Goal: Feedback & Contribution: Submit feedback/report problem

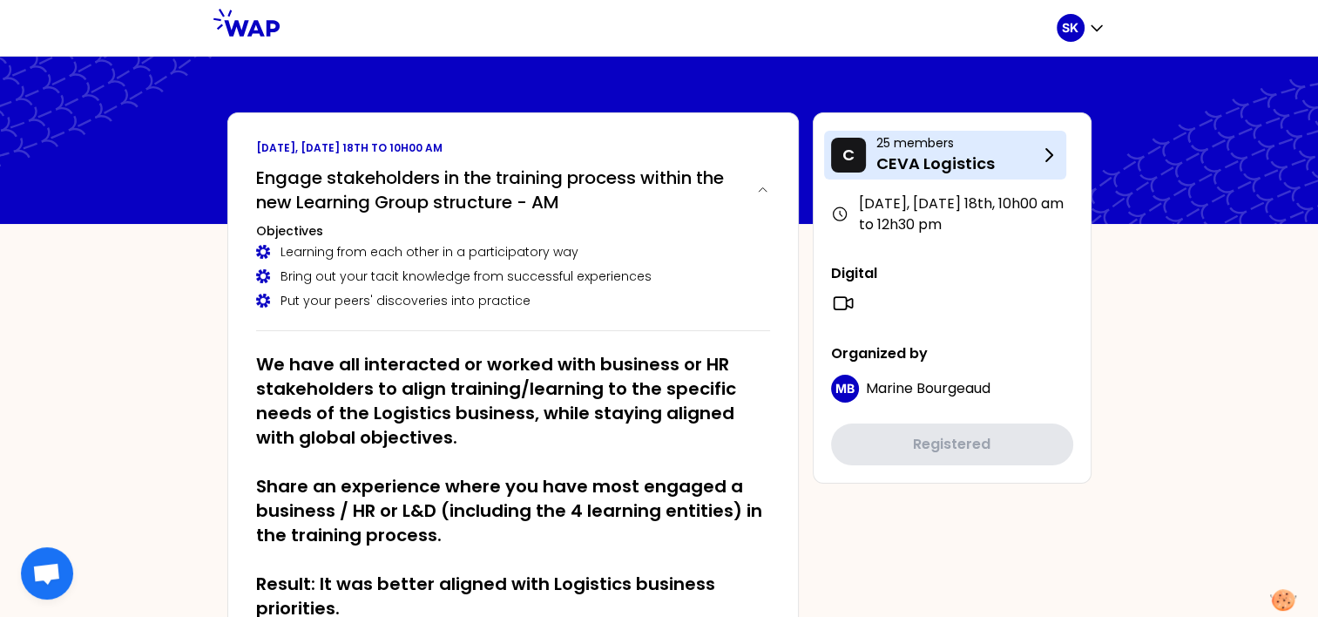
click at [976, 153] on p "CEVA Logistics" at bounding box center [958, 164] width 162 height 24
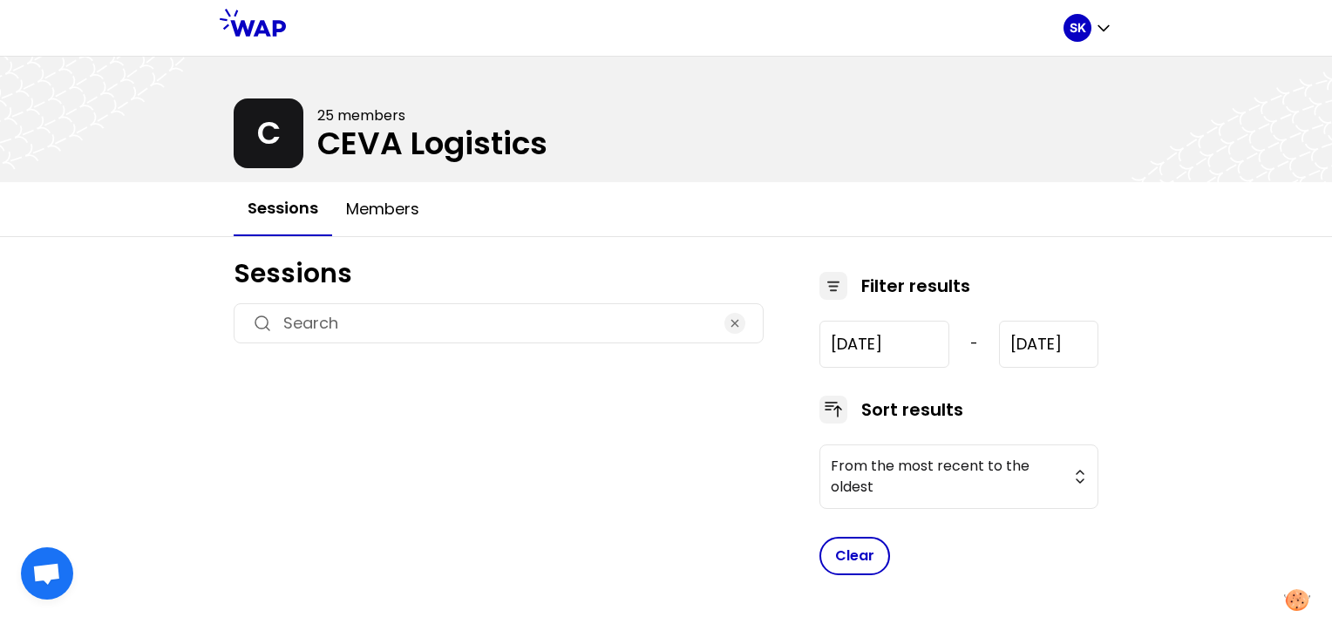
type input "[DATE]"
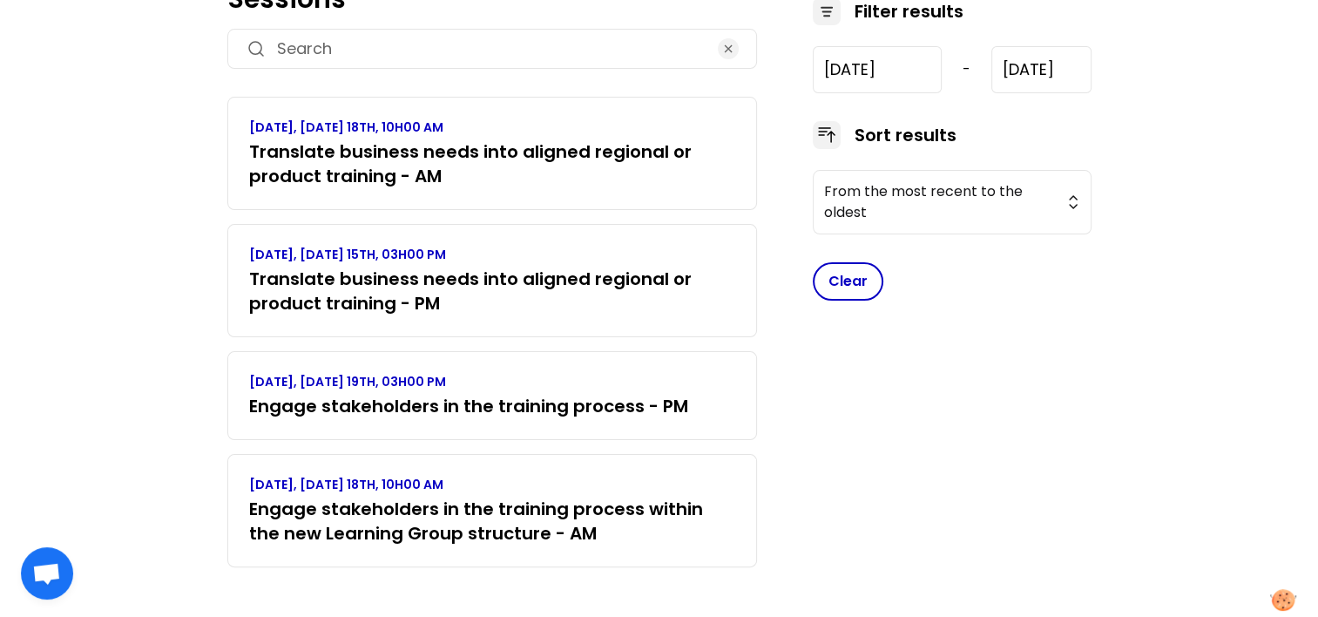
scroll to position [278, 0]
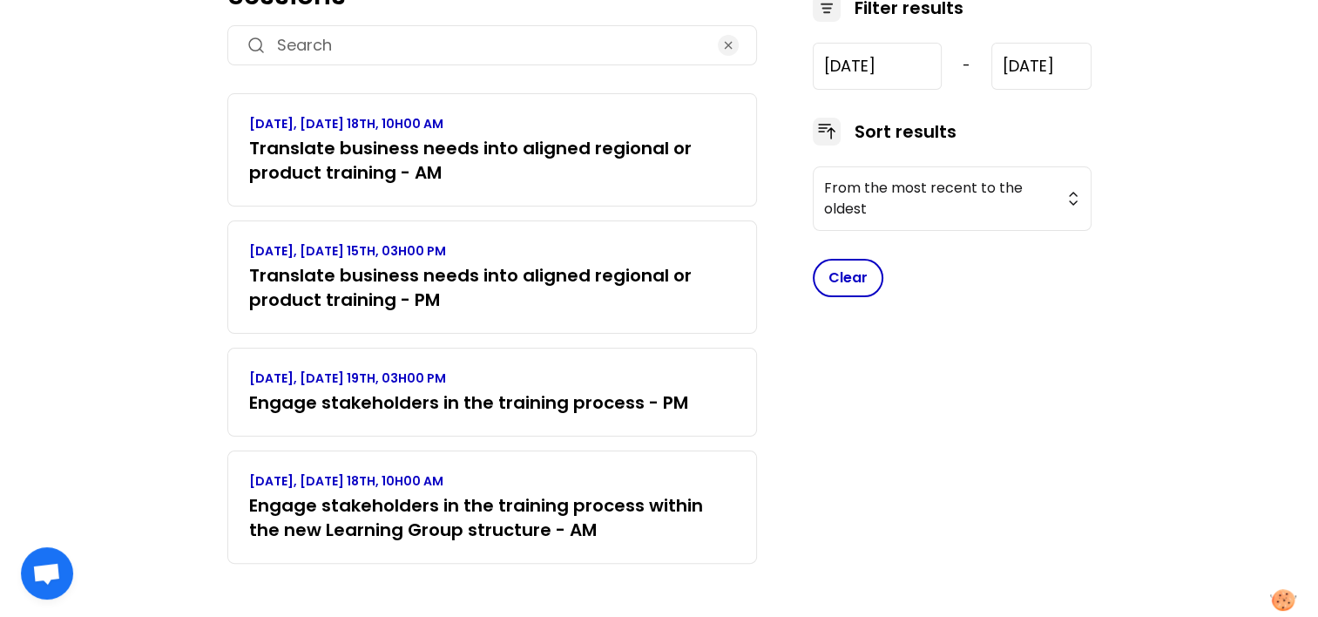
click at [397, 119] on p "[DATE], [DATE] 18TH, 10H00 AM" at bounding box center [492, 123] width 486 height 17
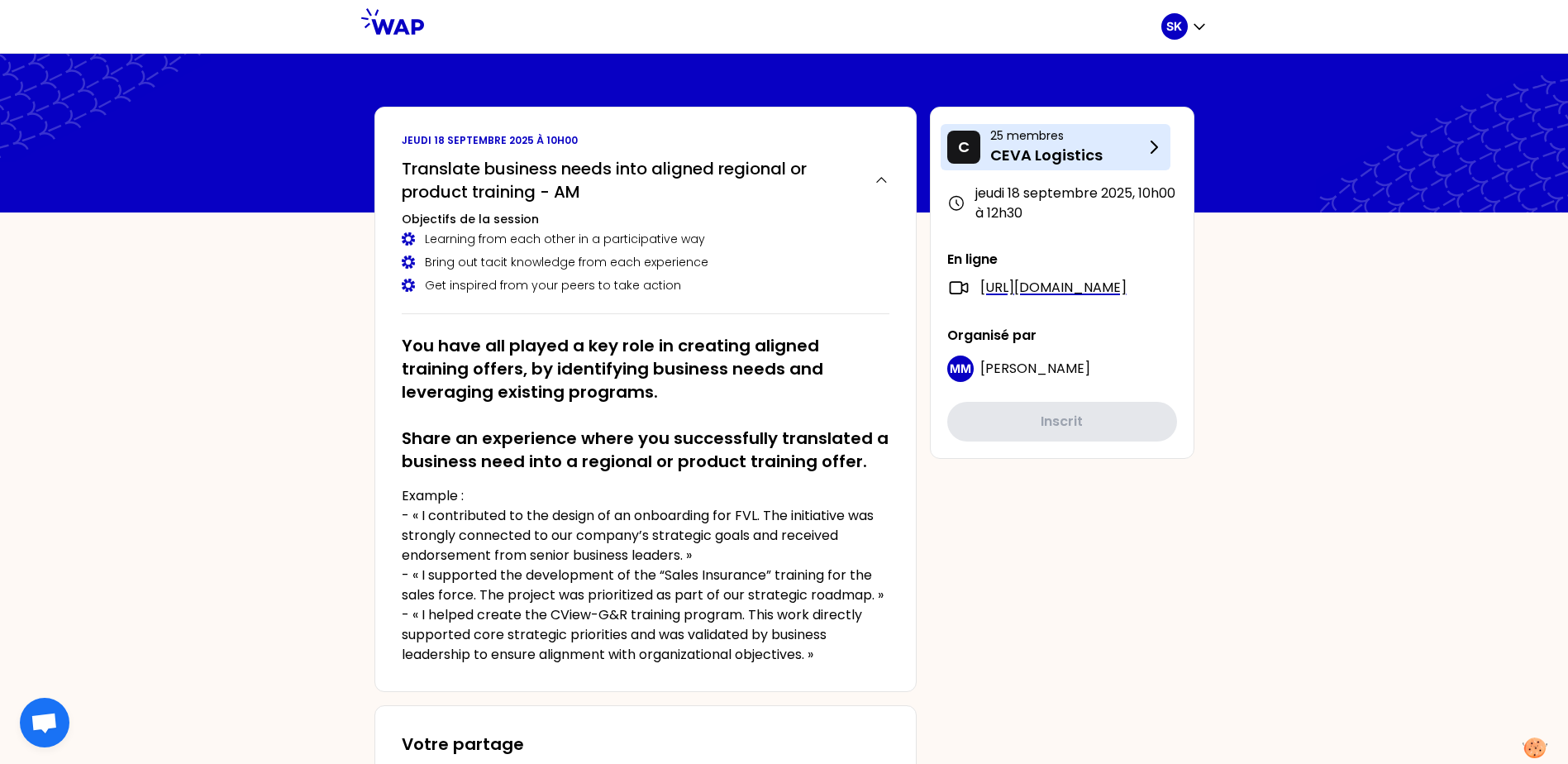
click at [1070, 150] on p "CEVA Logistics" at bounding box center [1067, 156] width 154 height 23
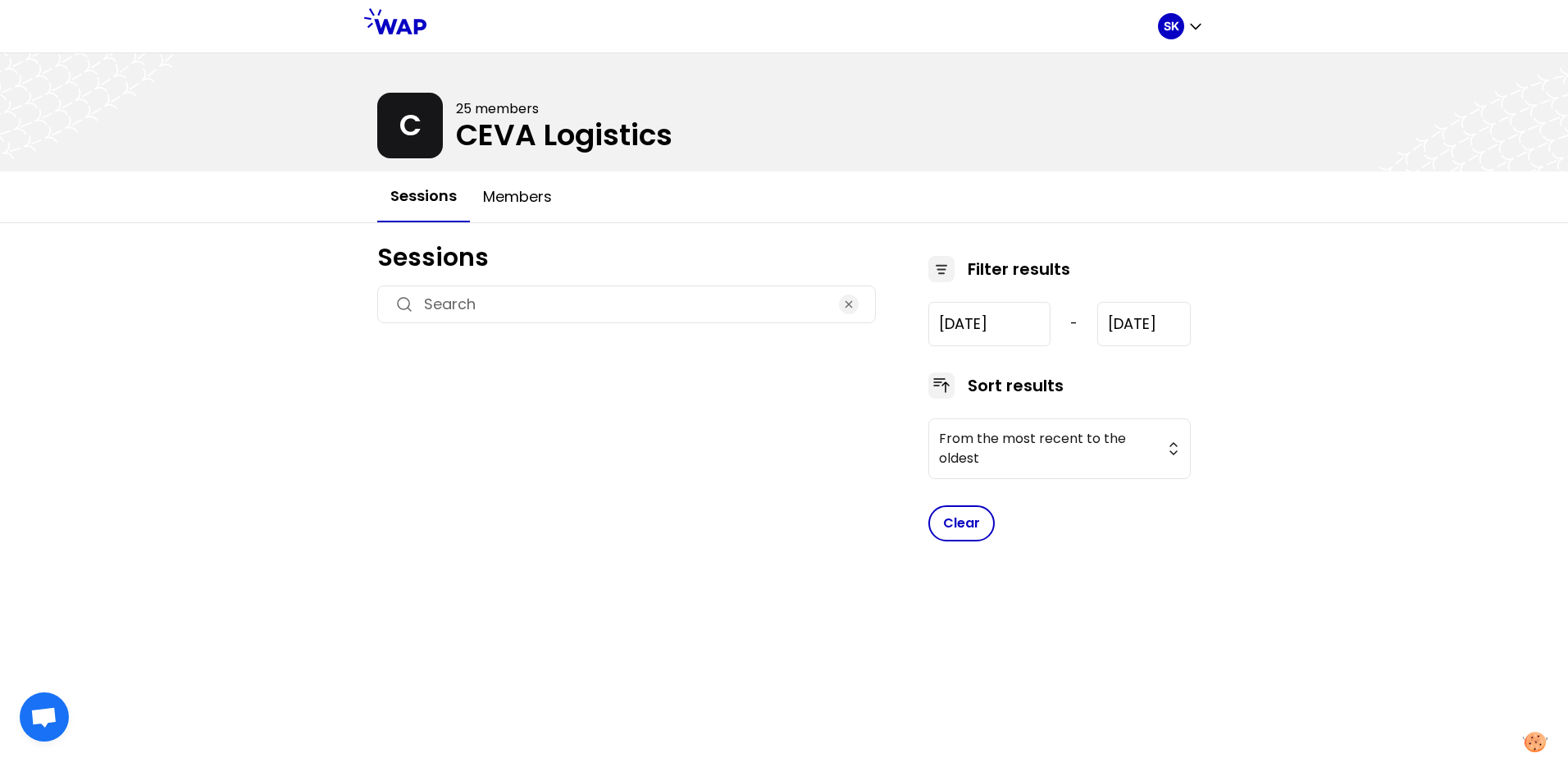
type input "[DATE]"
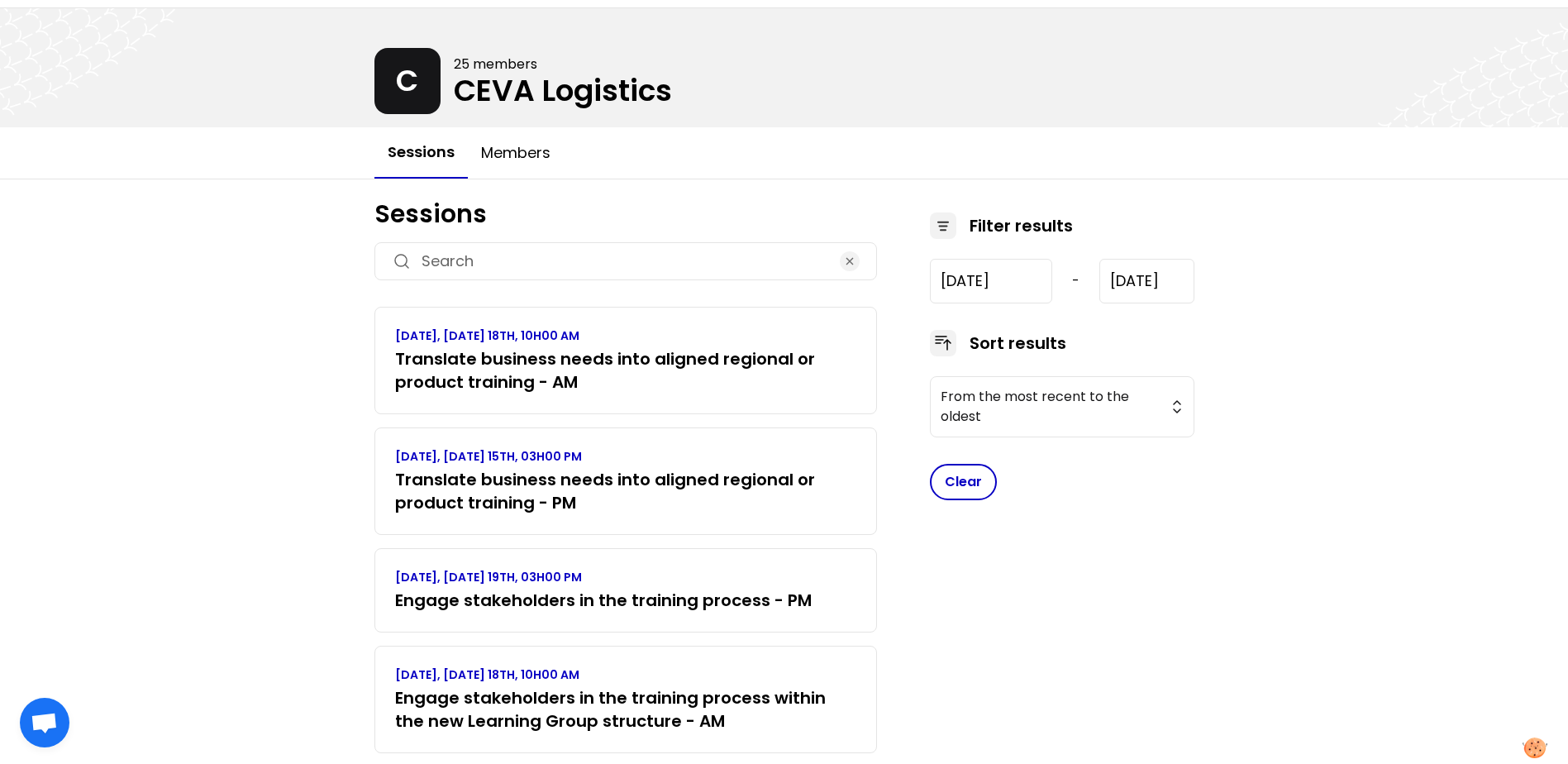
scroll to position [87, 0]
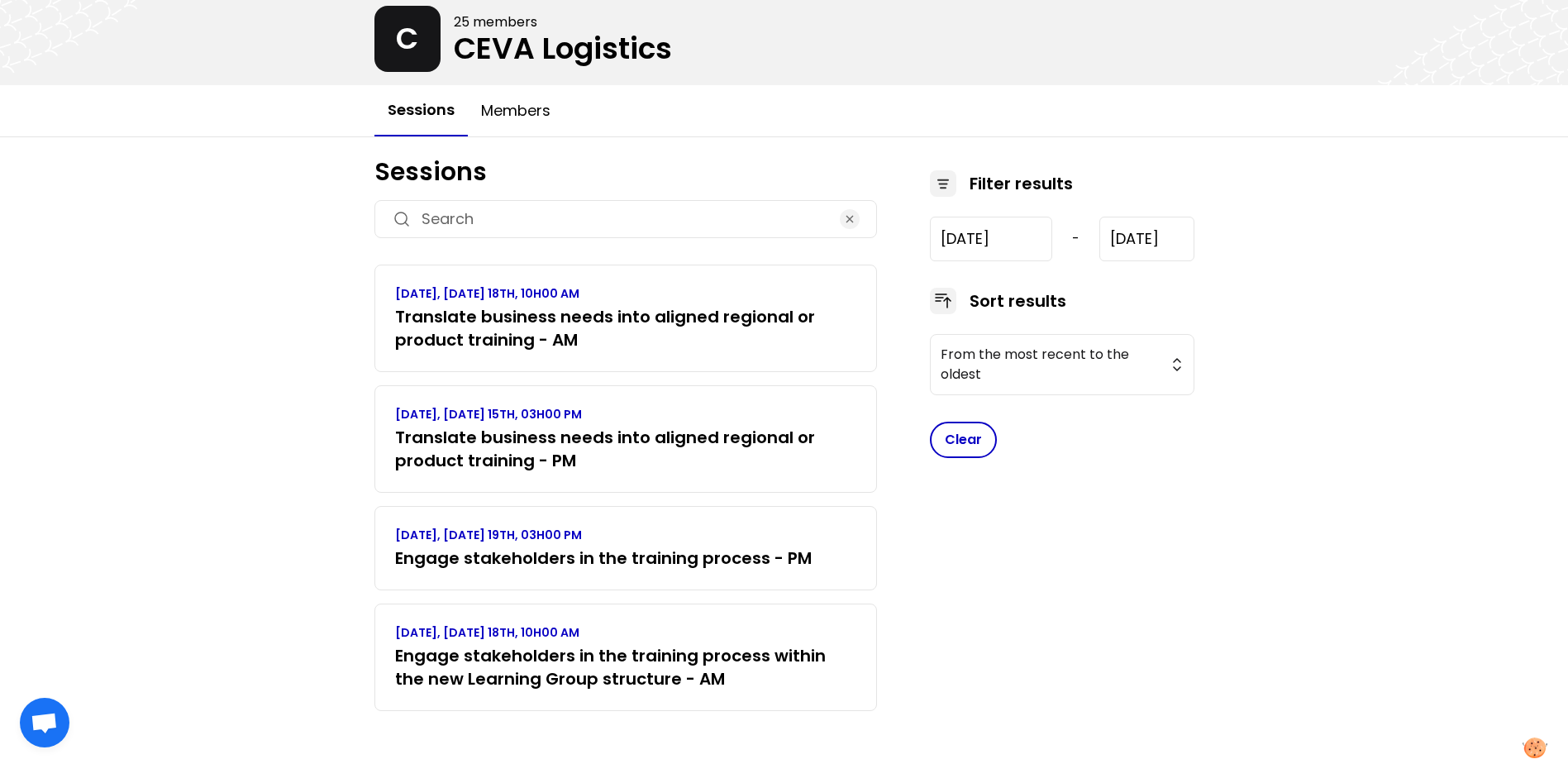
click at [559, 302] on link "[DATE], [DATE] 18TH, 10H00 AM Translate business needs into aligned regional or…" at bounding box center [626, 319] width 461 height 66
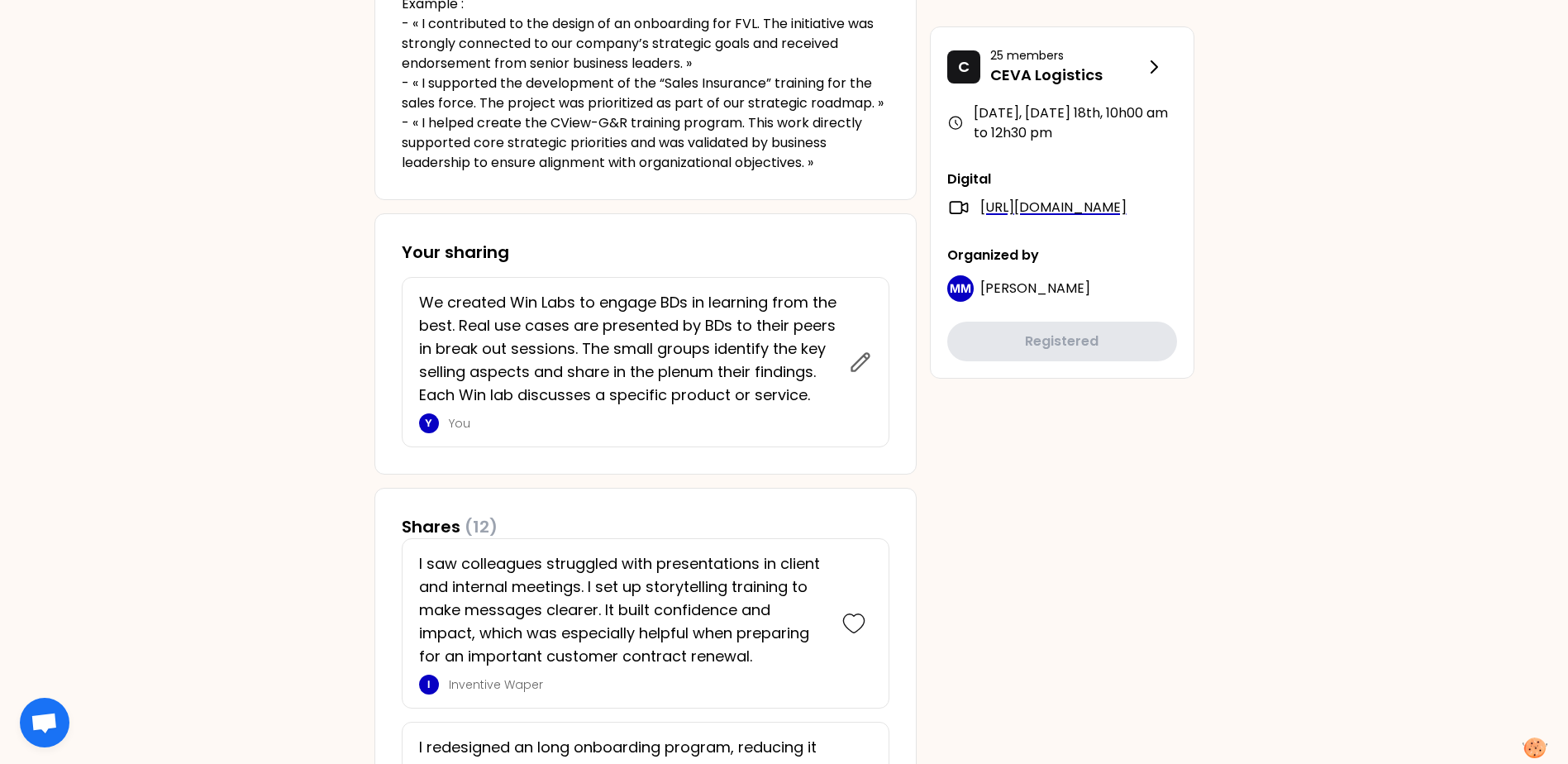
scroll to position [496, 0]
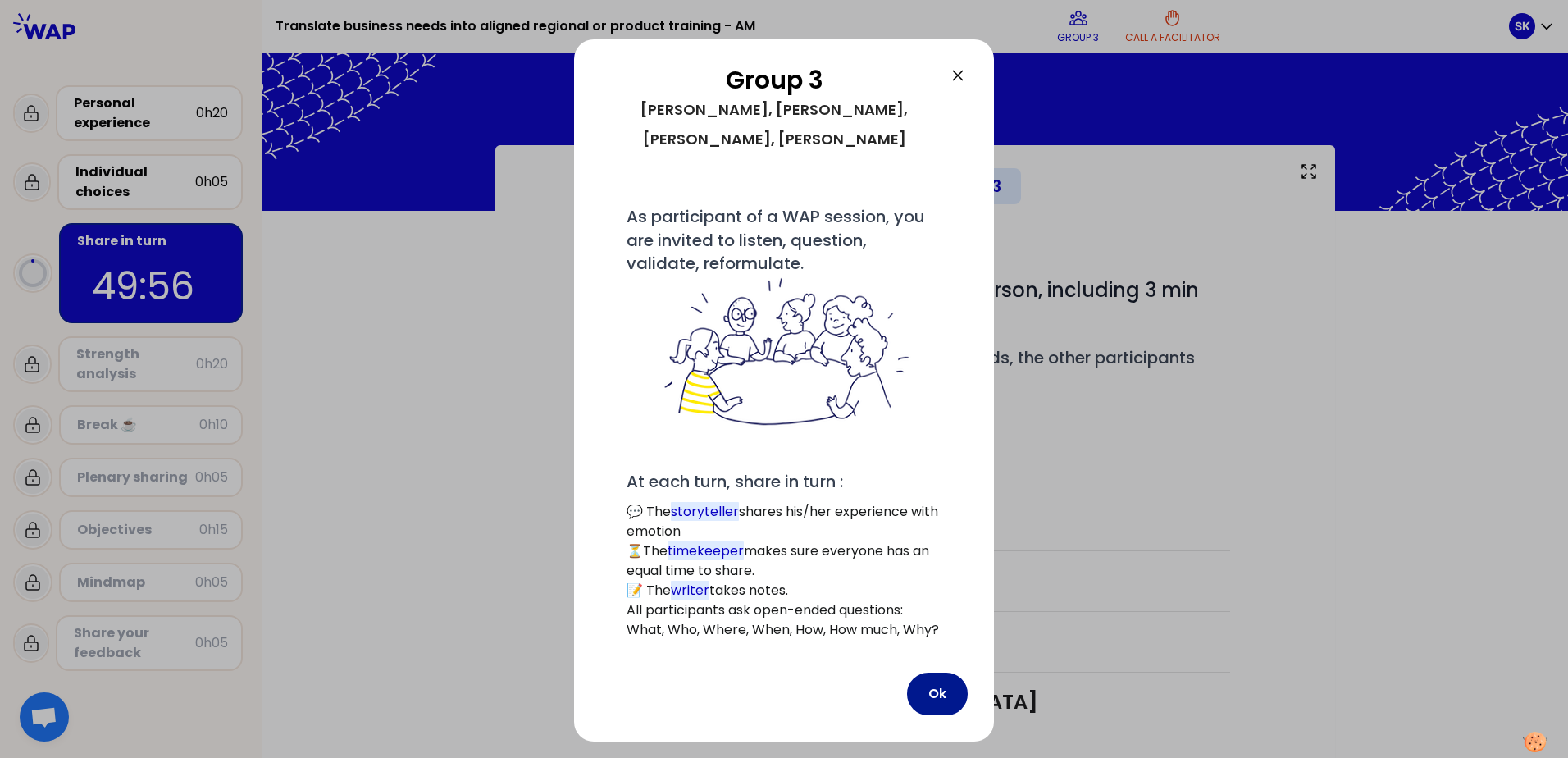
click at [933, 580] on button "Ok" at bounding box center [937, 694] width 60 height 42
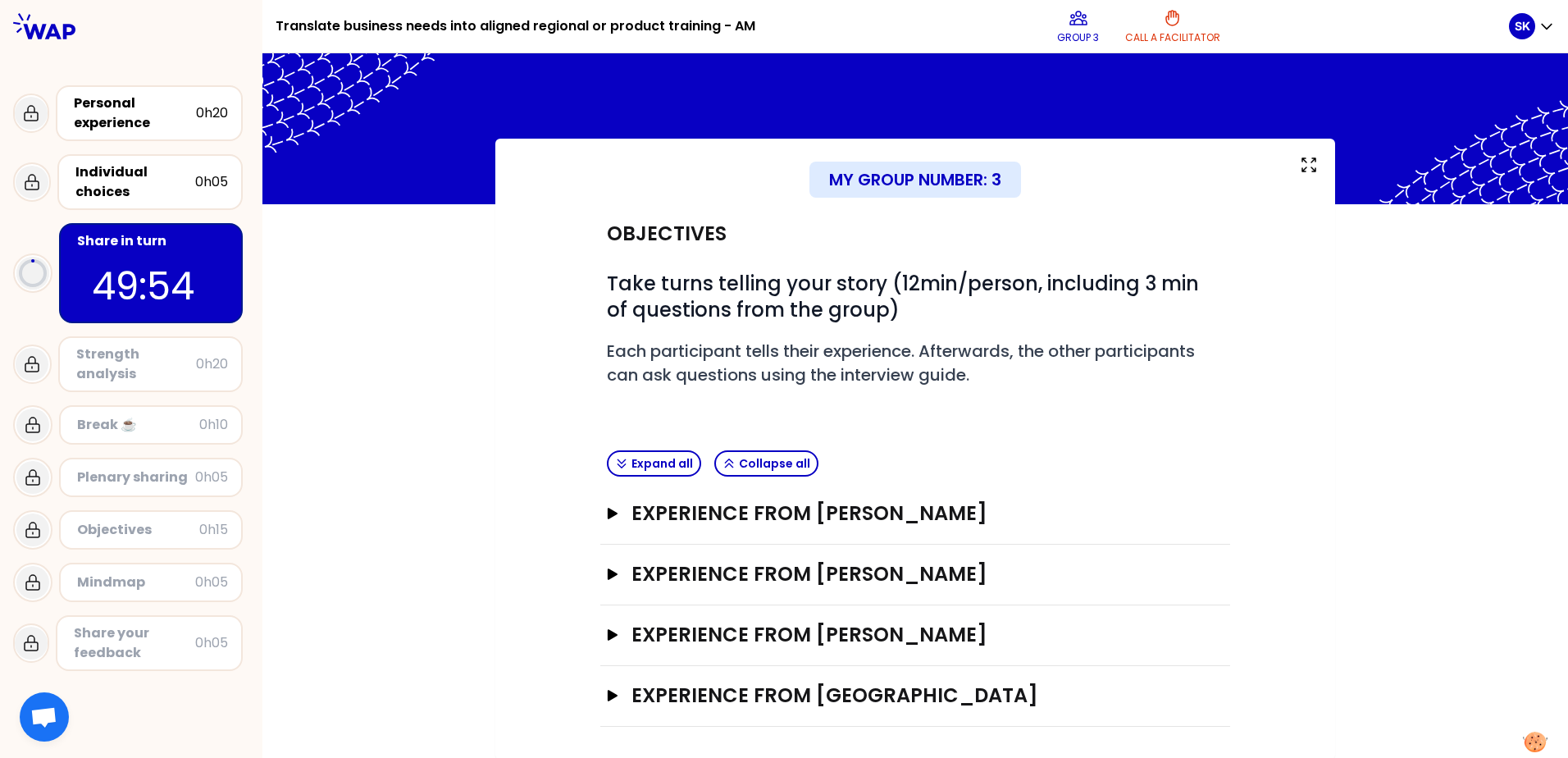
scroll to position [8, 0]
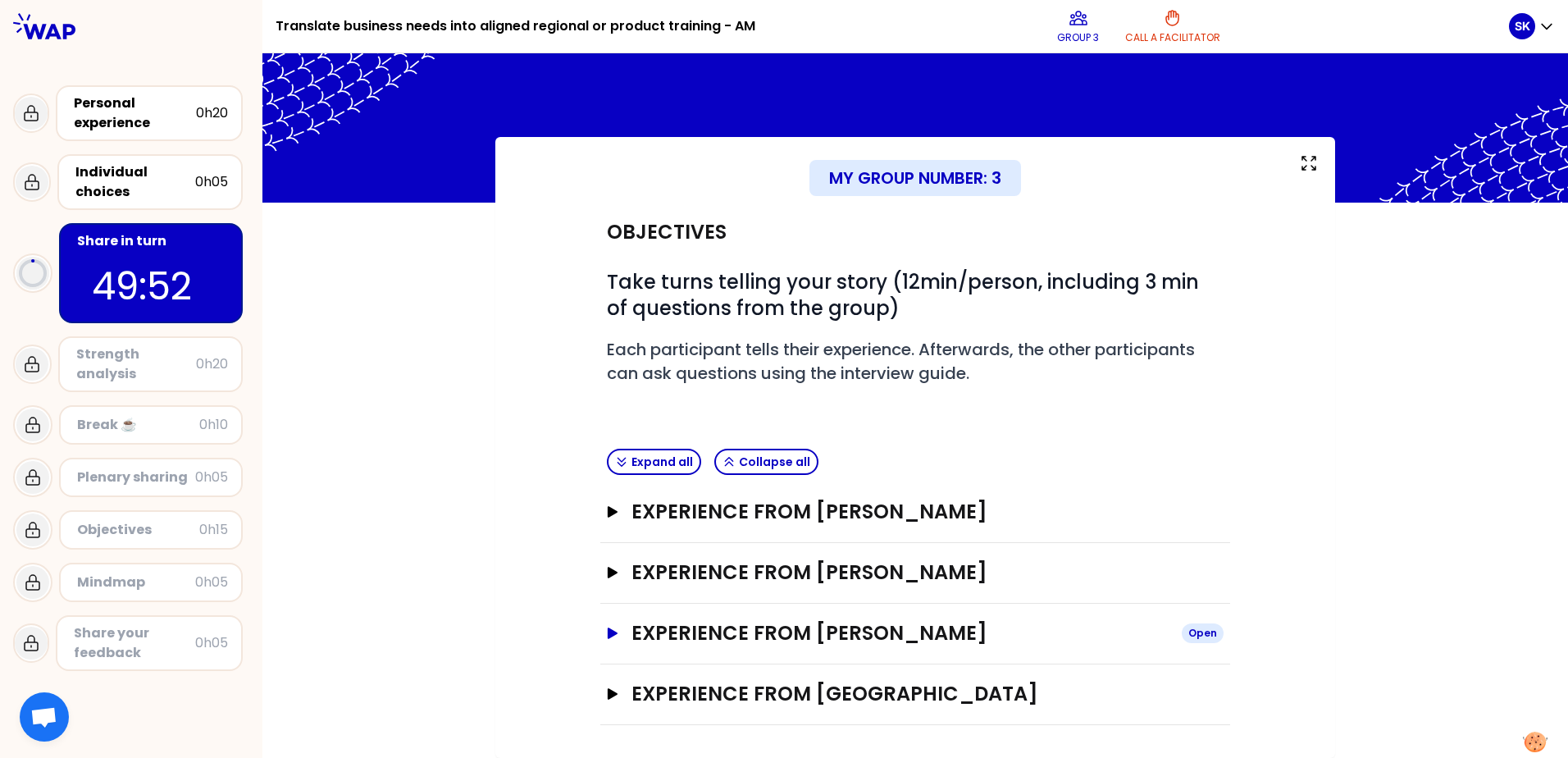
click at [606, 580] on icon "button" at bounding box center [613, 634] width 13 height 11
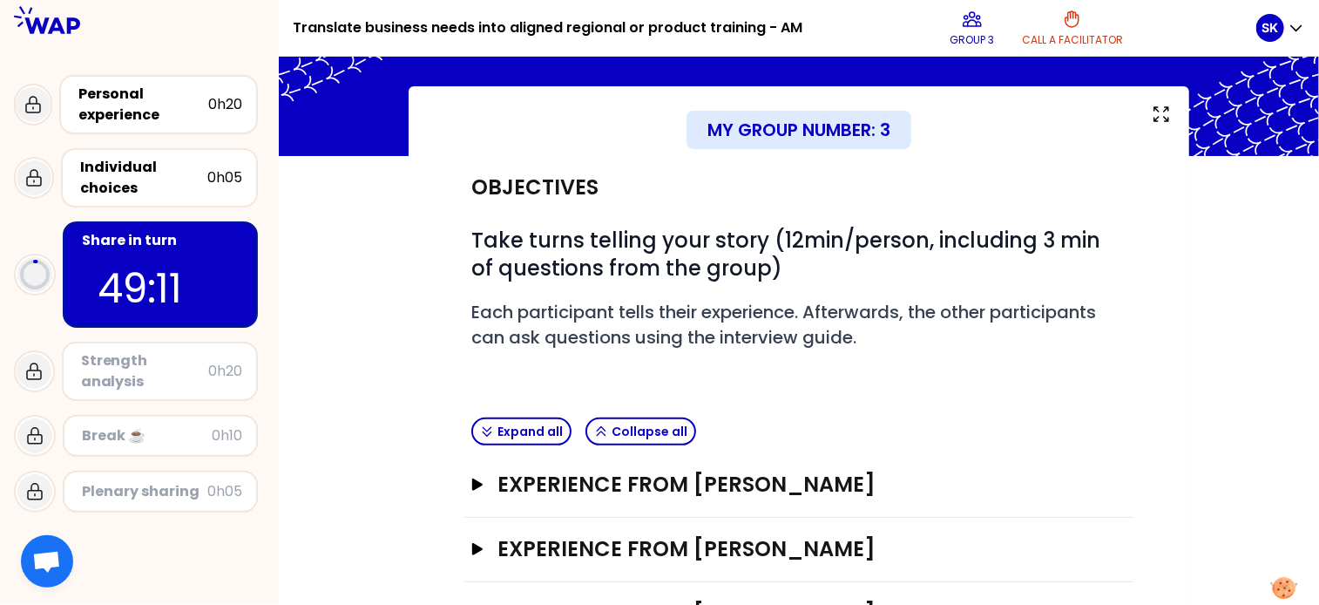
scroll to position [0, 0]
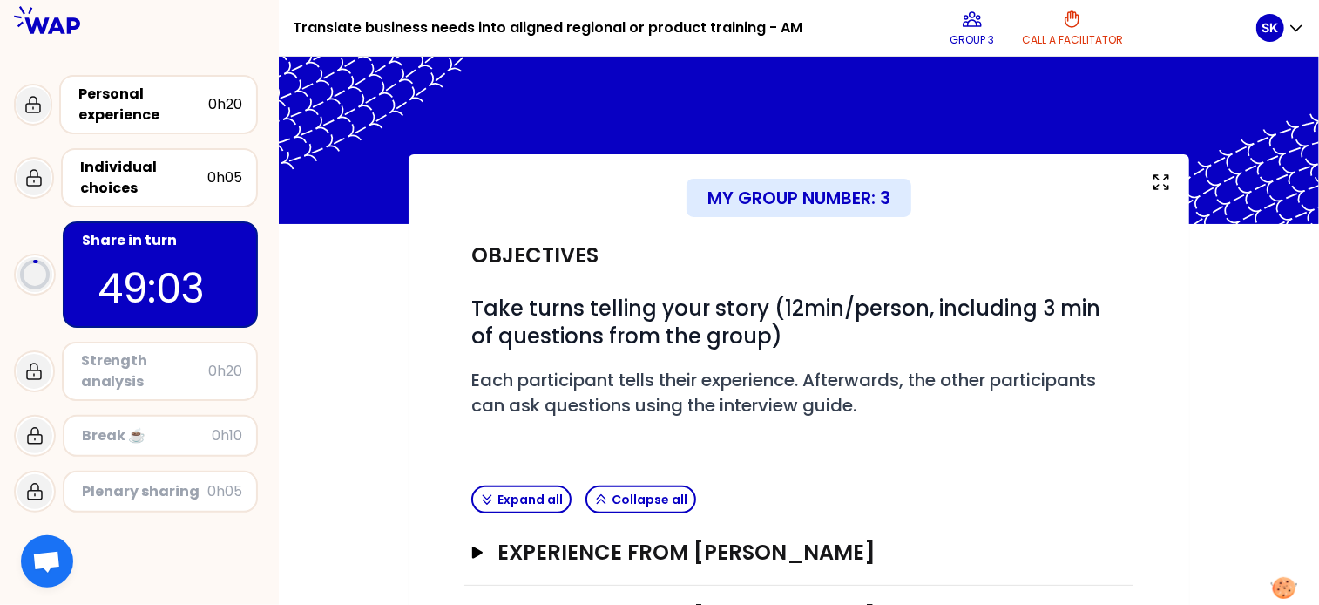
drag, startPoint x: 1078, startPoint y: 30, endPoint x: 1074, endPoint y: 55, distance: 25.5
click at [1078, 30] on button "Call a facilitator" at bounding box center [1072, 28] width 115 height 52
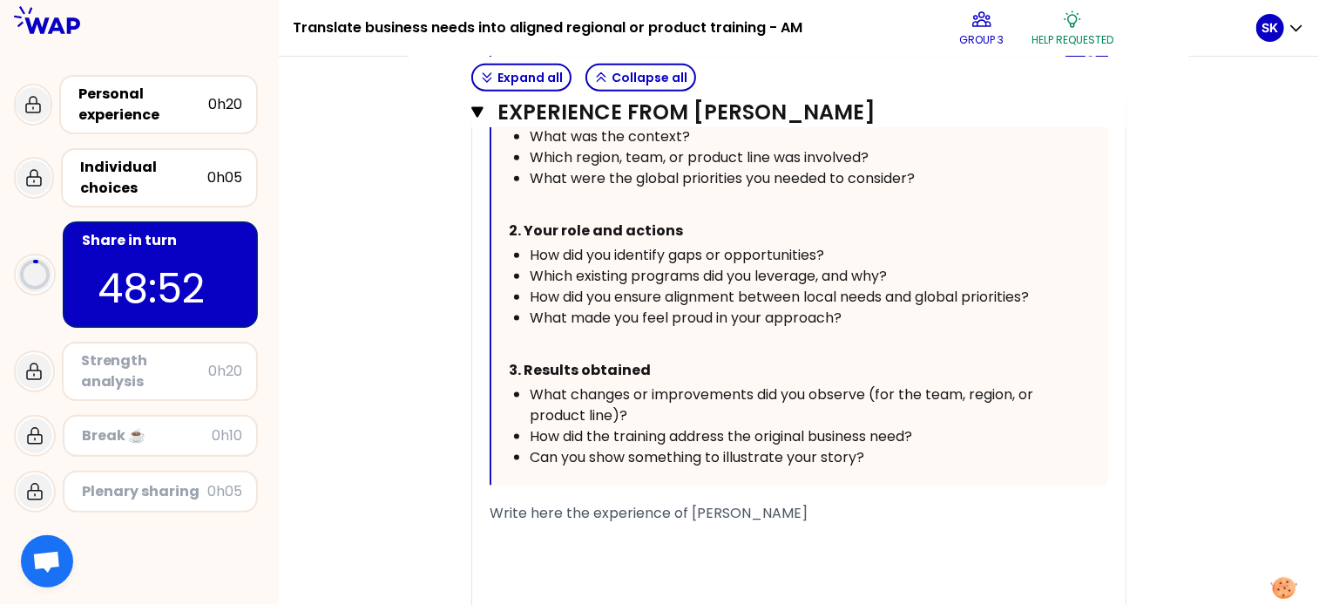
scroll to position [1046, 0]
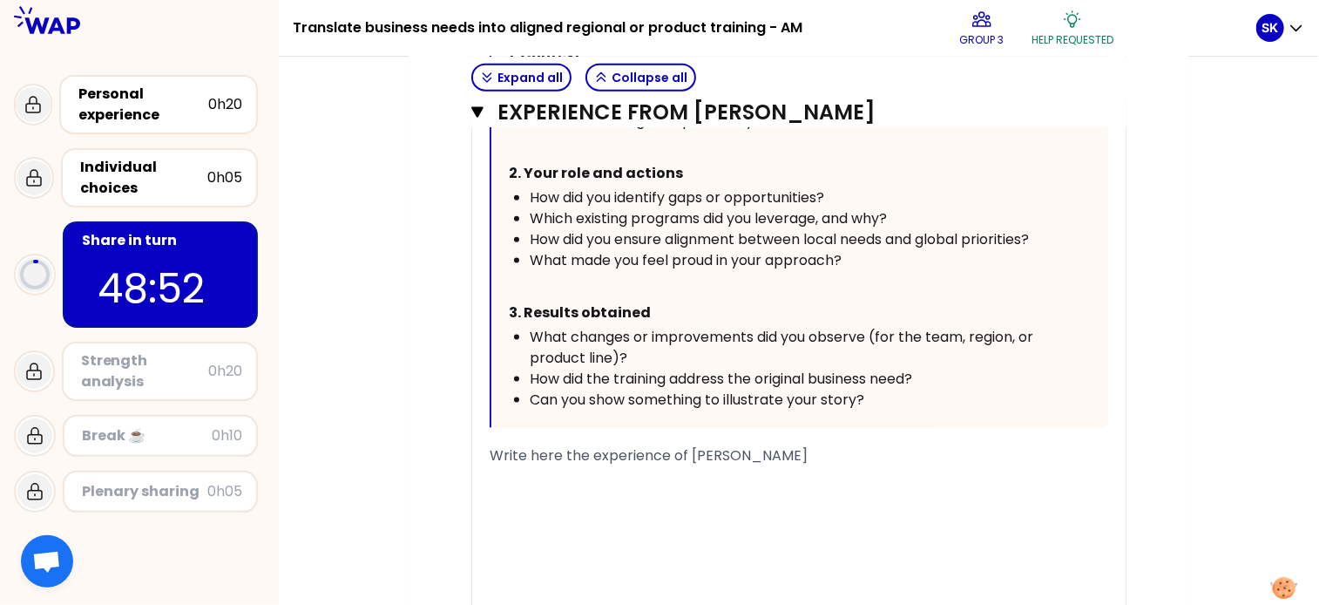
click at [609, 278] on p "﻿" at bounding box center [784, 285] width 551 height 28
click at [620, 241] on span "How did you ensure alignment between local needs and global priorities?" at bounding box center [779, 239] width 499 height 20
click at [641, 214] on span "Which existing programs did you leverage, and why?" at bounding box center [708, 218] width 357 height 20
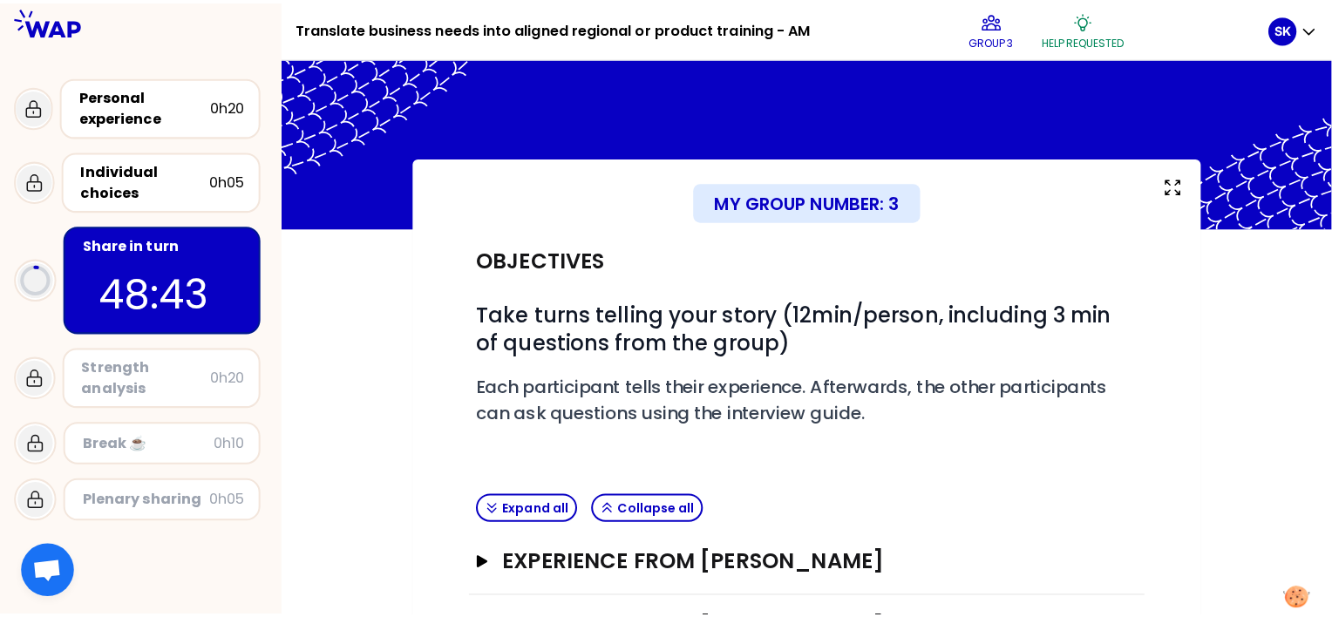
scroll to position [174, 0]
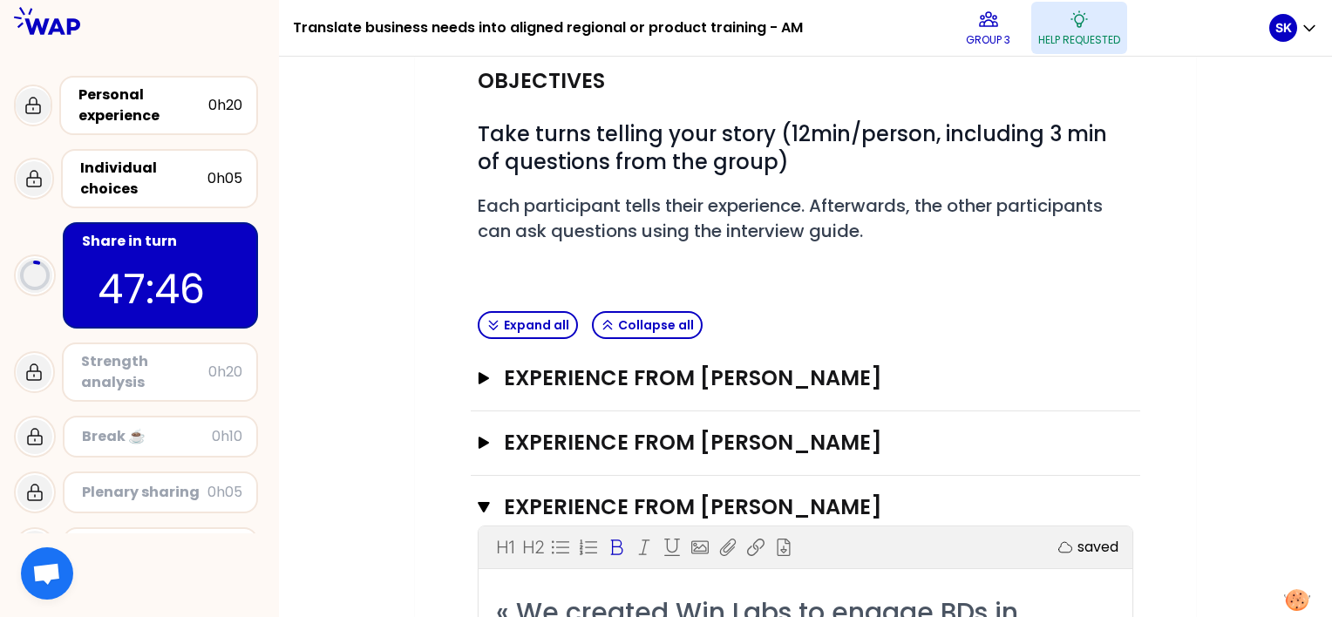
click at [1087, 24] on icon at bounding box center [1078, 19] width 21 height 21
click at [487, 503] on icon "button" at bounding box center [484, 507] width 12 height 10
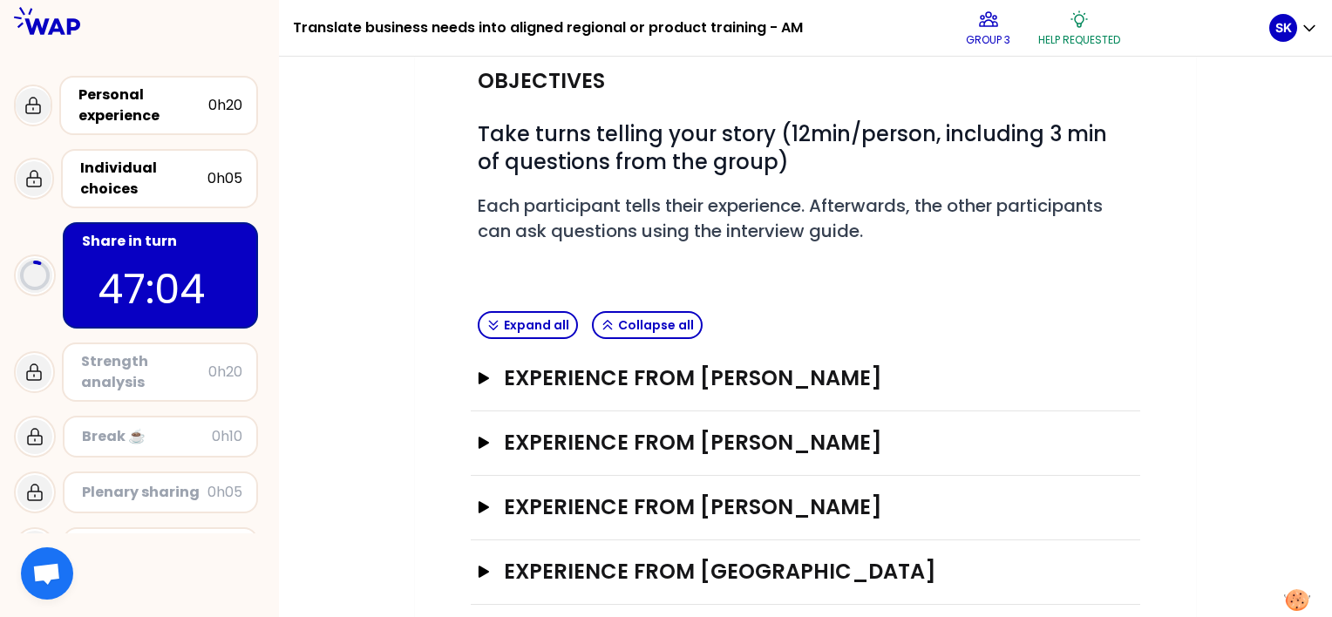
scroll to position [193, 0]
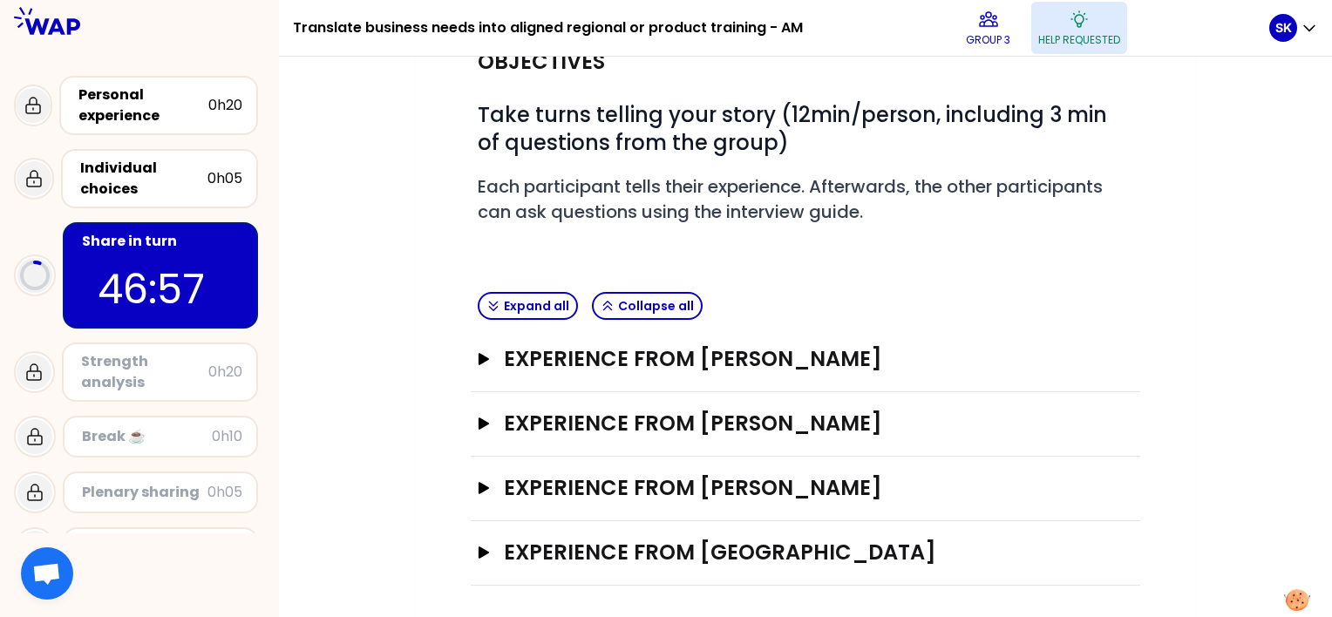
click at [1098, 28] on button "Help requested" at bounding box center [1079, 28] width 96 height 52
click at [1074, 24] on icon at bounding box center [1078, 19] width 21 height 21
click at [1077, 25] on icon at bounding box center [1078, 19] width 21 height 21
click at [993, 42] on p "Group 3" at bounding box center [988, 40] width 44 height 14
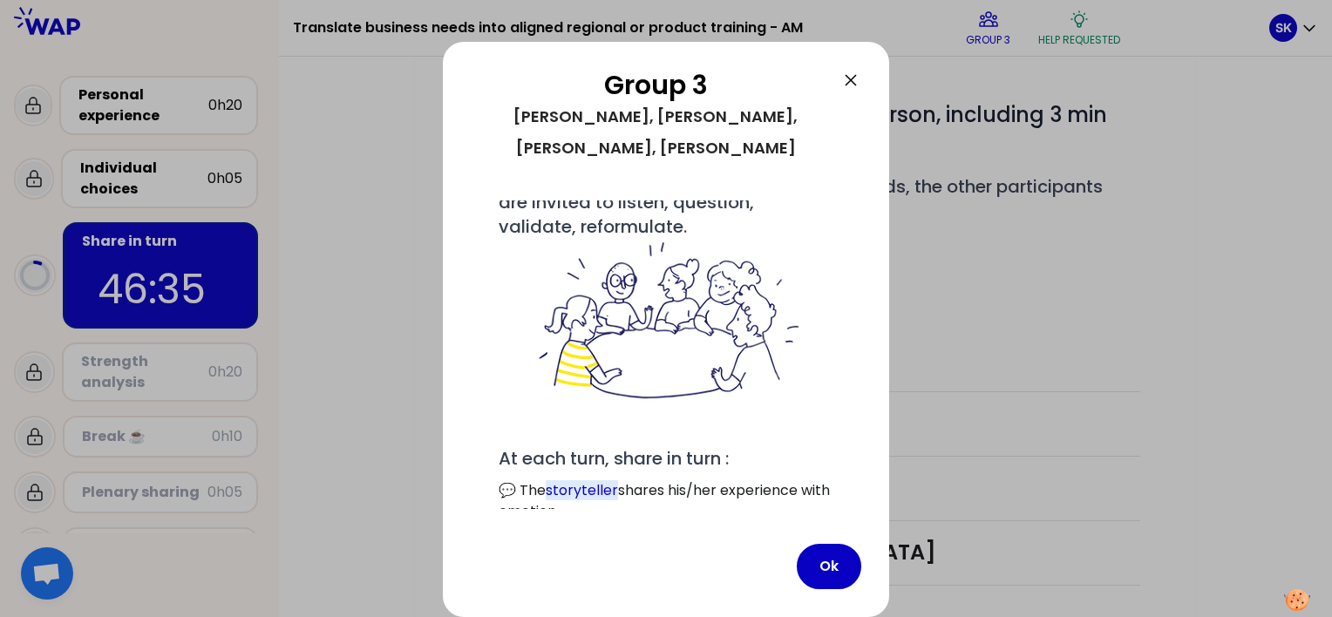
scroll to position [0, 0]
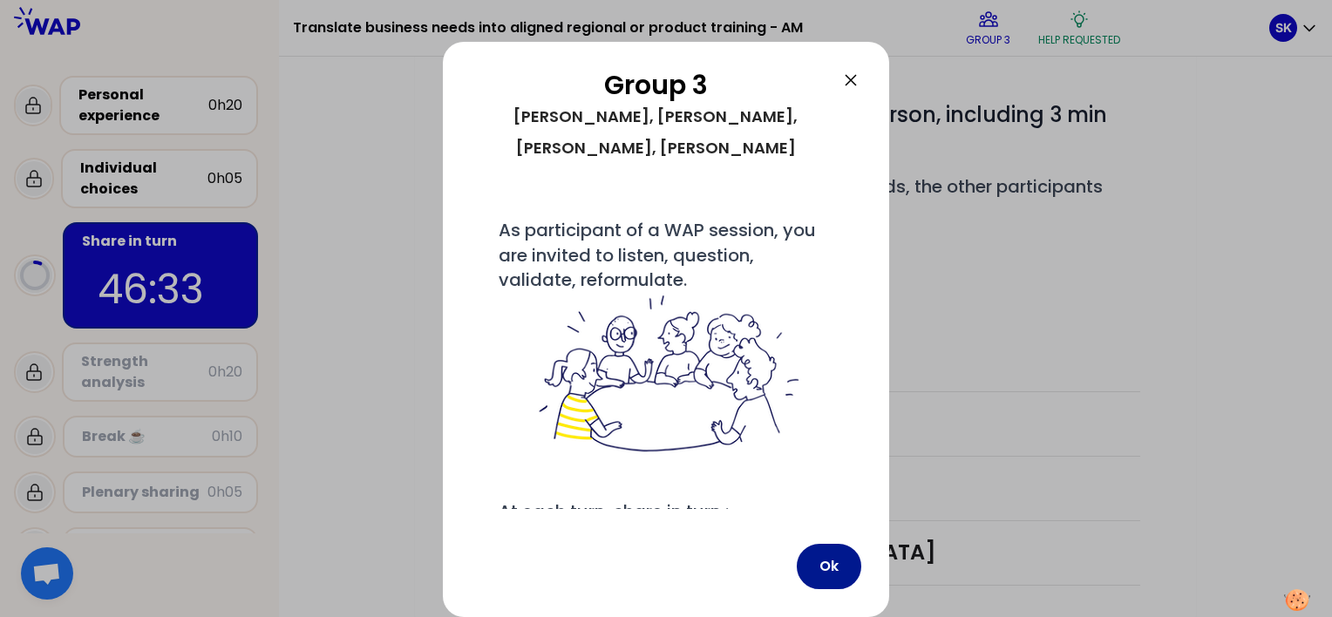
click at [804, 568] on button "Ok" at bounding box center [829, 566] width 64 height 45
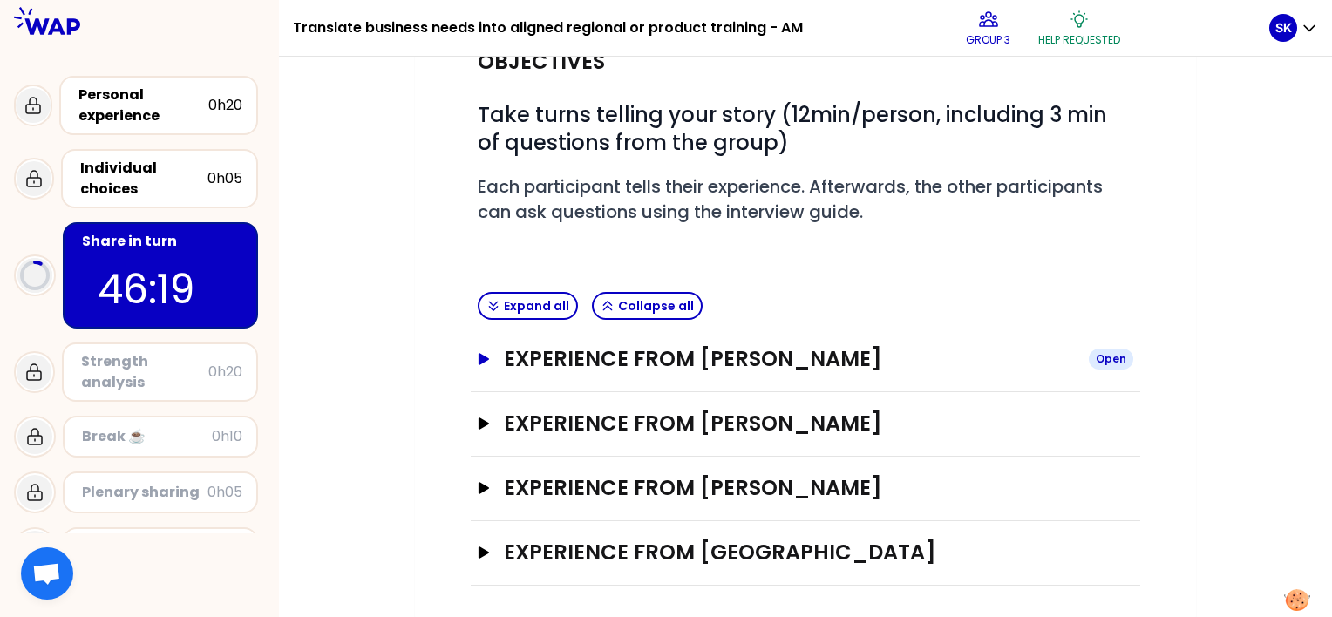
click at [478, 363] on button "Experience from [PERSON_NAME] Open" at bounding box center [805, 359] width 655 height 28
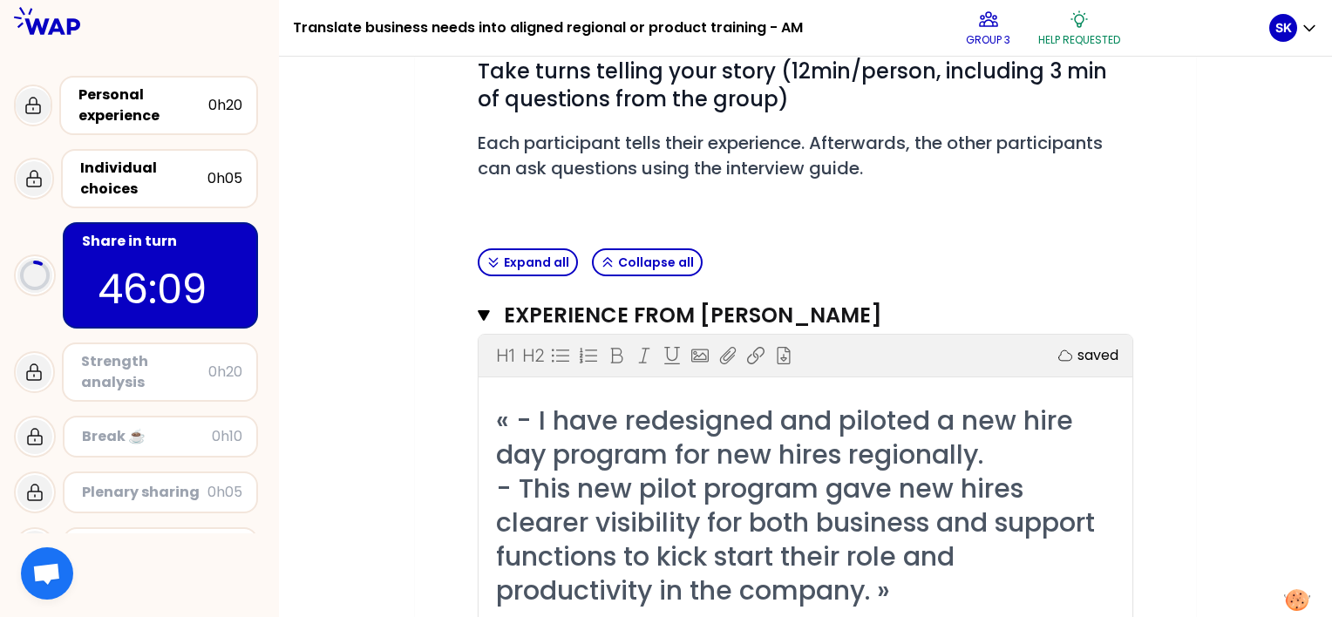
scroll to position [193, 0]
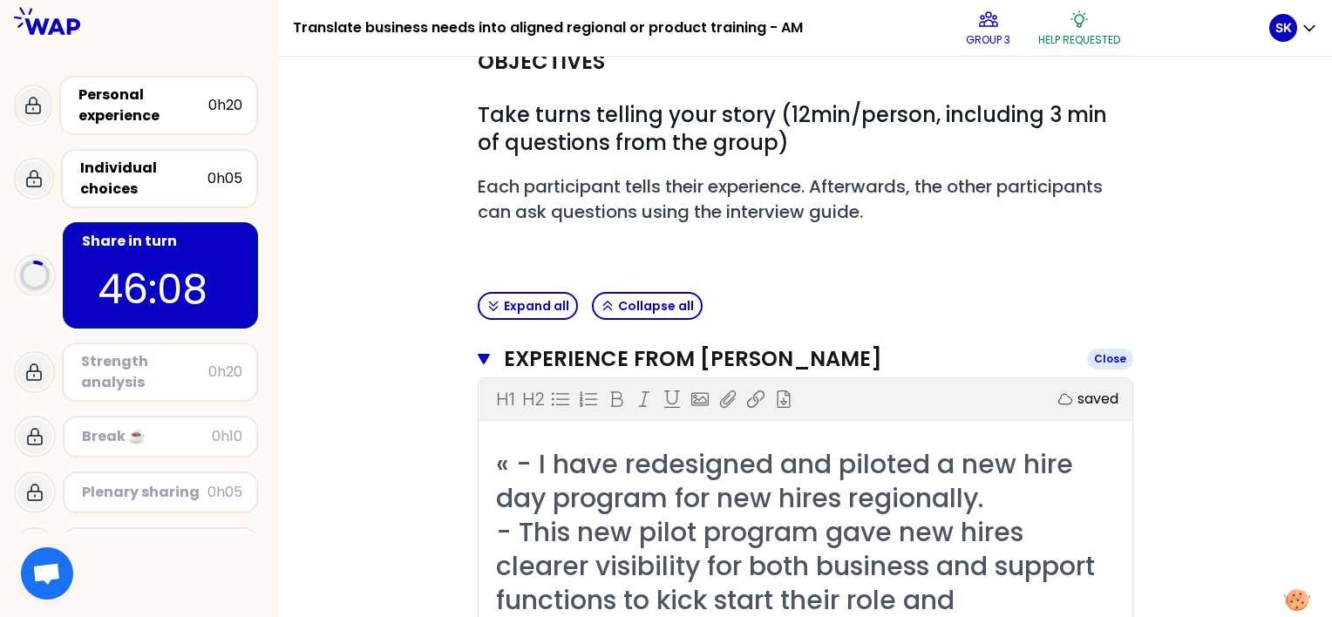
click at [489, 354] on icon "button" at bounding box center [484, 359] width 12 height 14
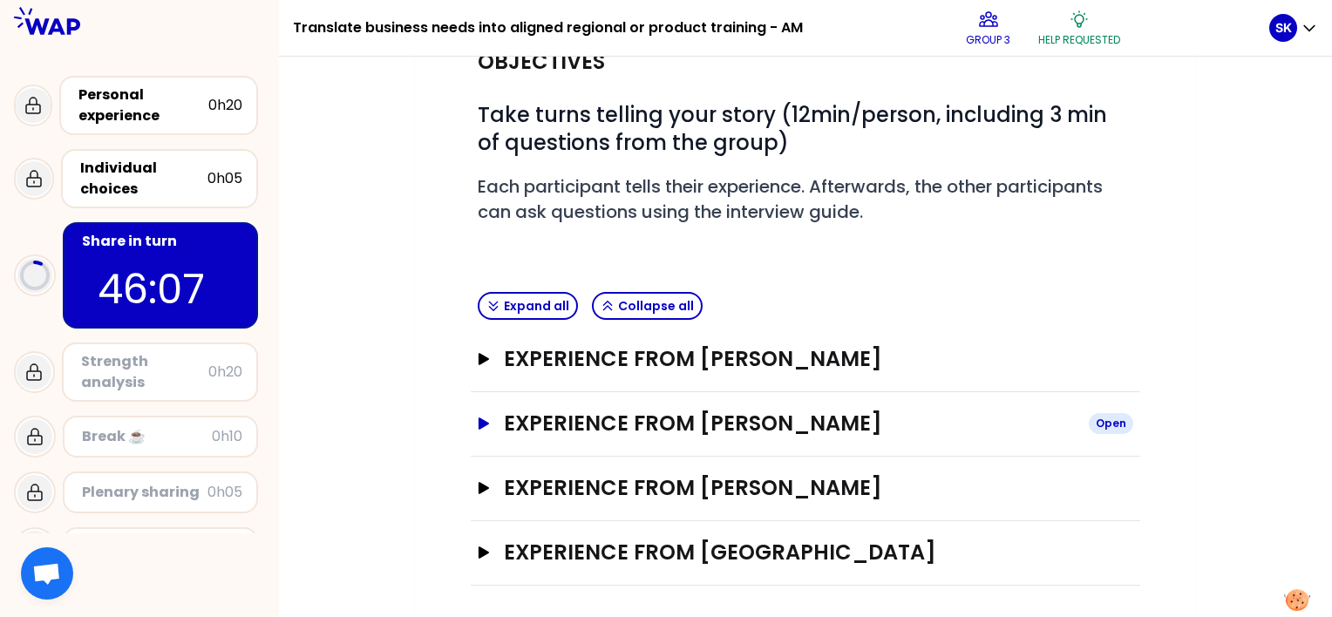
click at [495, 422] on button "Experience from [PERSON_NAME] Open" at bounding box center [805, 424] width 655 height 28
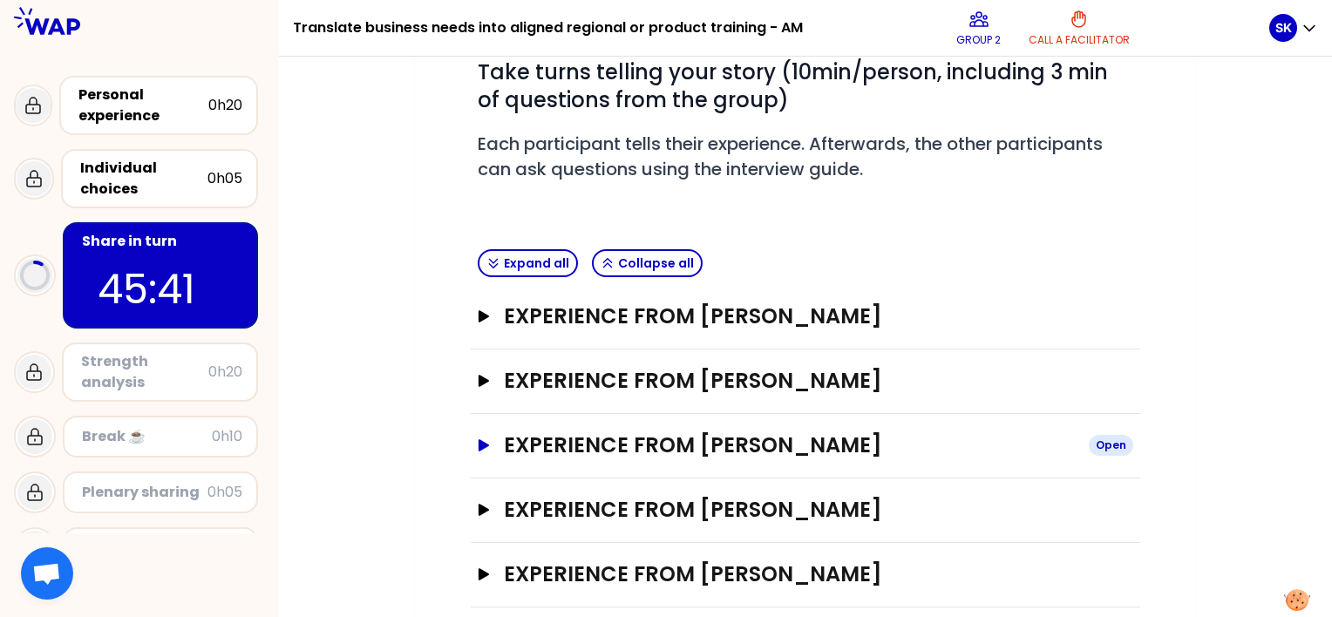
scroll to position [258, 0]
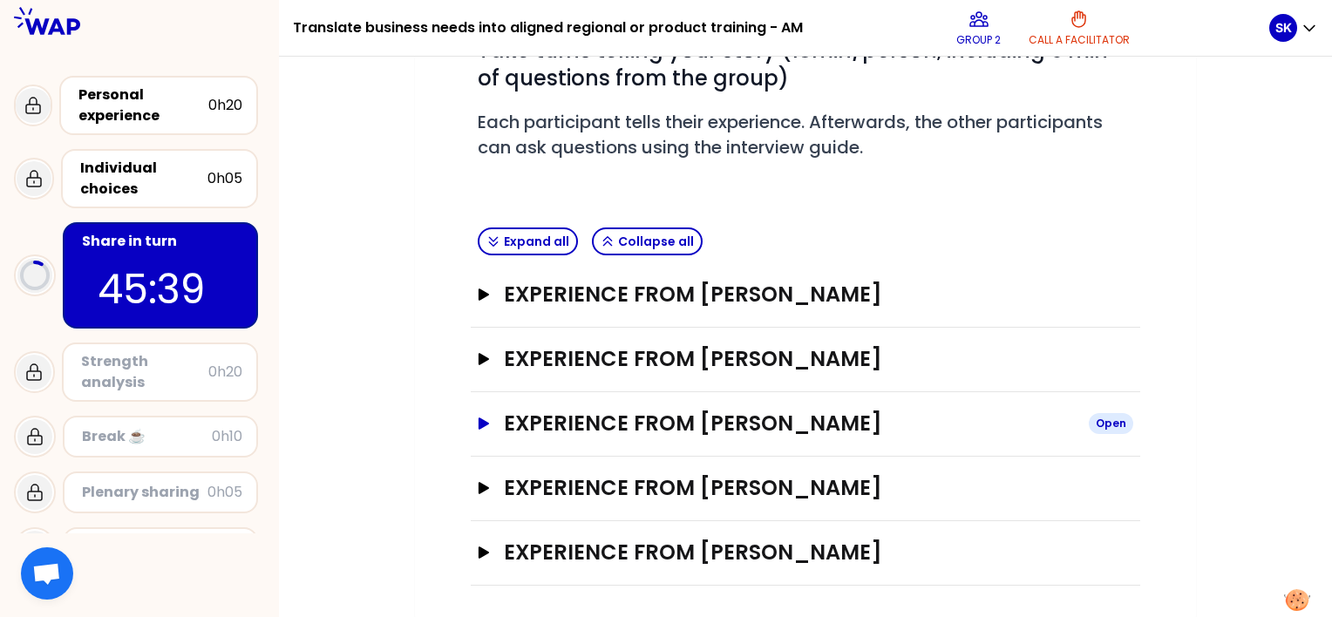
click at [490, 422] on button "Experience from [PERSON_NAME] Open" at bounding box center [805, 424] width 655 height 28
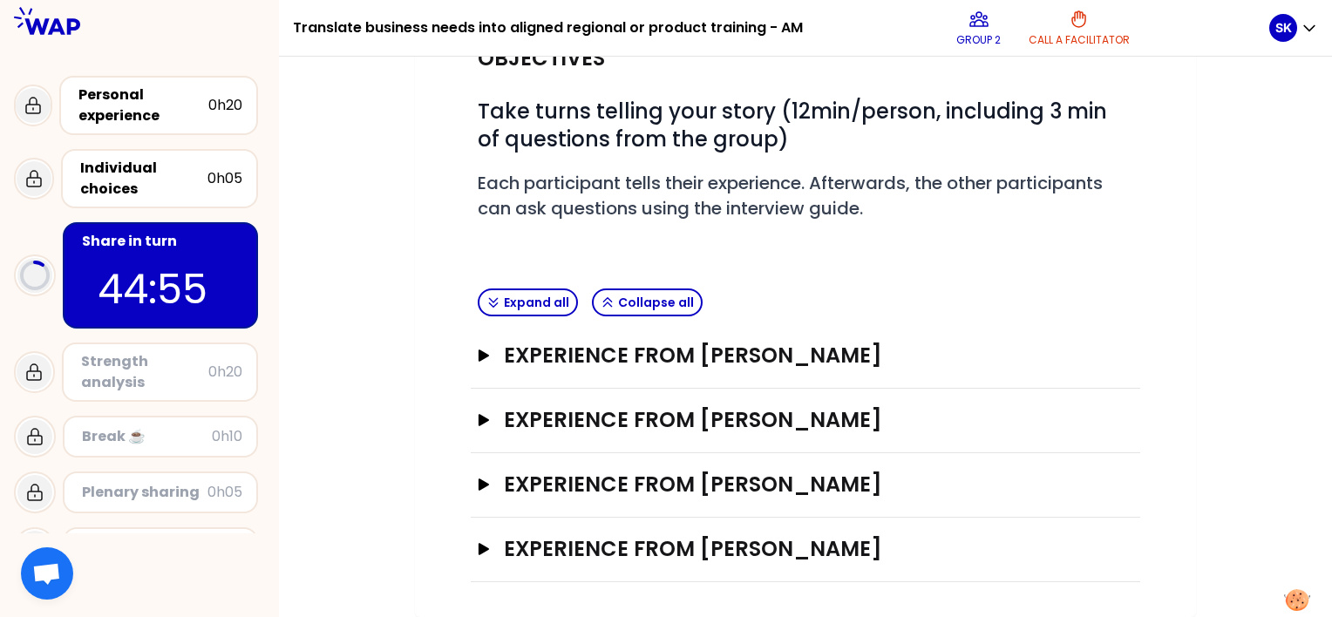
scroll to position [193, 0]
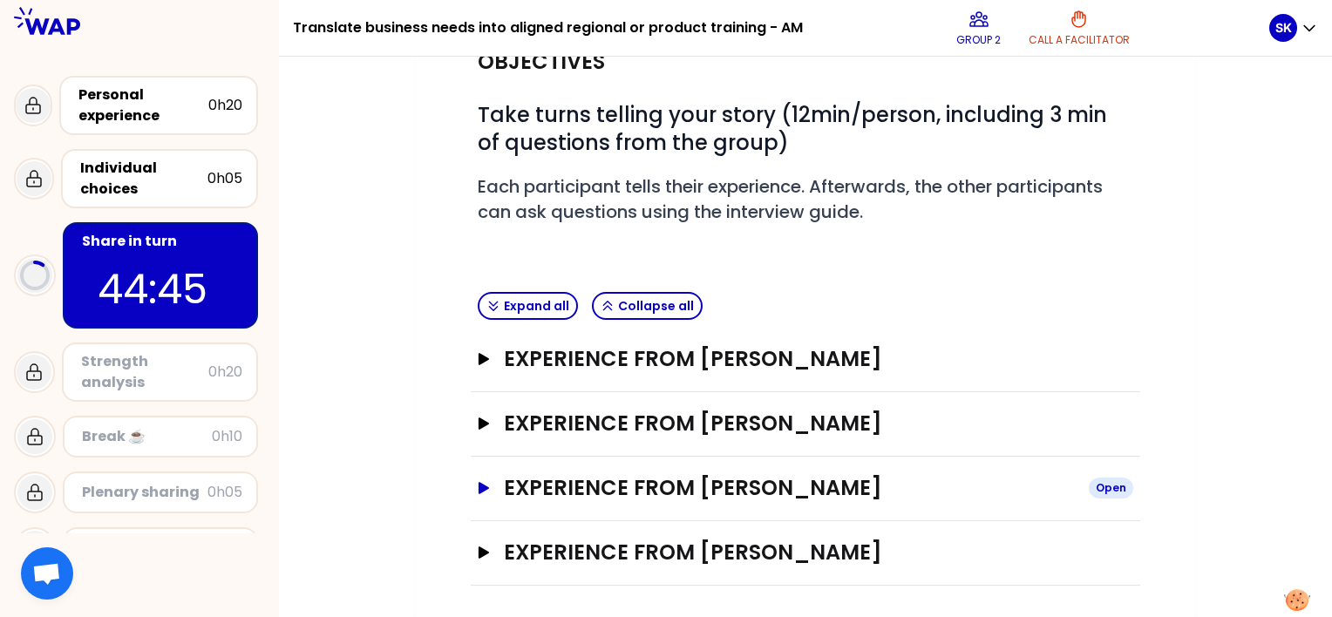
click at [488, 490] on icon "button" at bounding box center [484, 488] width 14 height 12
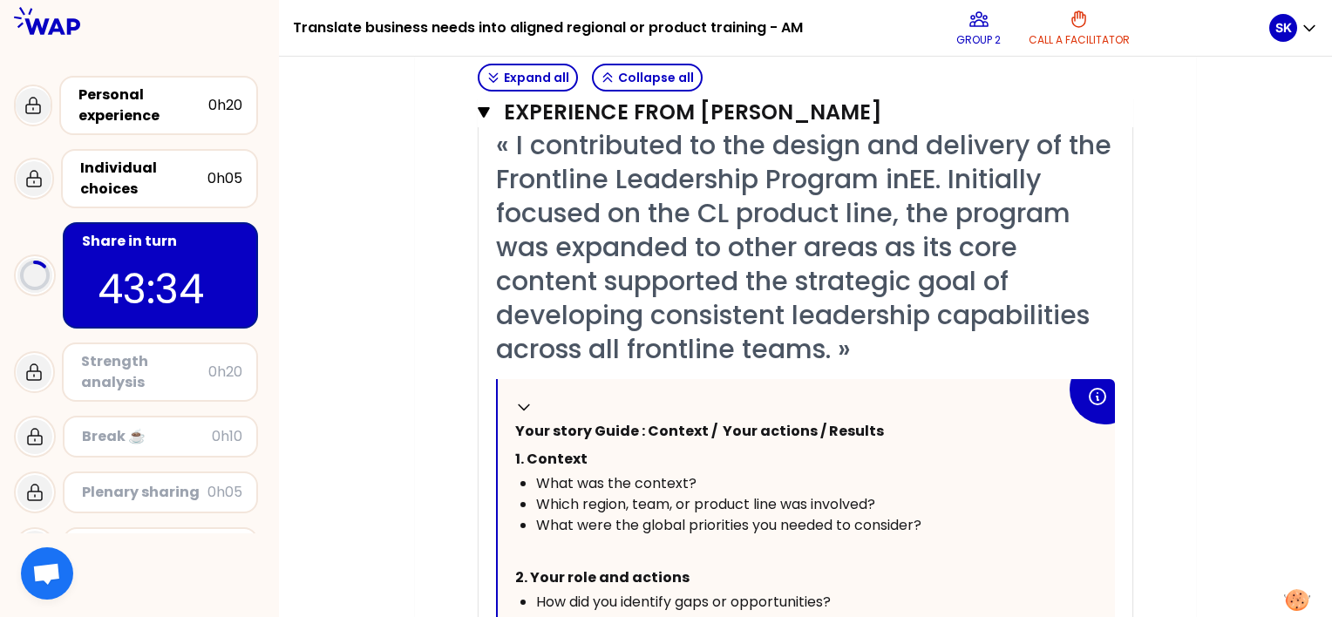
scroll to position [258, 0]
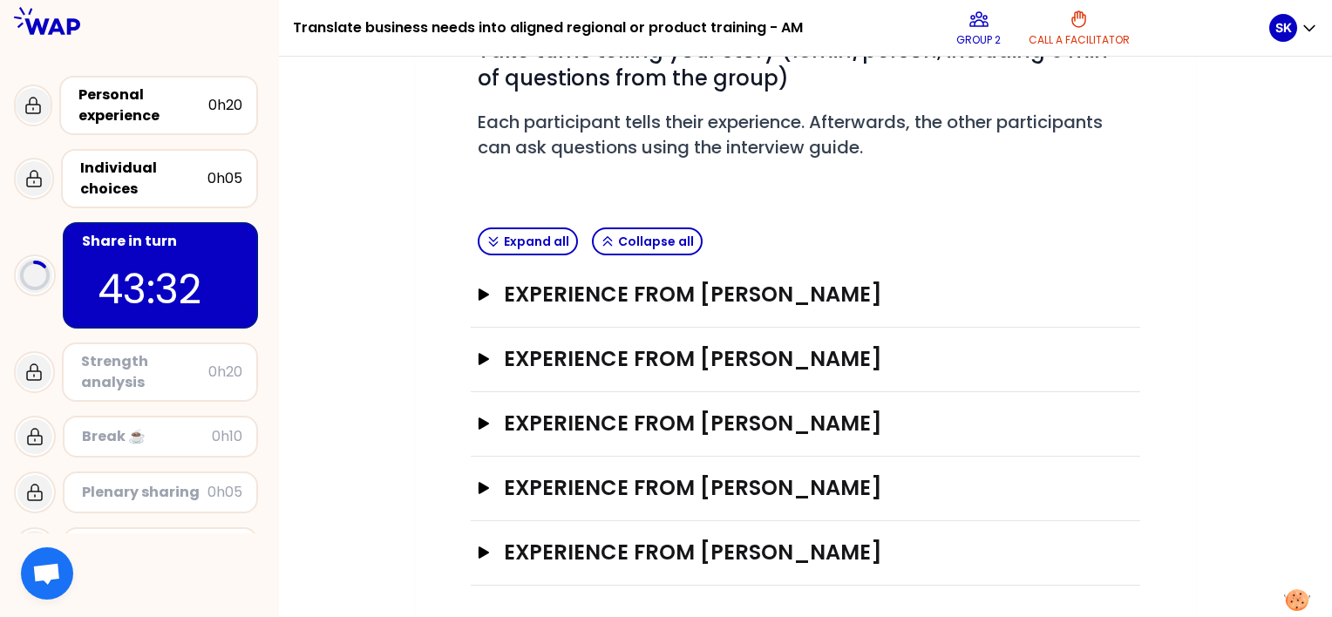
click at [471, 491] on div "Objectives # Take turns telling your story (10min/person, including 3 min of qu…" at bounding box center [805, 276] width 711 height 620
click at [489, 482] on icon "button" at bounding box center [484, 488] width 14 height 12
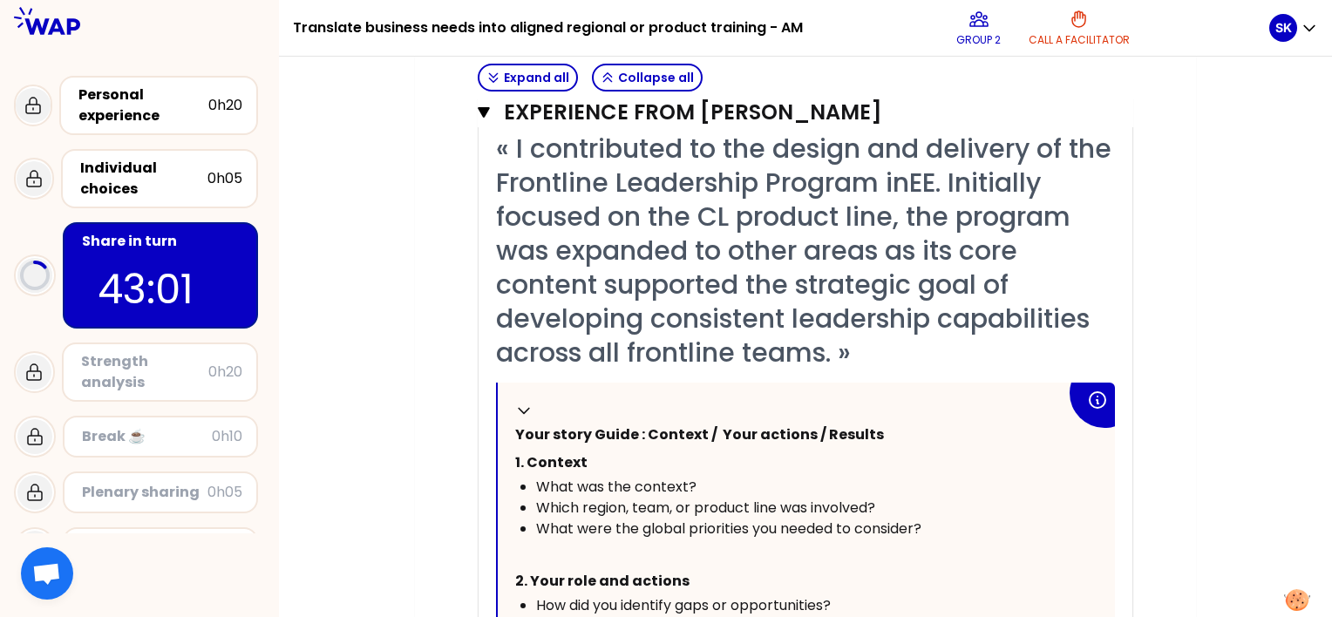
scroll to position [697, 0]
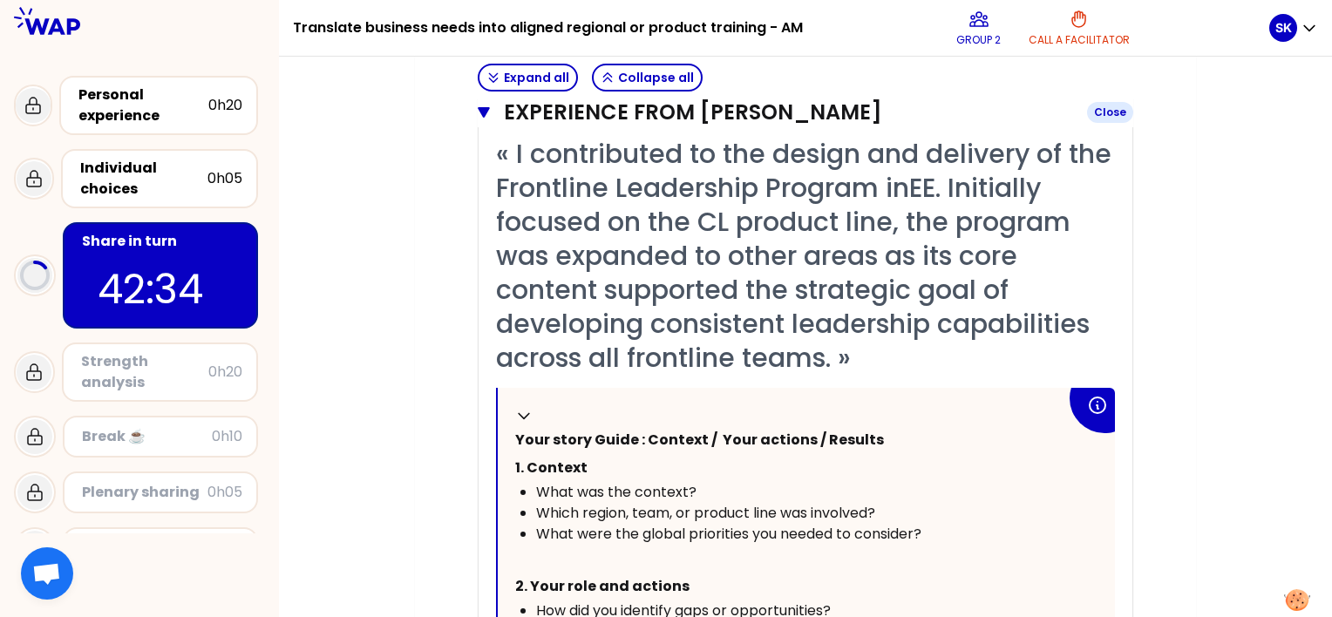
click at [486, 113] on icon "button" at bounding box center [484, 112] width 12 height 14
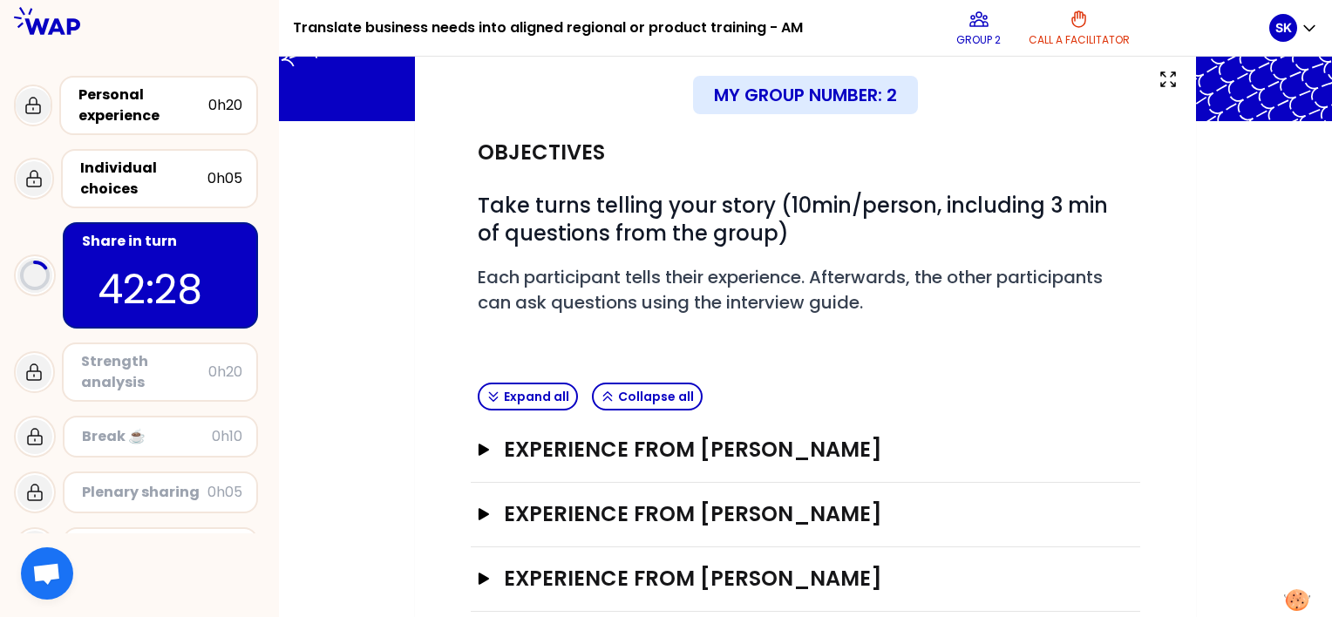
scroll to position [258, 0]
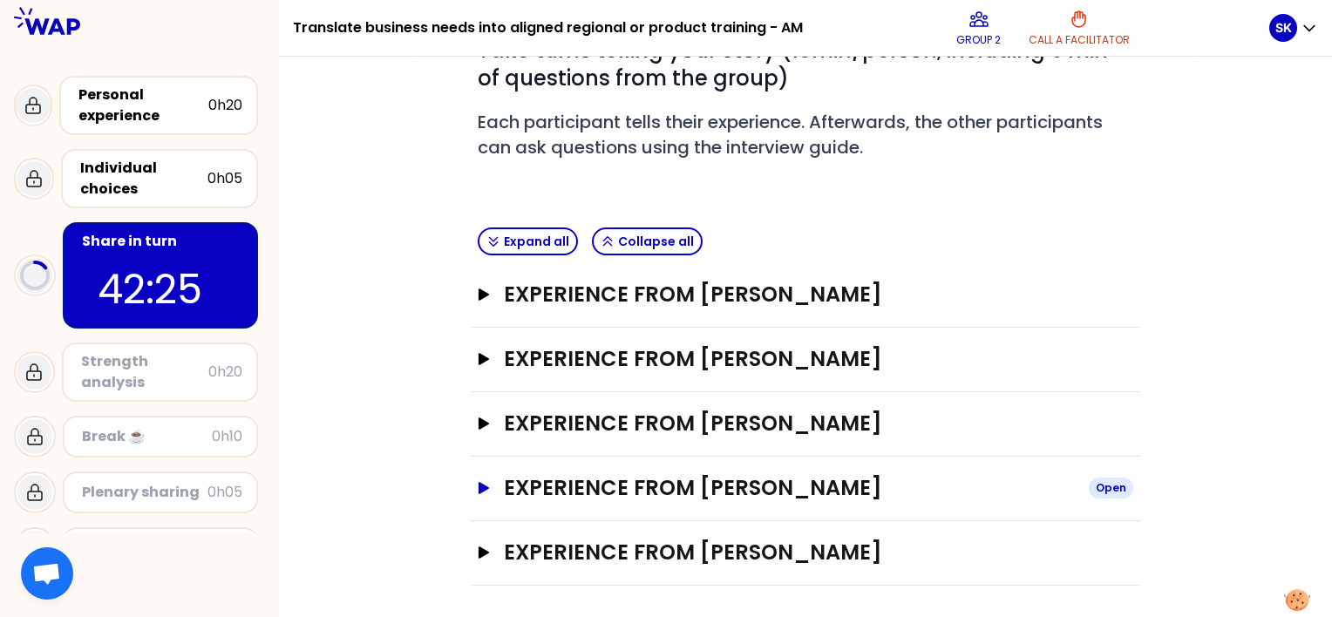
click at [478, 482] on icon "button" at bounding box center [483, 488] width 10 height 12
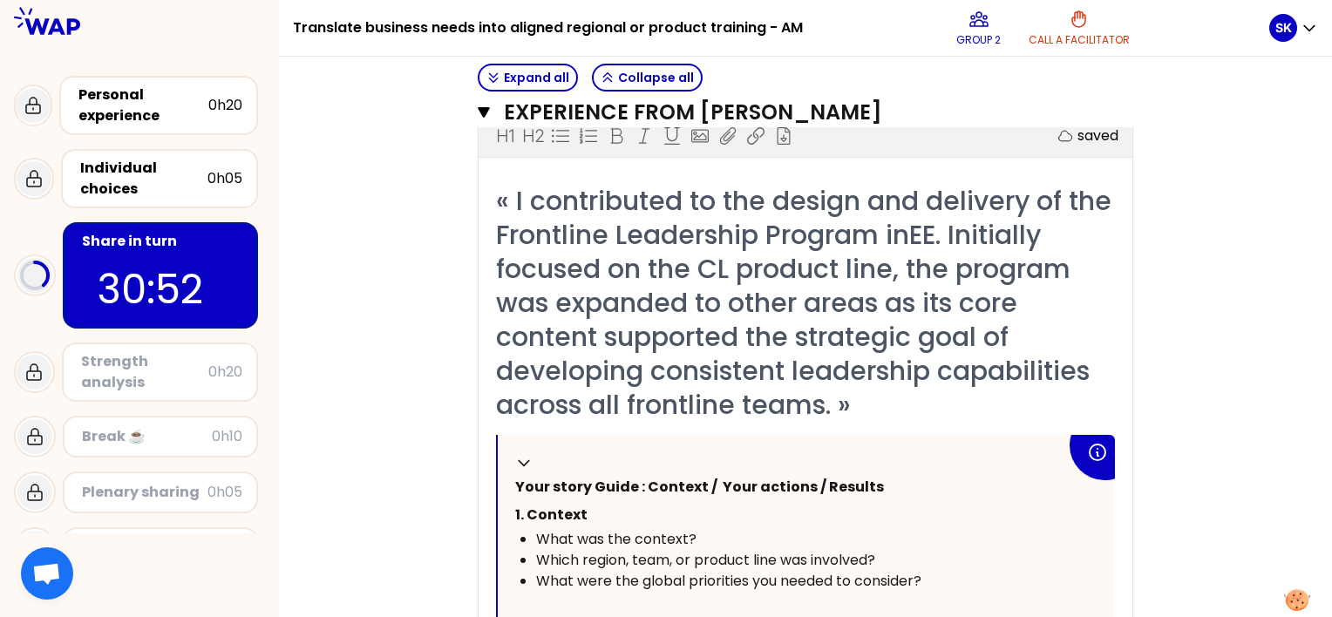
scroll to position [607, 0]
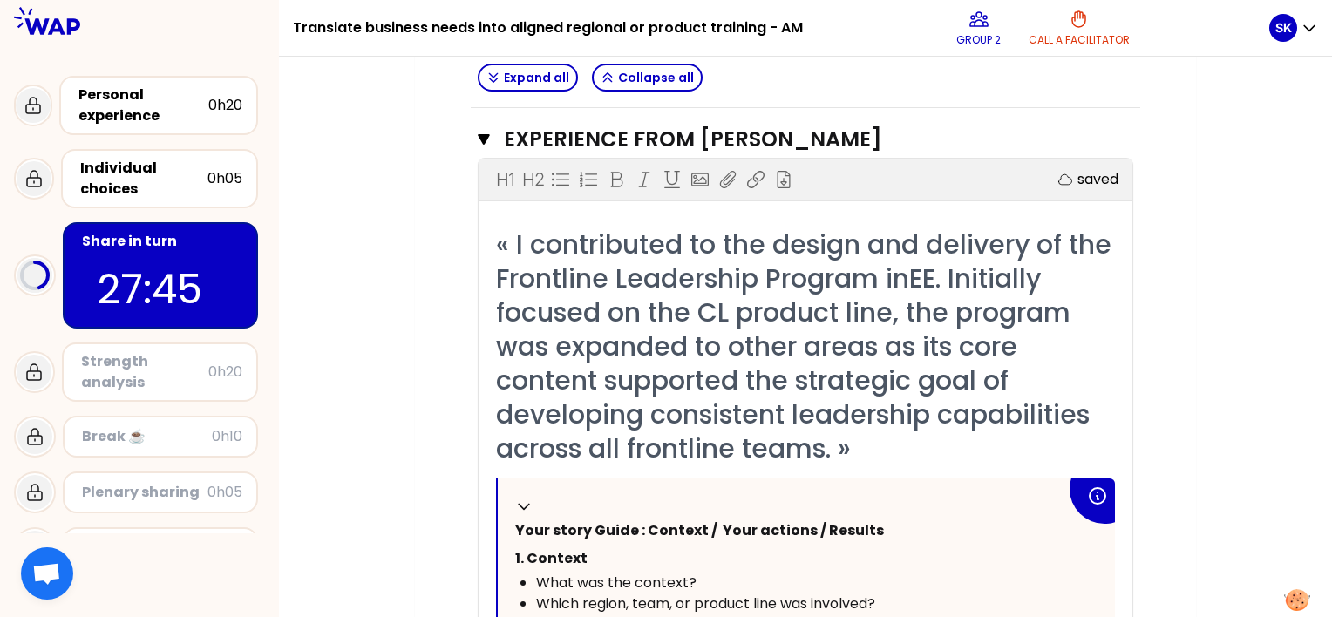
click at [481, 136] on icon "button" at bounding box center [484, 139] width 12 height 10
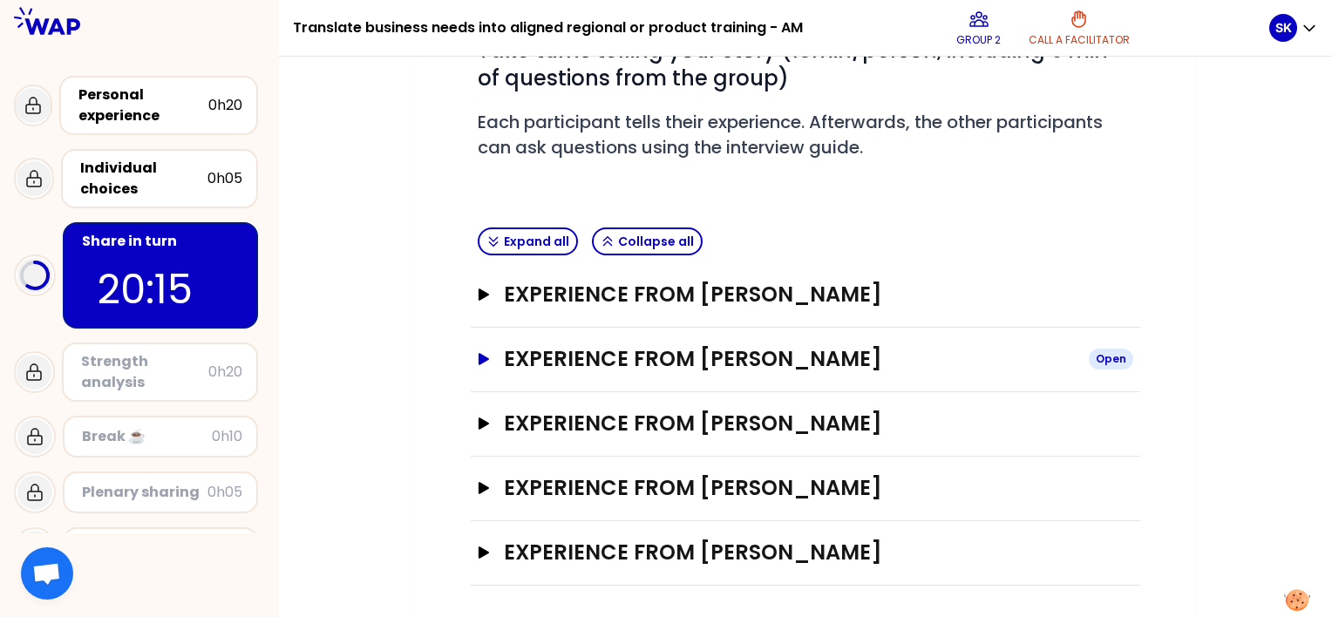
click at [490, 355] on icon "button" at bounding box center [484, 359] width 14 height 12
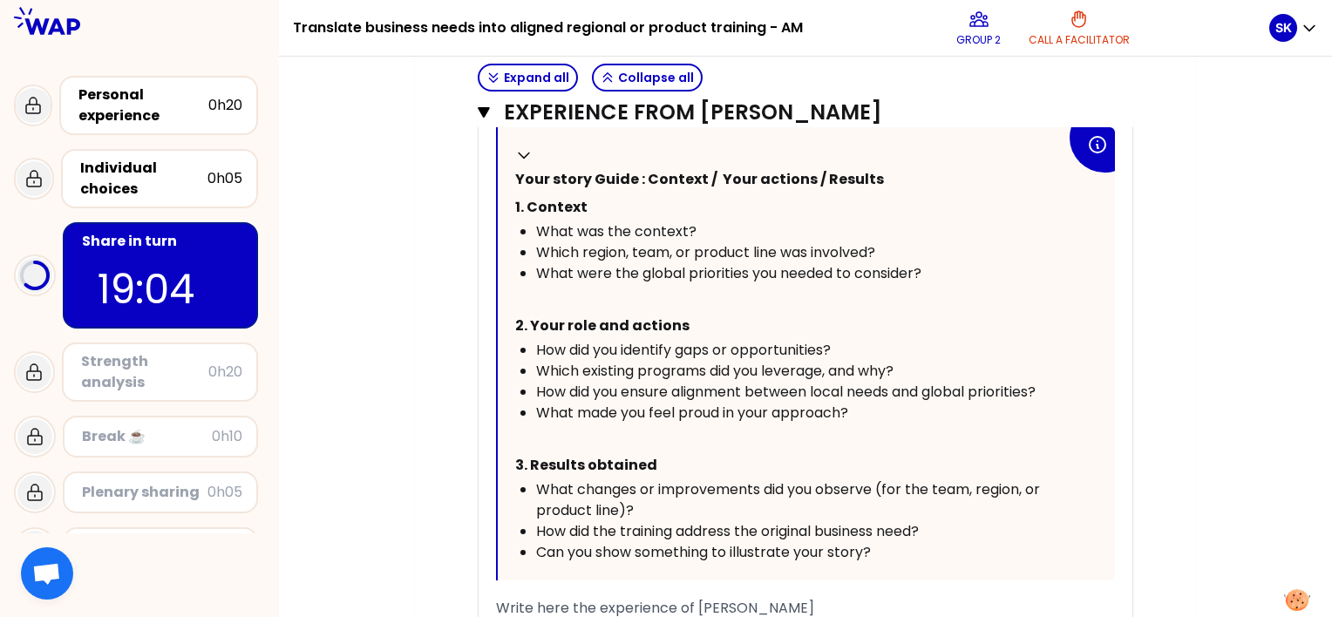
scroll to position [836, 0]
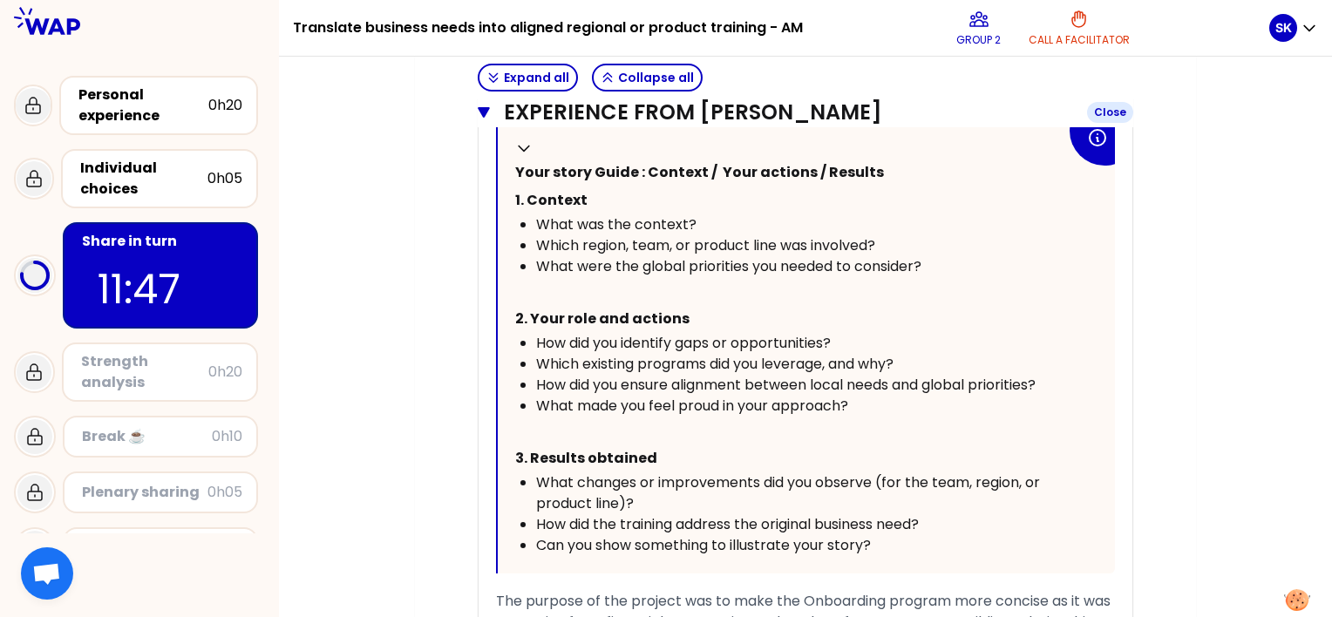
click at [490, 108] on button "Experience from [PERSON_NAME] Close" at bounding box center [805, 112] width 655 height 28
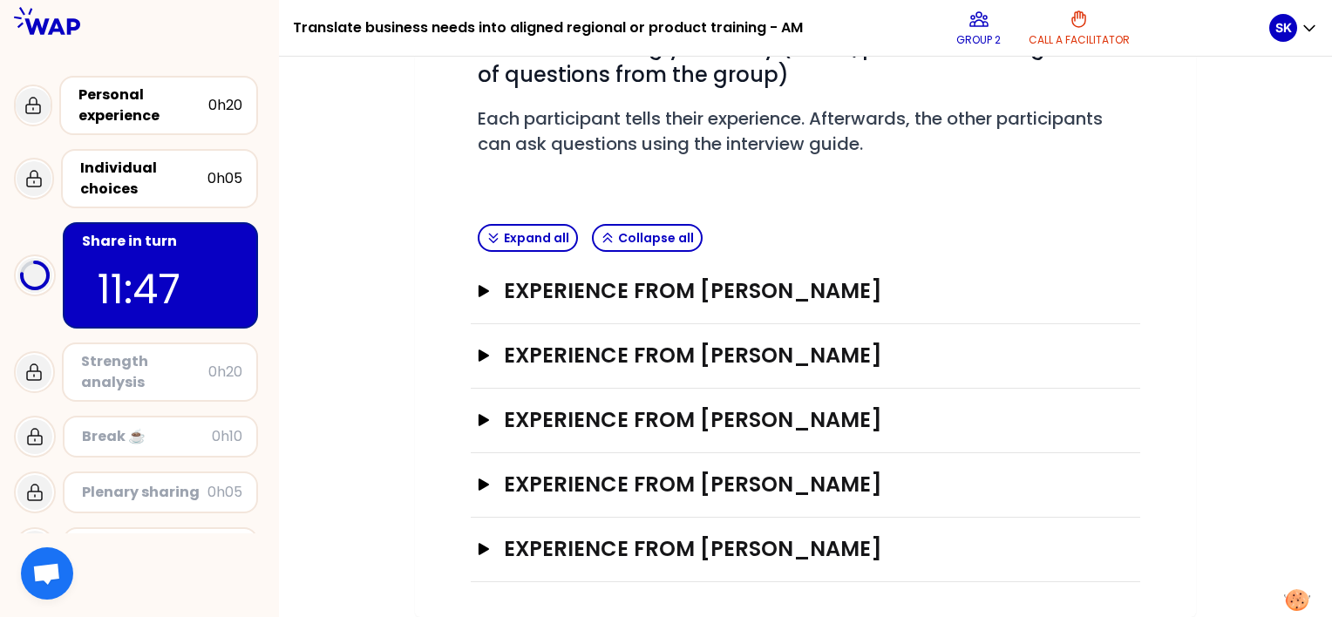
scroll to position [258, 0]
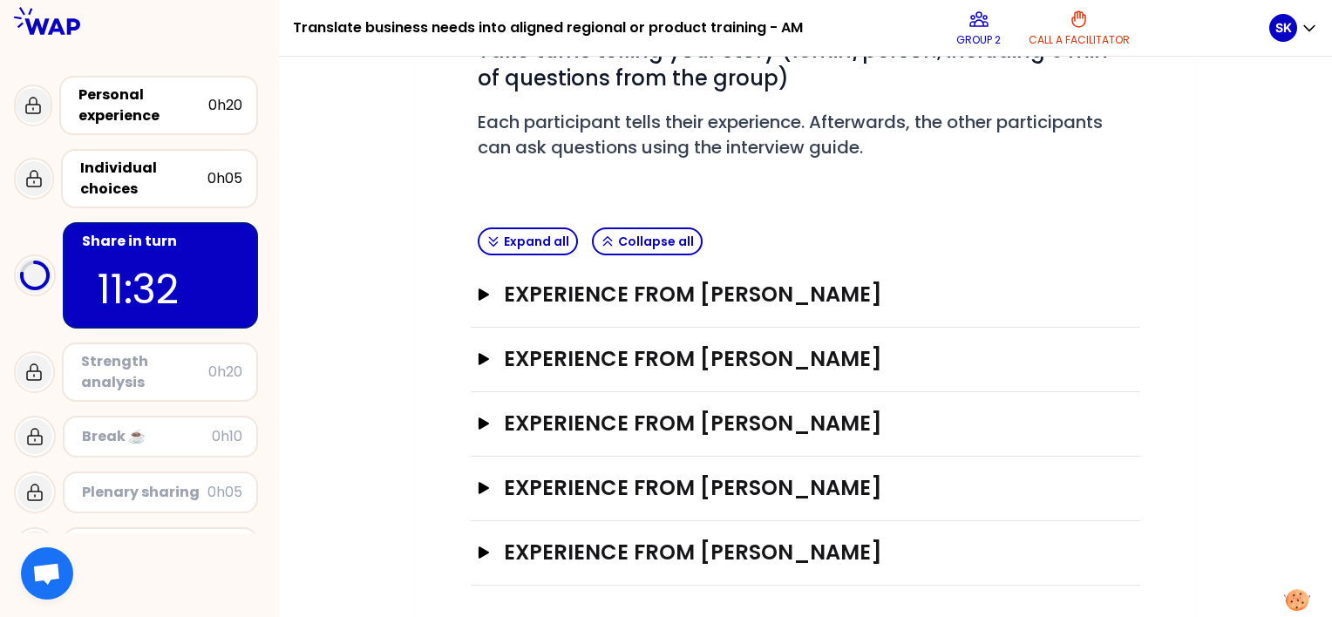
click at [472, 549] on div "Experience from [PERSON_NAME] Open" at bounding box center [805, 553] width 669 height 64
click at [471, 549] on div "Experience from [PERSON_NAME] Open" at bounding box center [805, 553] width 669 height 64
click at [483, 547] on icon "button" at bounding box center [483, 552] width 10 height 12
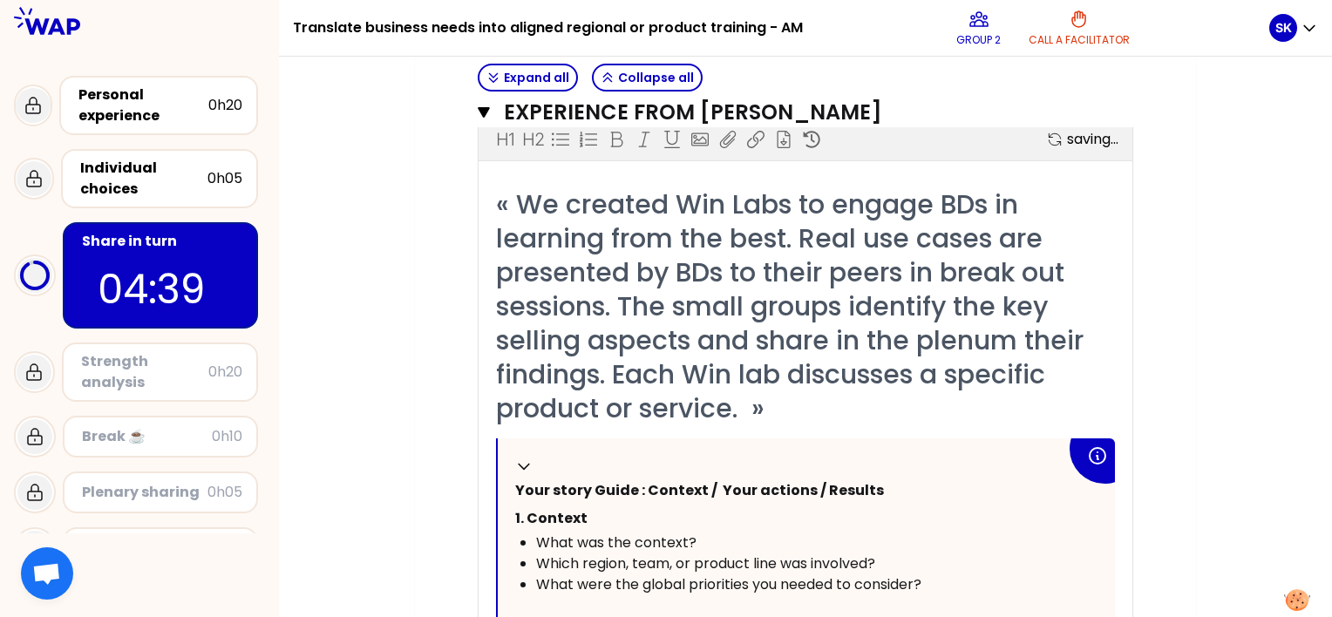
scroll to position [607, 0]
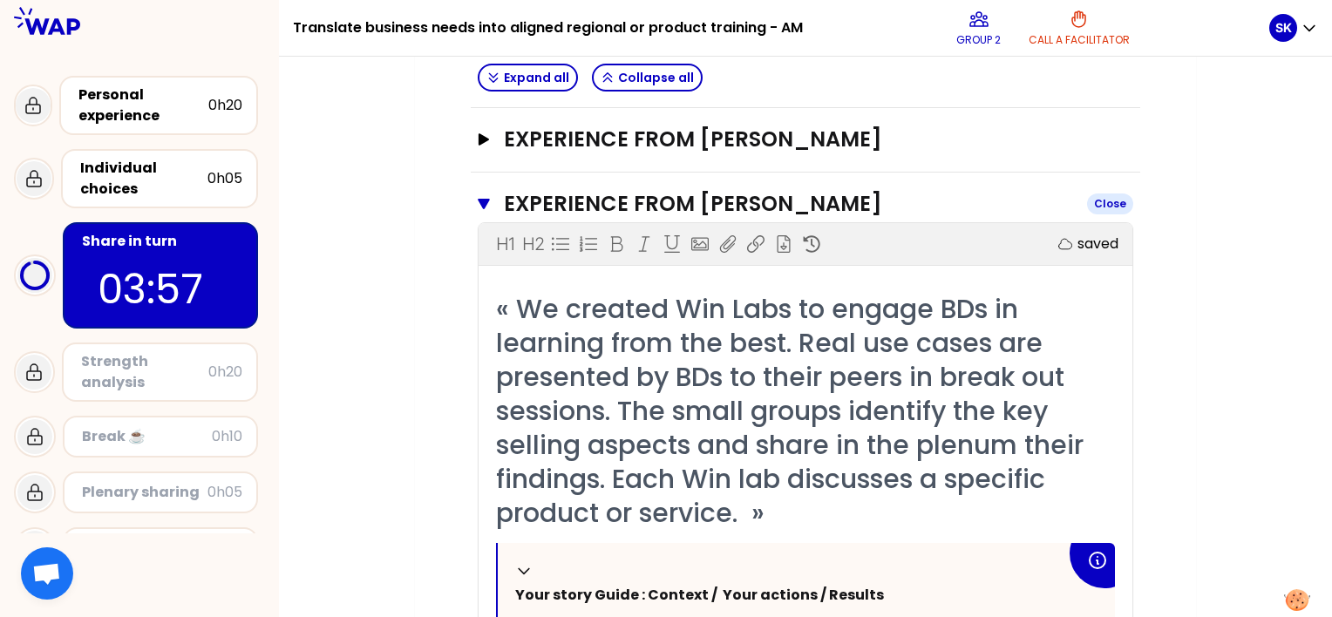
click at [484, 203] on icon "button" at bounding box center [484, 204] width 12 height 10
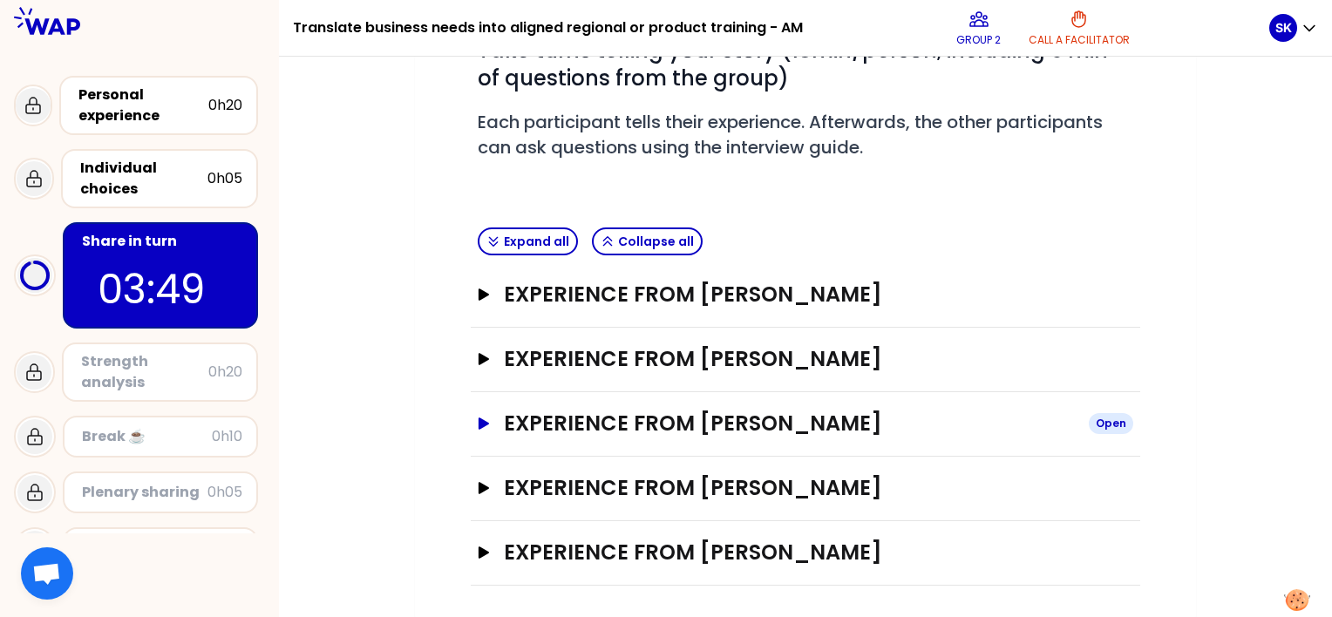
click at [481, 425] on icon "button" at bounding box center [483, 423] width 10 height 12
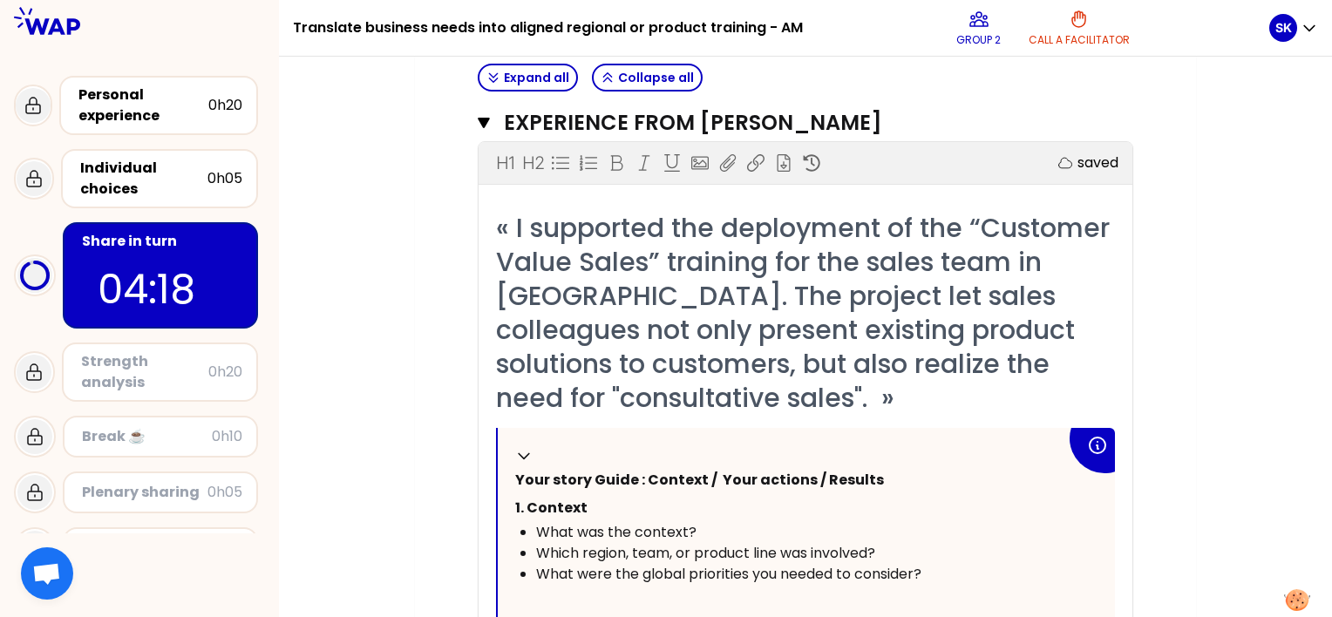
scroll to position [586, 0]
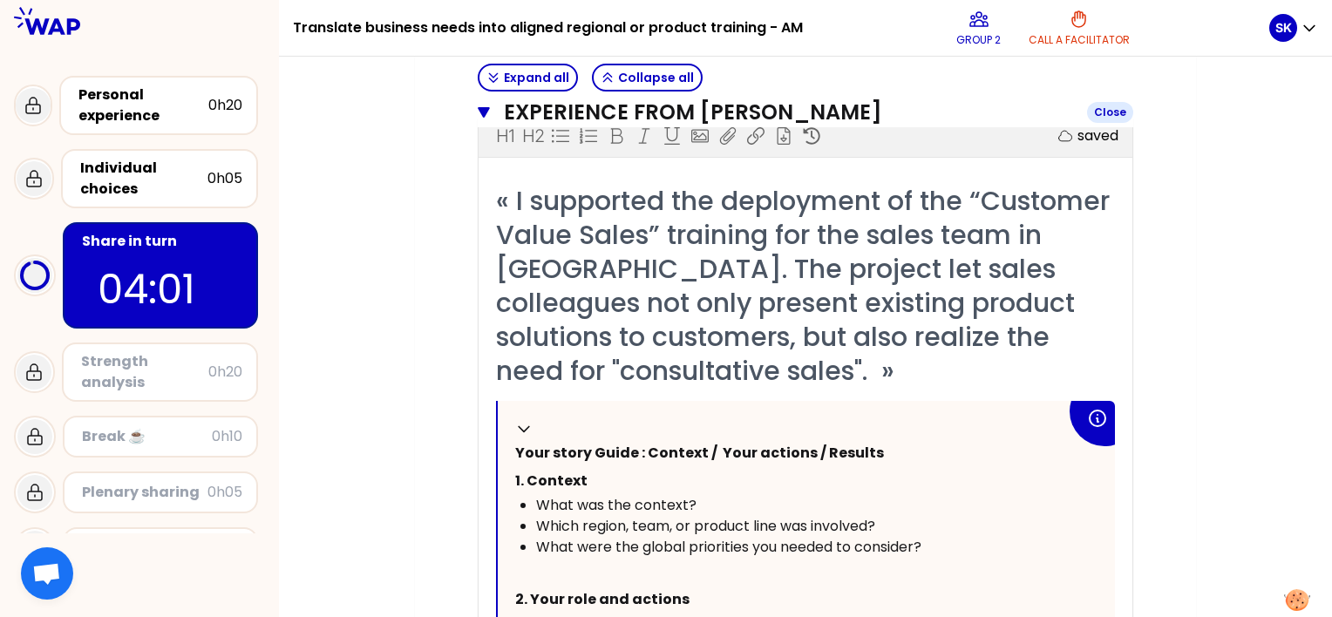
click at [484, 106] on icon "button" at bounding box center [484, 112] width 12 height 14
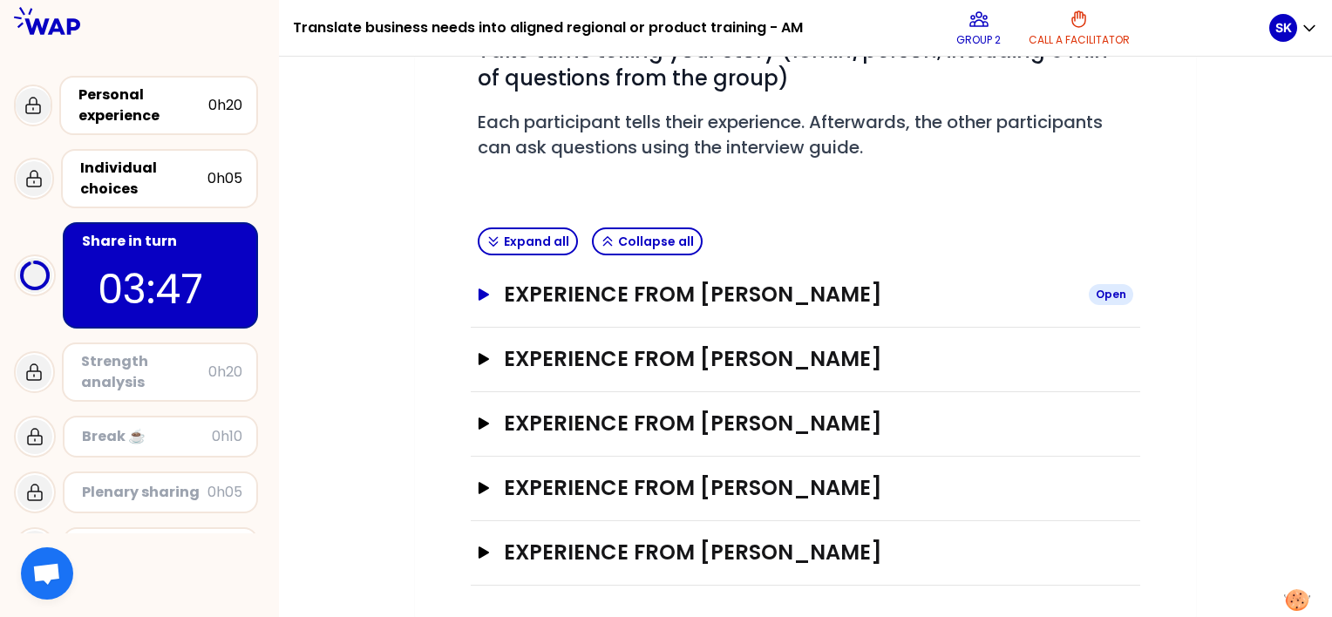
click at [480, 295] on icon "button" at bounding box center [483, 294] width 10 height 12
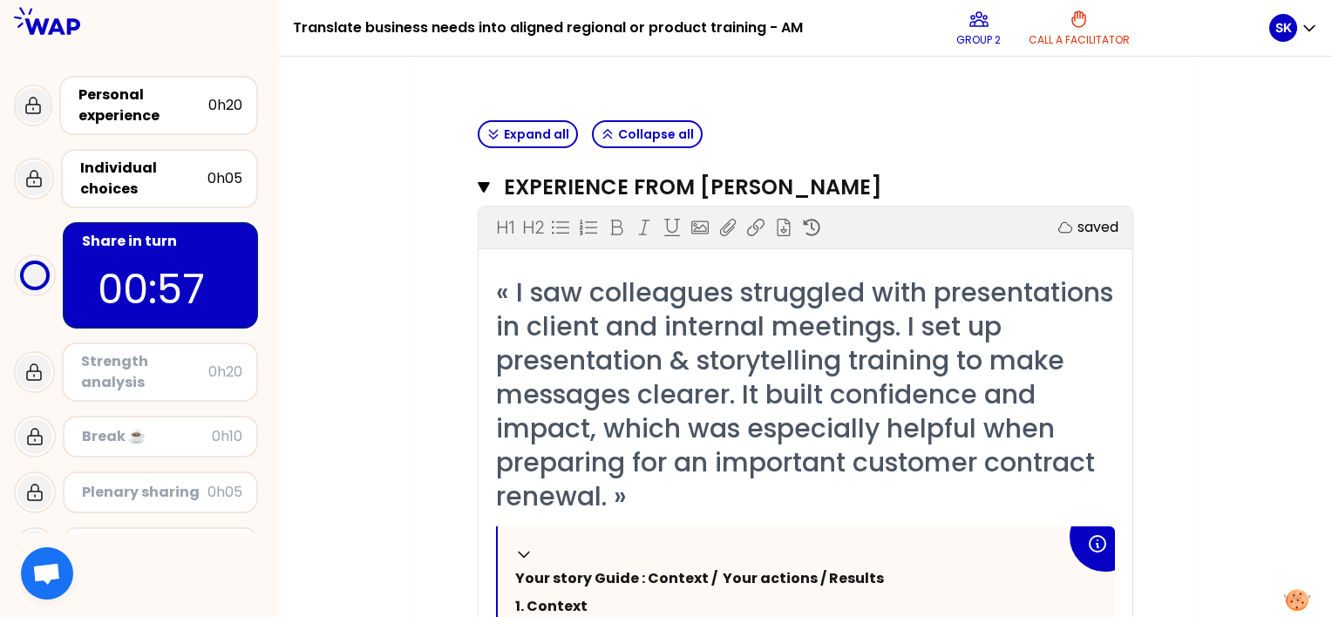
scroll to position [423, 0]
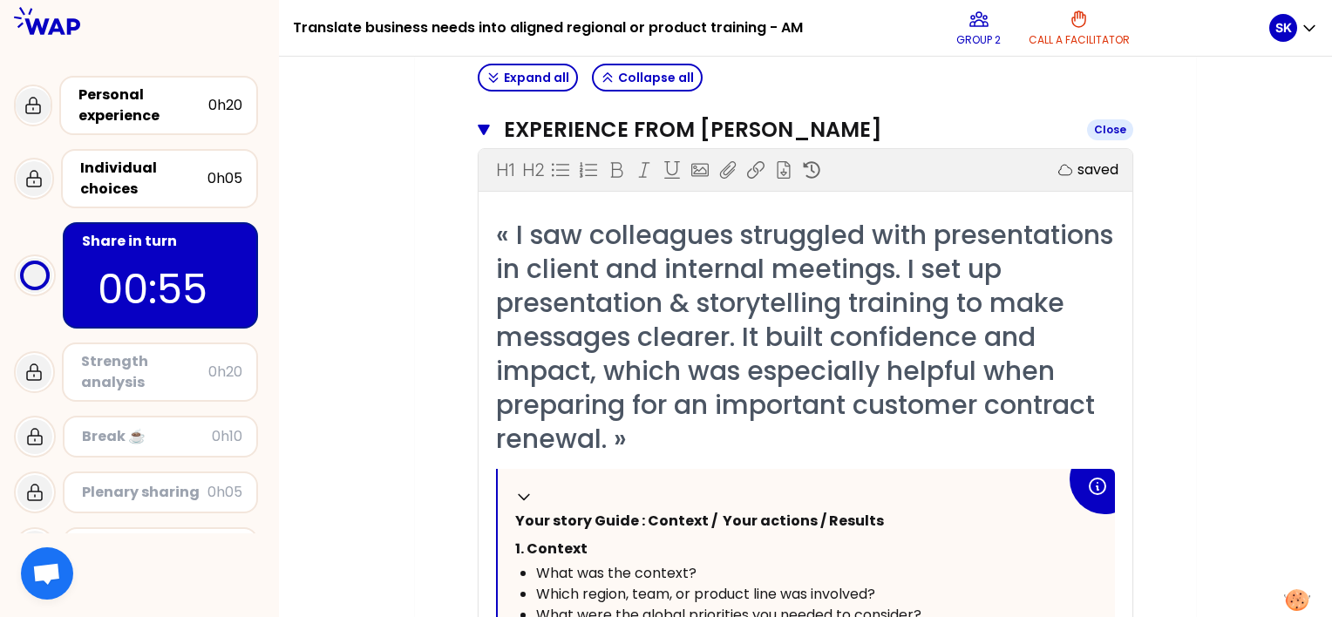
click at [481, 130] on icon "button" at bounding box center [484, 130] width 12 height 14
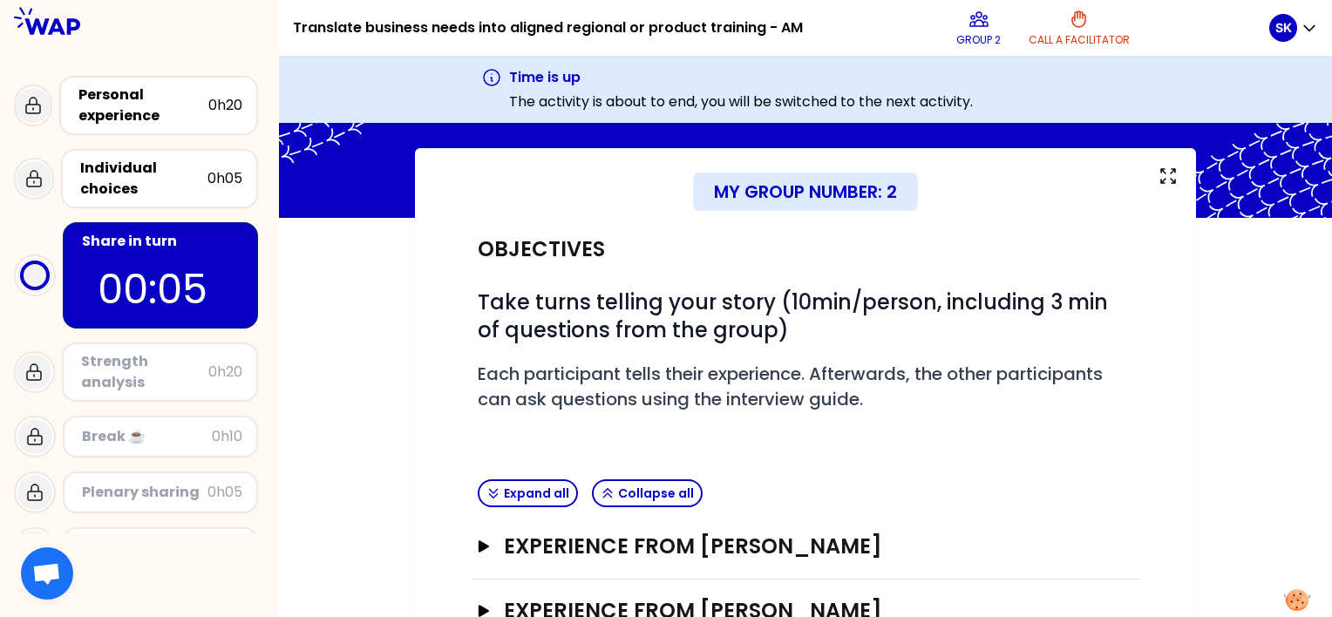
scroll to position [65, 0]
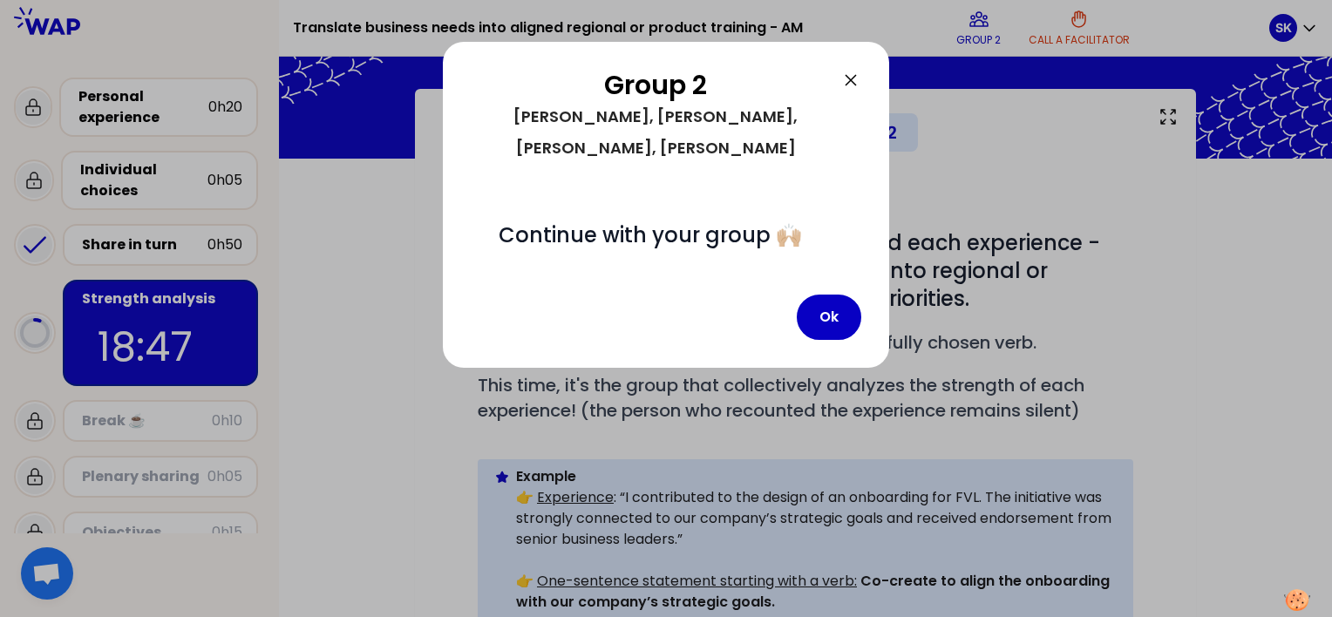
click at [815, 309] on div "Group 2 [PERSON_NAME], [PERSON_NAME], [PERSON_NAME], [PERSON_NAME] # Continue w…" at bounding box center [666, 205] width 446 height 326
click at [820, 300] on button "Ok" at bounding box center [829, 317] width 64 height 45
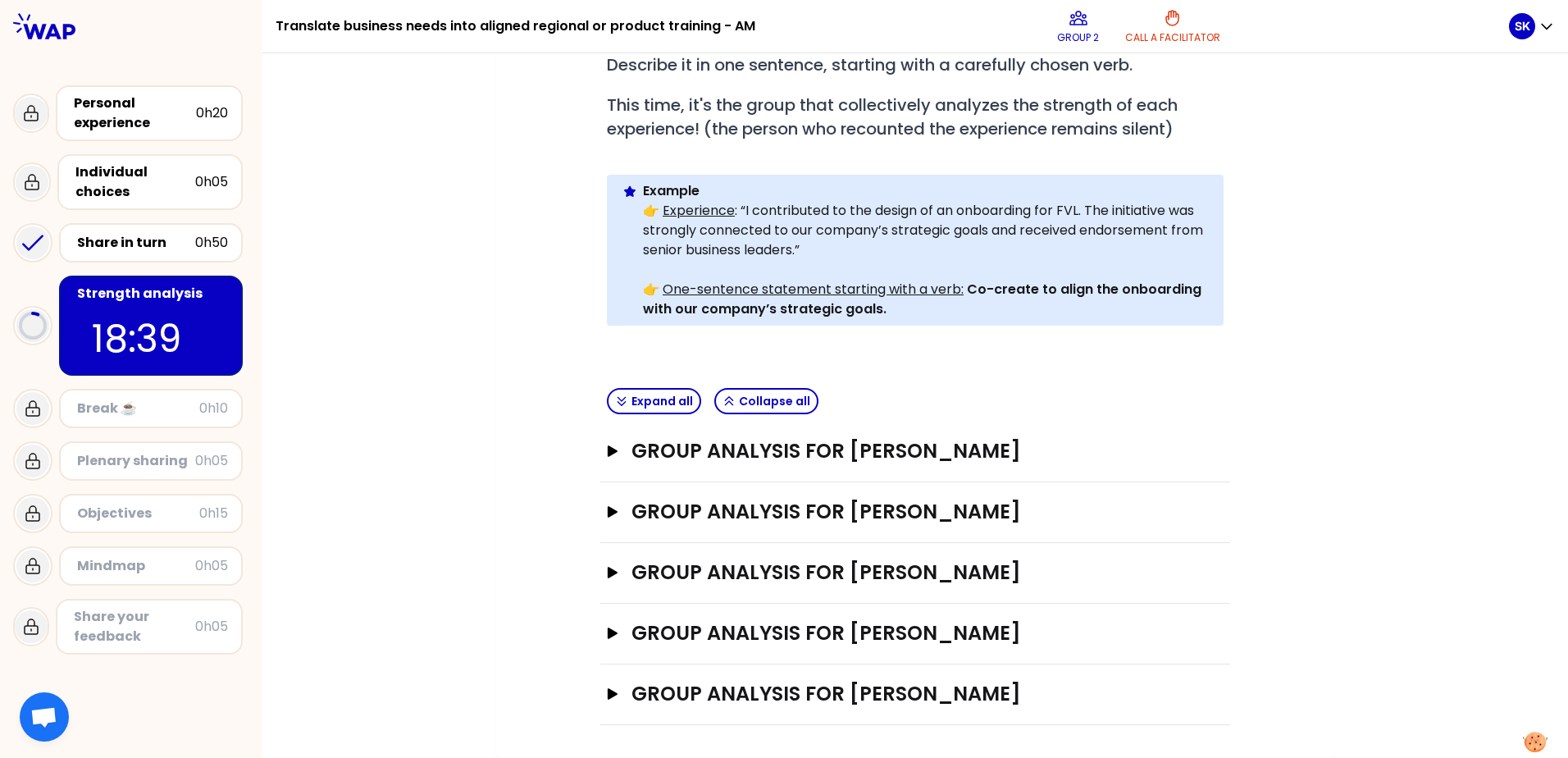
scroll to position [346, 0]
click at [610, 445] on icon "button" at bounding box center [613, 451] width 9 height 11
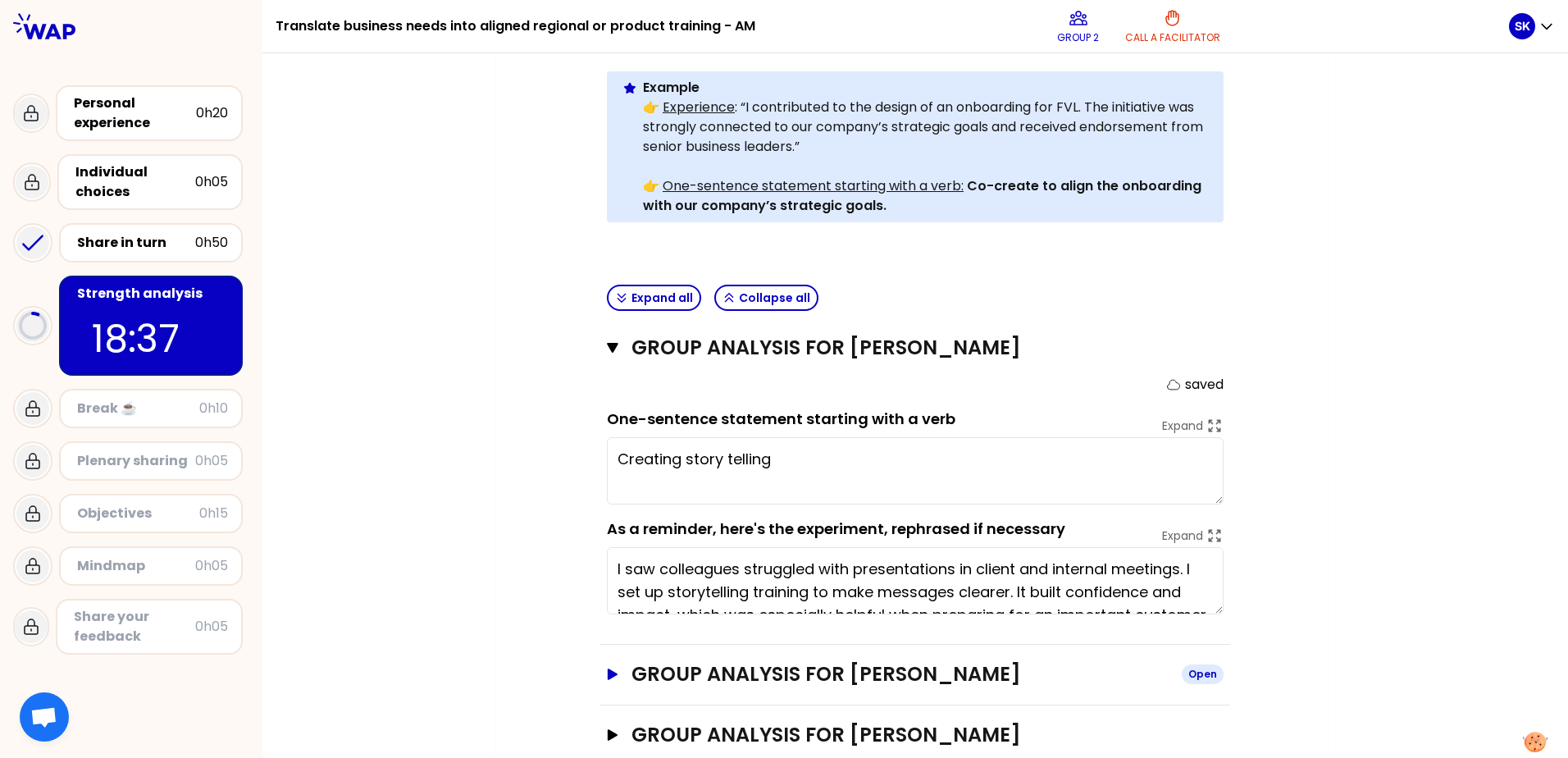
scroll to position [591, 0]
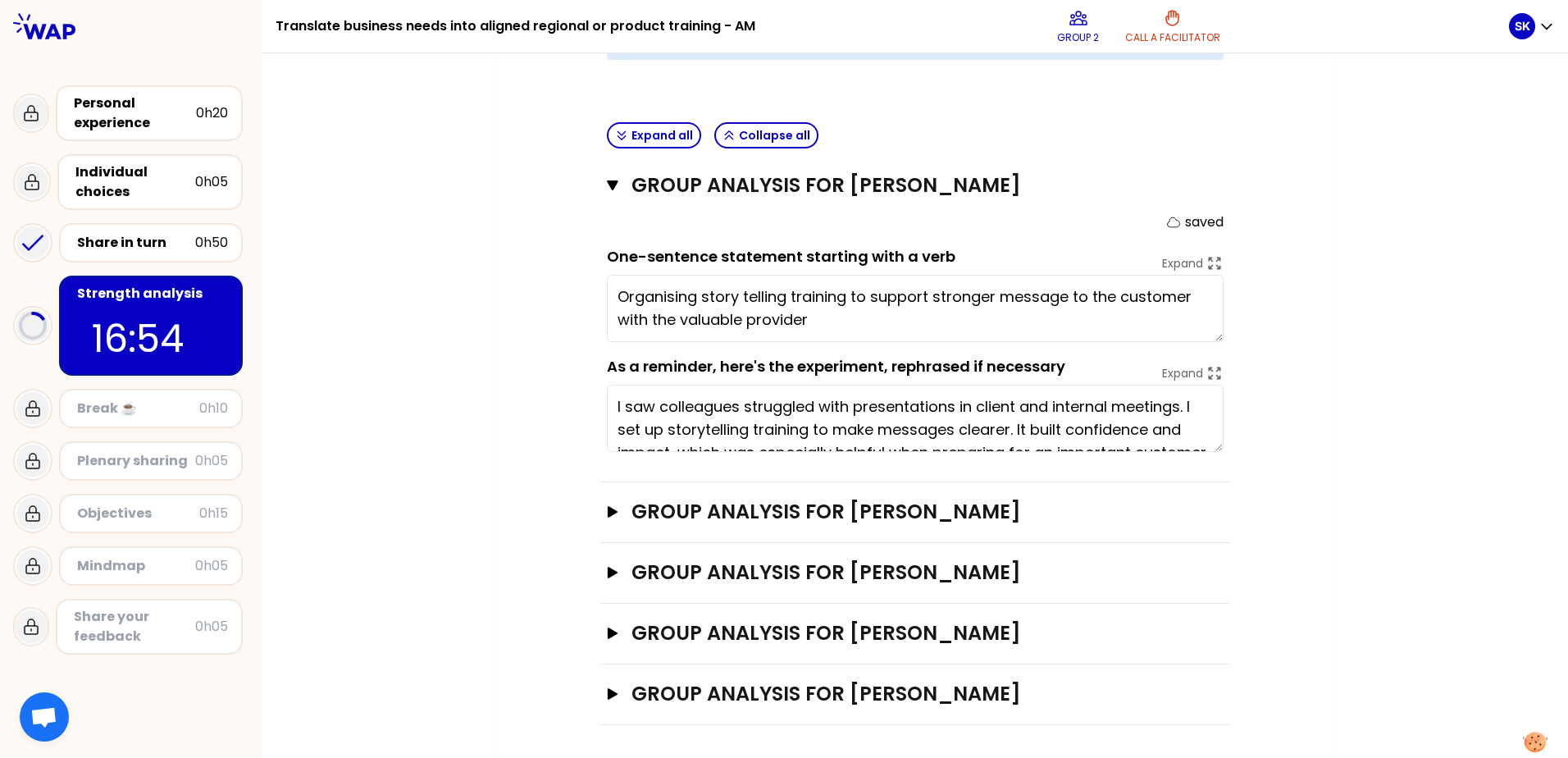
click at [800, 319] on textarea "Organising story telling training to support stronger message to the customer w…" at bounding box center [915, 308] width 616 height 67
drag, startPoint x: 810, startPoint y: 316, endPoint x: 692, endPoint y: 283, distance: 122.5
click at [615, 287] on textarea "Organising story telling training to support stronger message to the customer w…" at bounding box center [915, 308] width 616 height 67
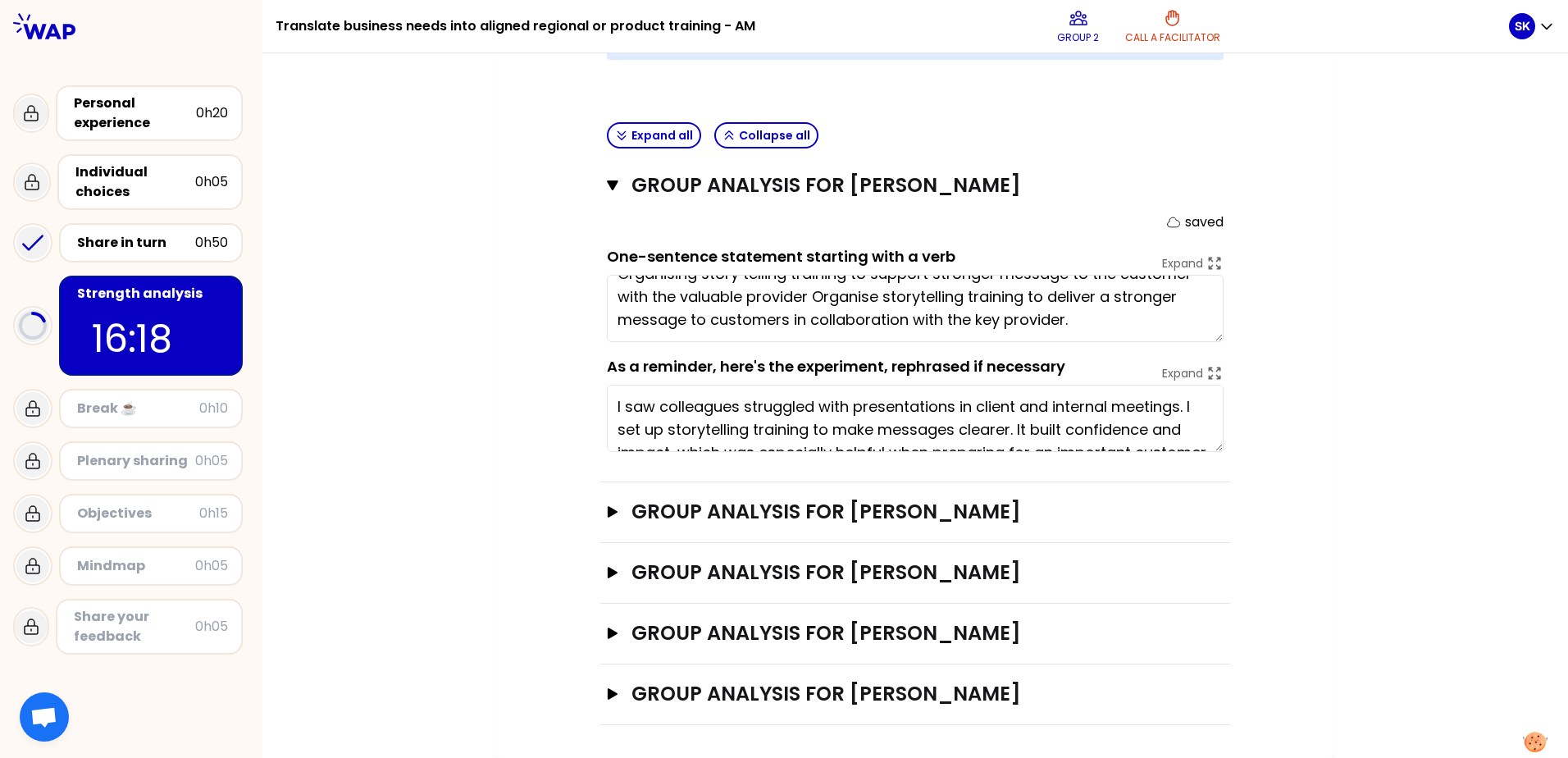
scroll to position [611, 0]
type textarea "Organise storytelling training to deliver a stronger message to customers in co…"
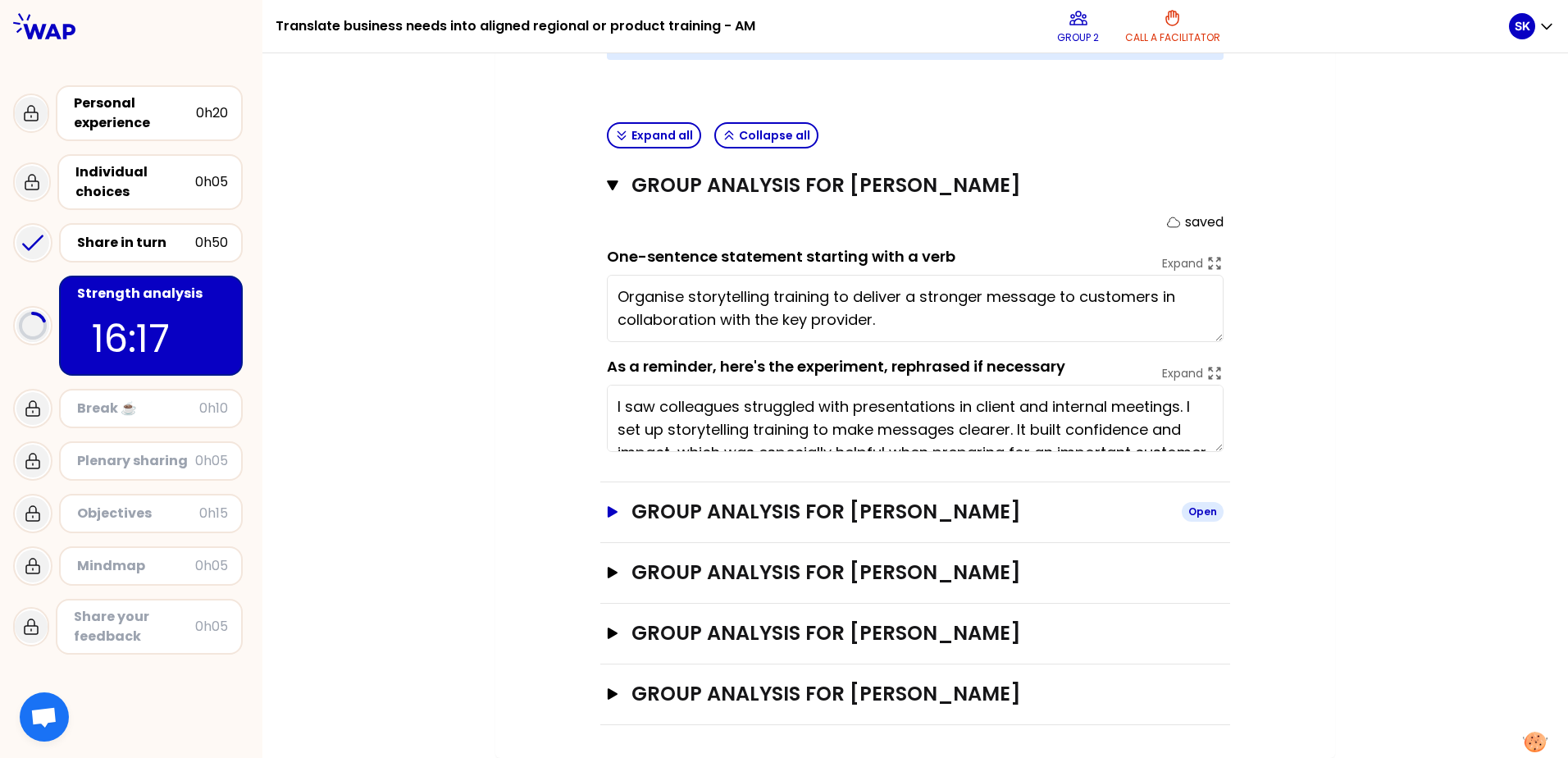
scroll to position [0, 0]
click at [607, 507] on icon "button" at bounding box center [613, 512] width 13 height 11
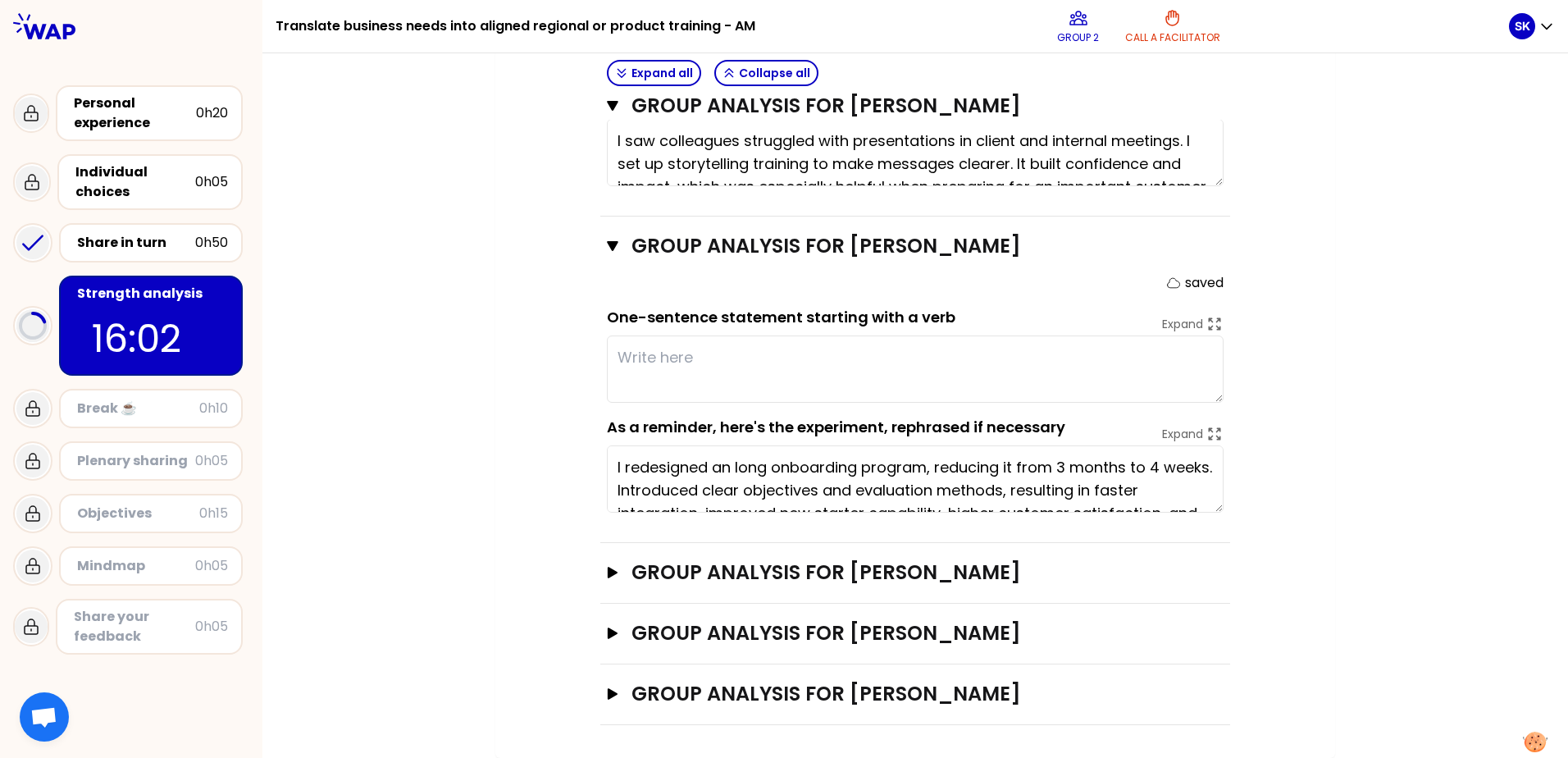
click at [659, 453] on textarea "I redesigned an long onboarding program, reducing it from 3 months to 4 weeks. …" at bounding box center [915, 478] width 616 height 67
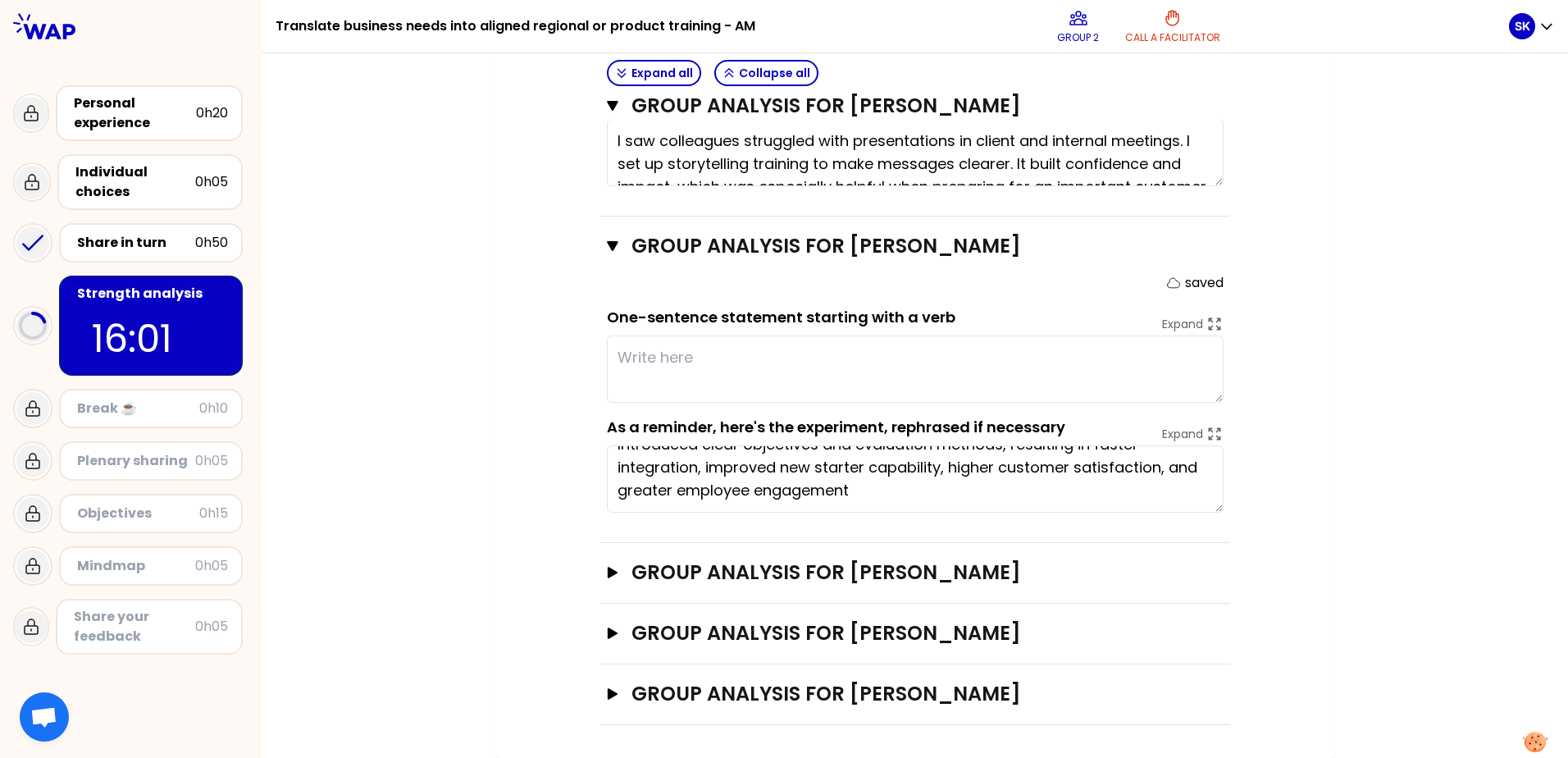
drag, startPoint x: 610, startPoint y: 460, endPoint x: 909, endPoint y: 508, distance: 302.8
click at [909, 508] on div "Group analysis for [PERSON_NAME] Close saved One-sentence statement starting wi…" at bounding box center [915, 379] width 630 height 327
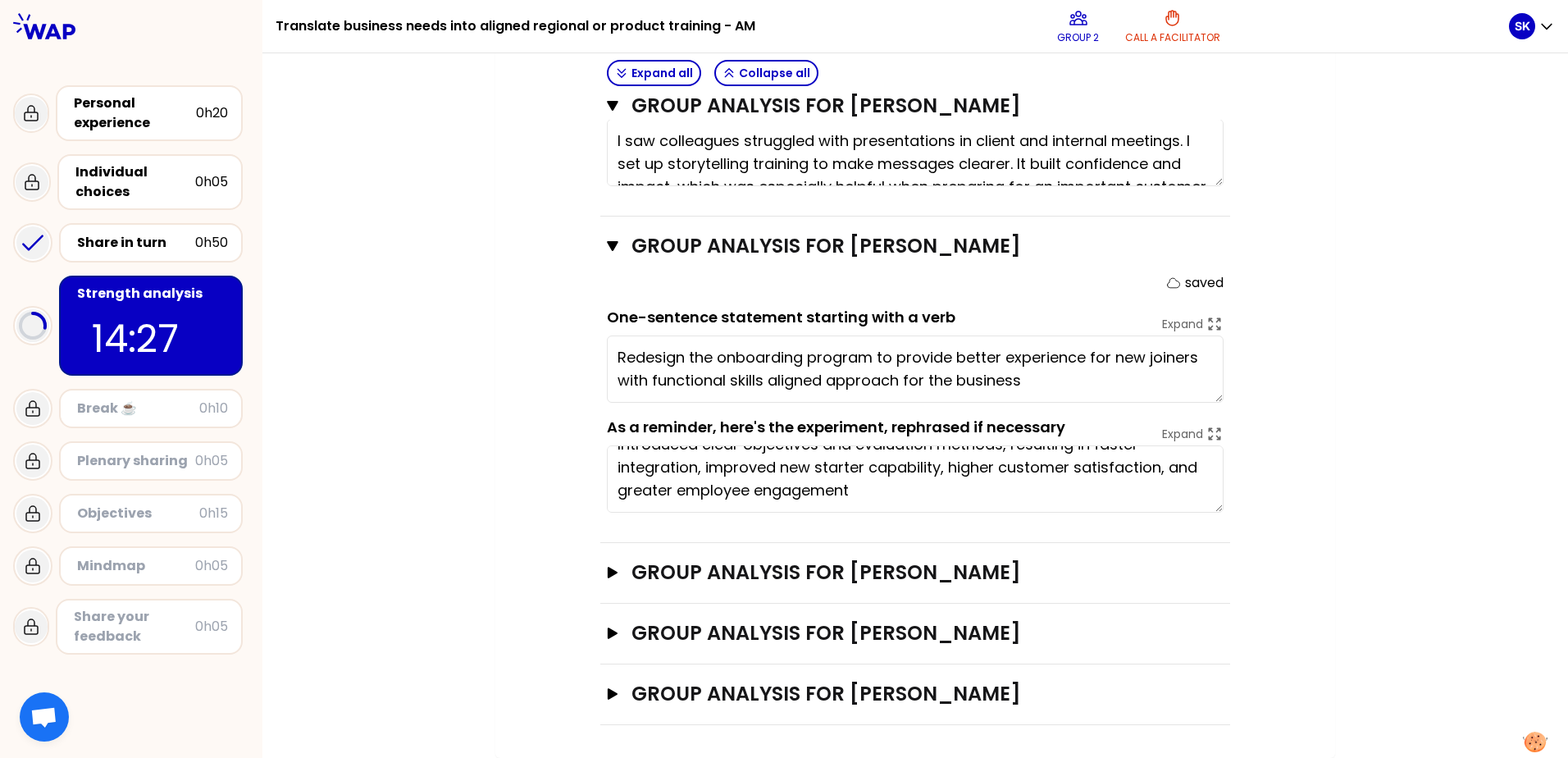
type textarea "Redesign the onboarding program to provide better experience for new joiners wi…"
click at [600, 561] on div "Group analysis for [PERSON_NAME] Open" at bounding box center [915, 573] width 630 height 60
click at [593, 566] on div "Objectives # As a group, identify the strength behind each experience - that he…" at bounding box center [915, 42] width 775 height 1365
click at [606, 568] on icon "button" at bounding box center [613, 573] width 13 height 11
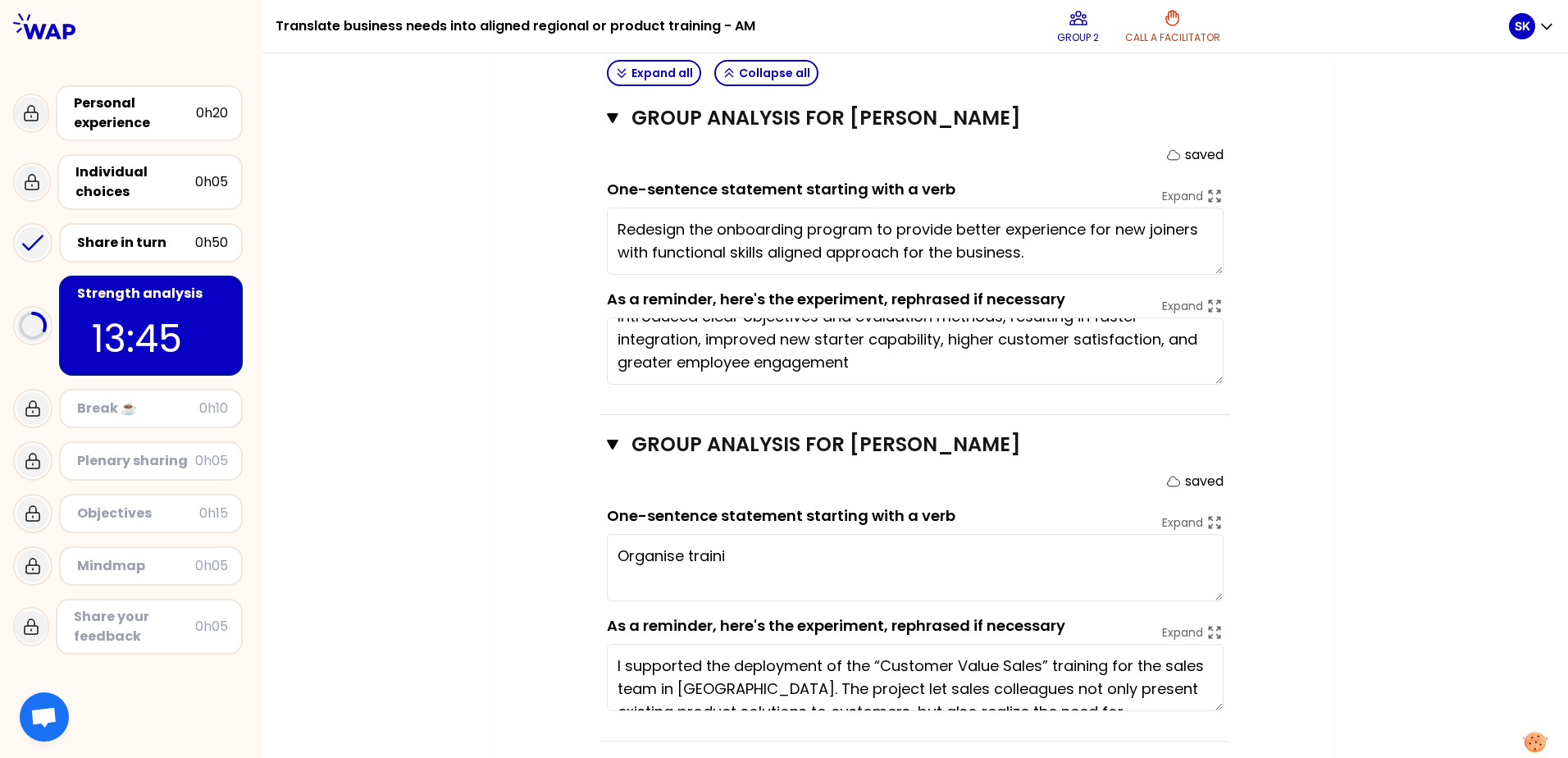
scroll to position [1143, 0]
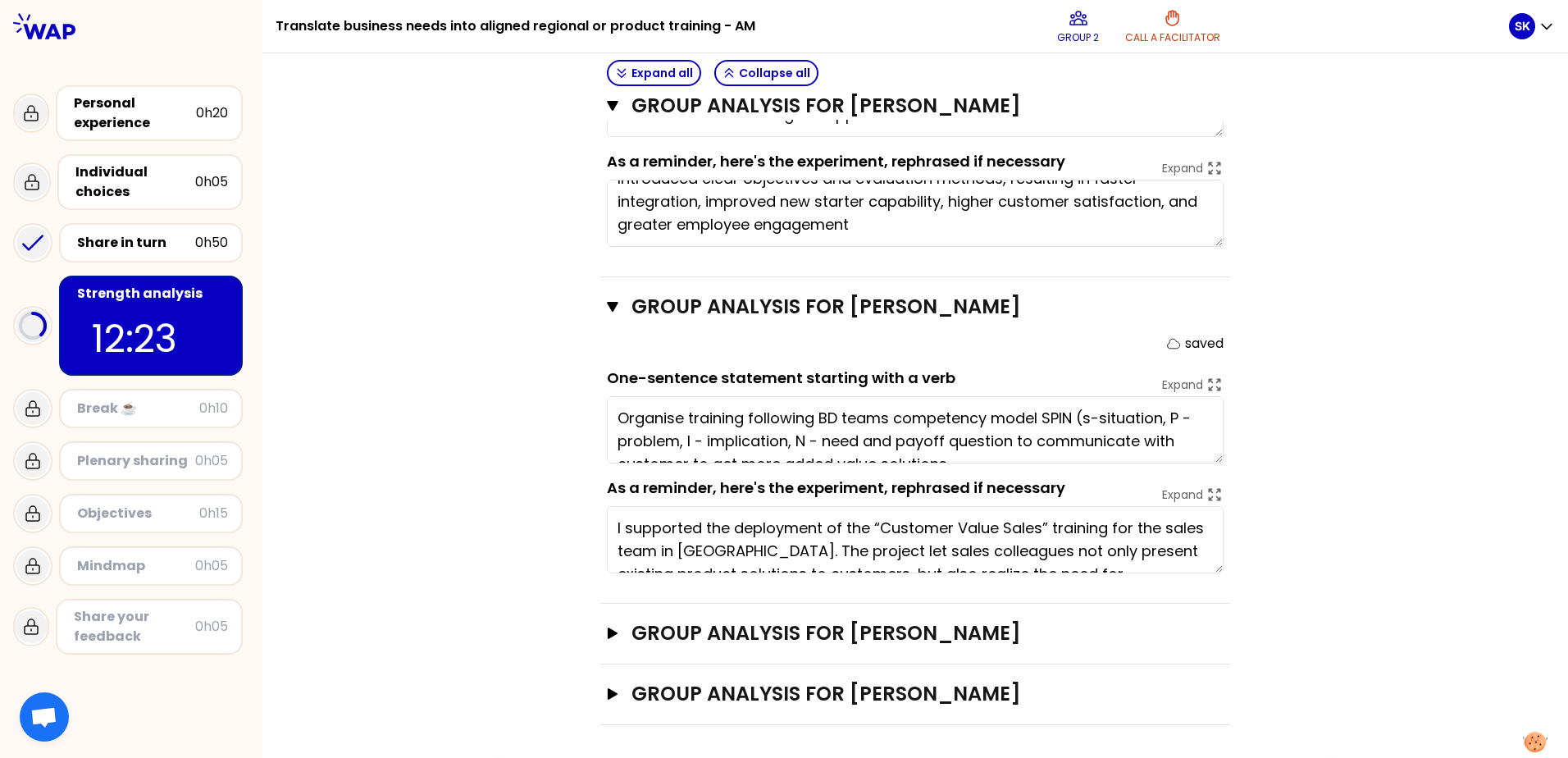
type textarea "Organise training following BD teams competency model SPIN (s-situation, P - pr…"
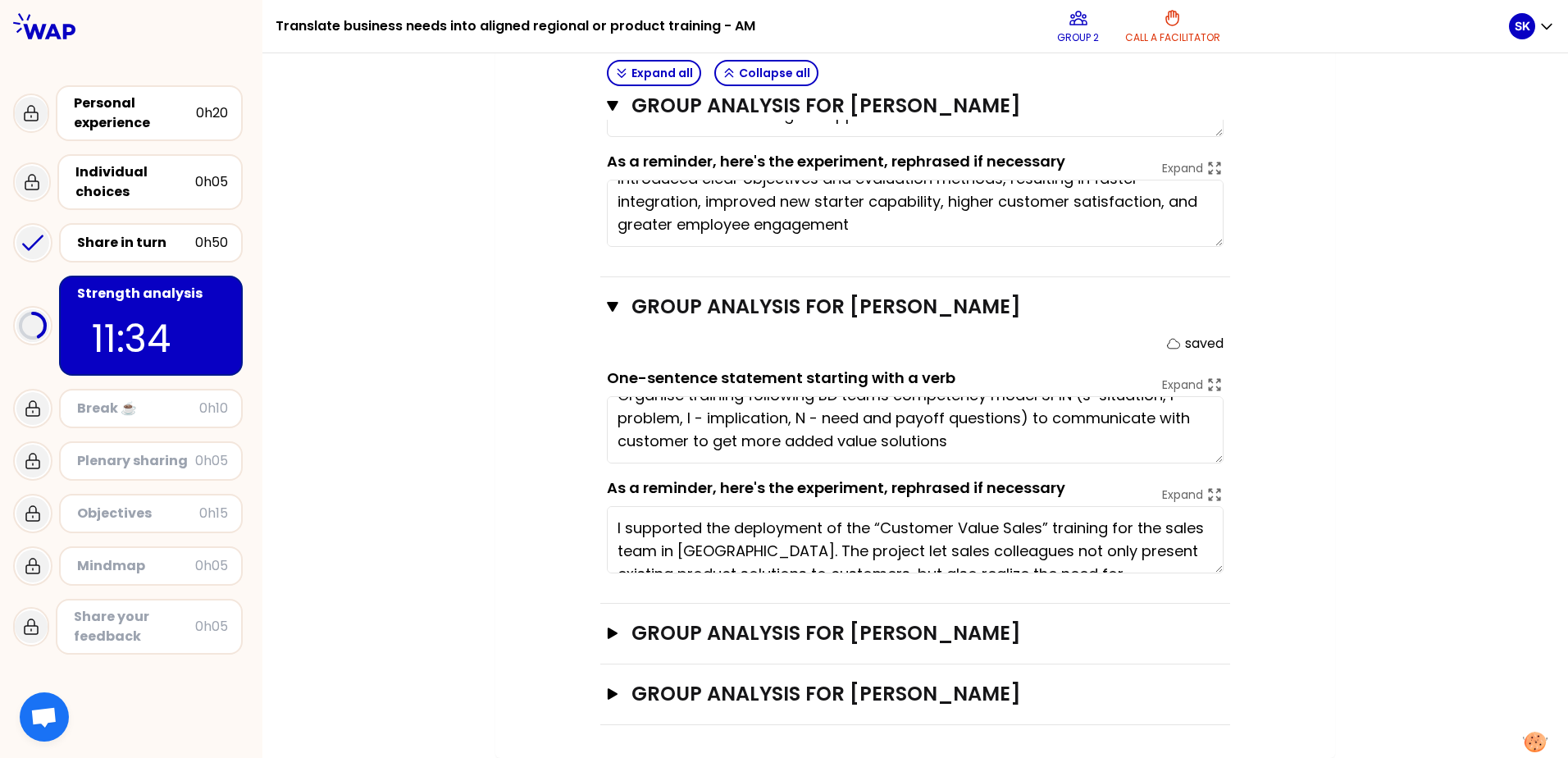
scroll to position [0, 0]
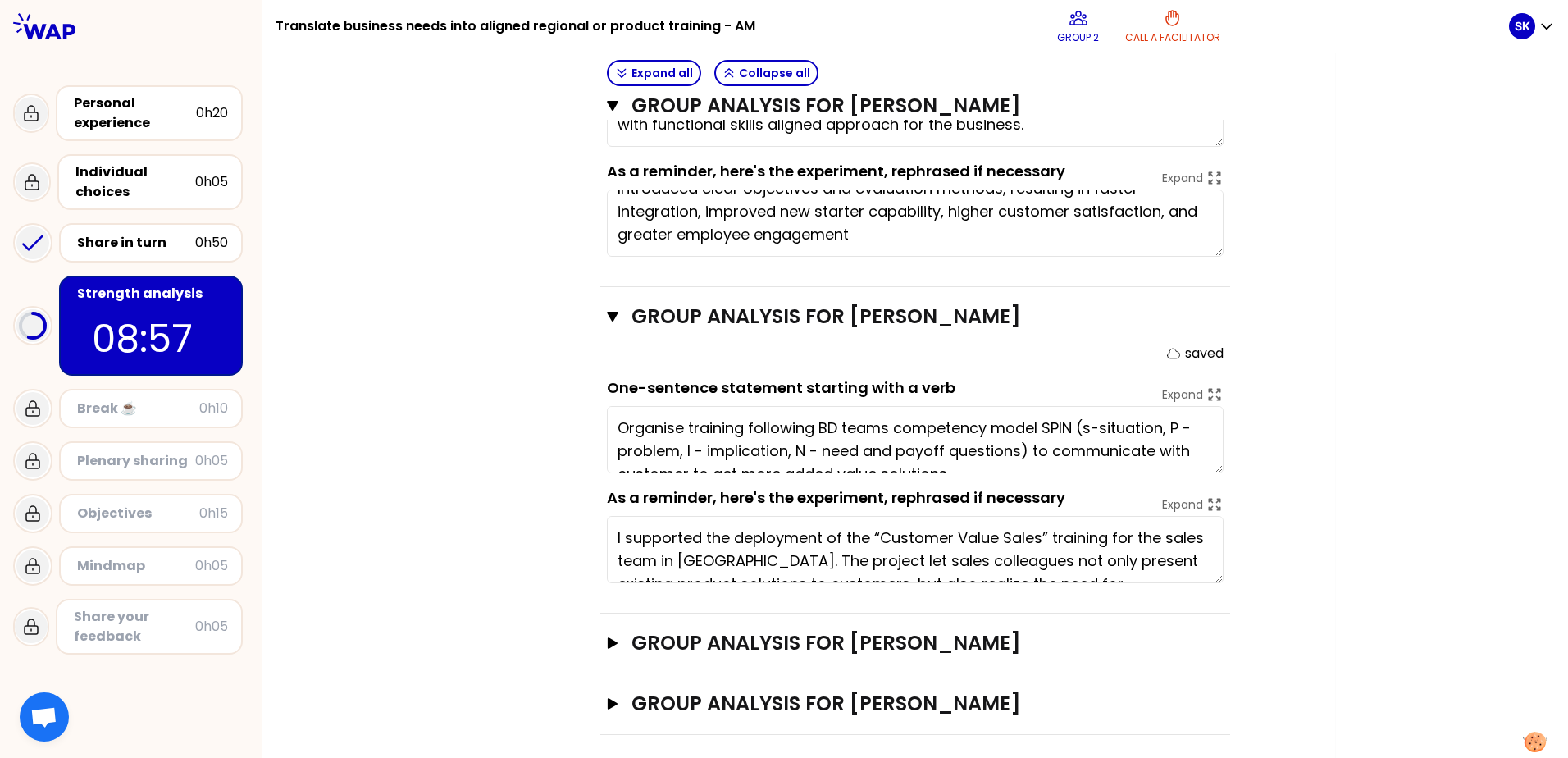
scroll to position [1143, 0]
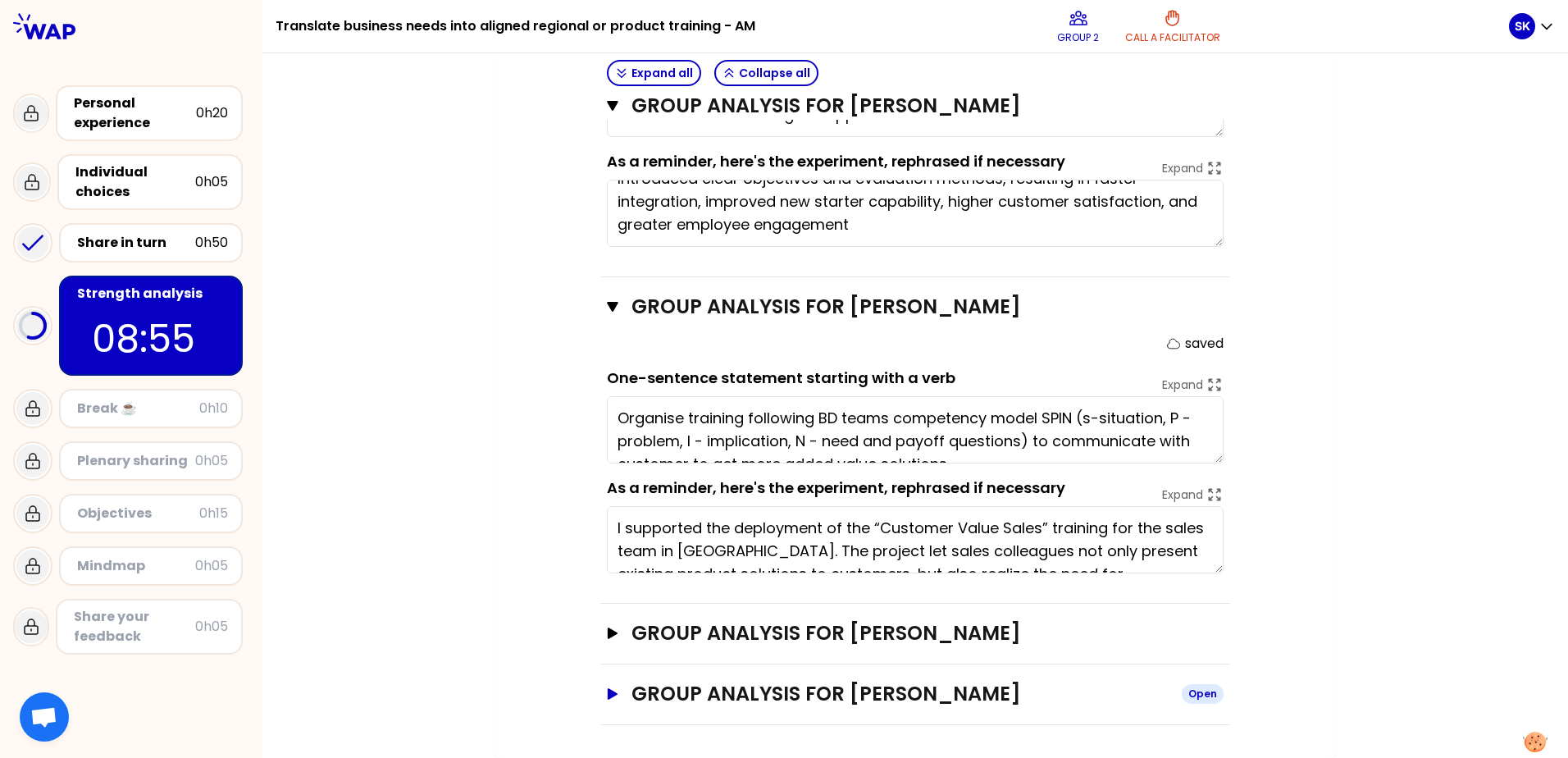
click at [609, 580] on icon "button" at bounding box center [613, 694] width 13 height 11
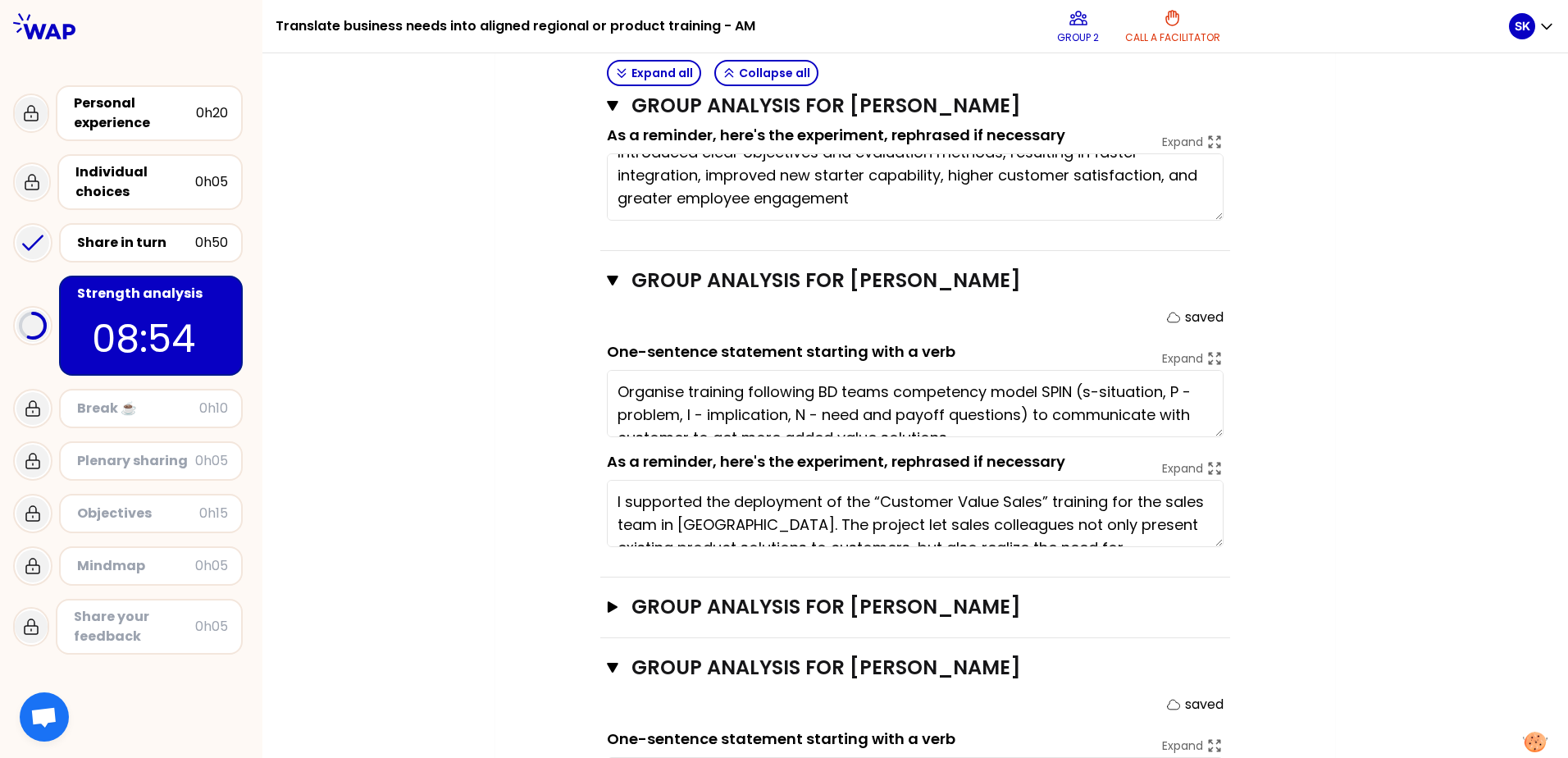
scroll to position [1409, 0]
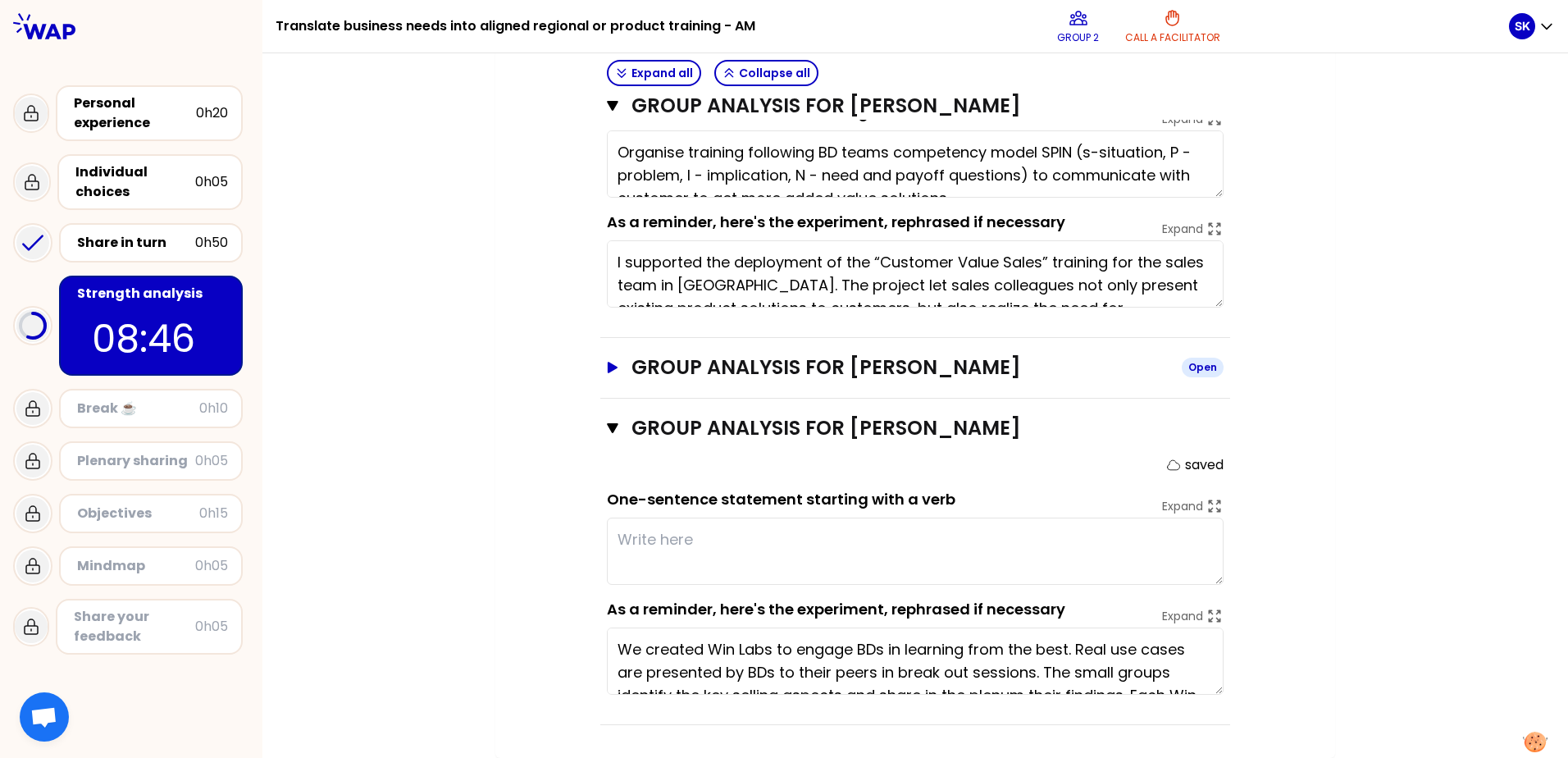
click at [606, 362] on icon "button" at bounding box center [613, 367] width 13 height 11
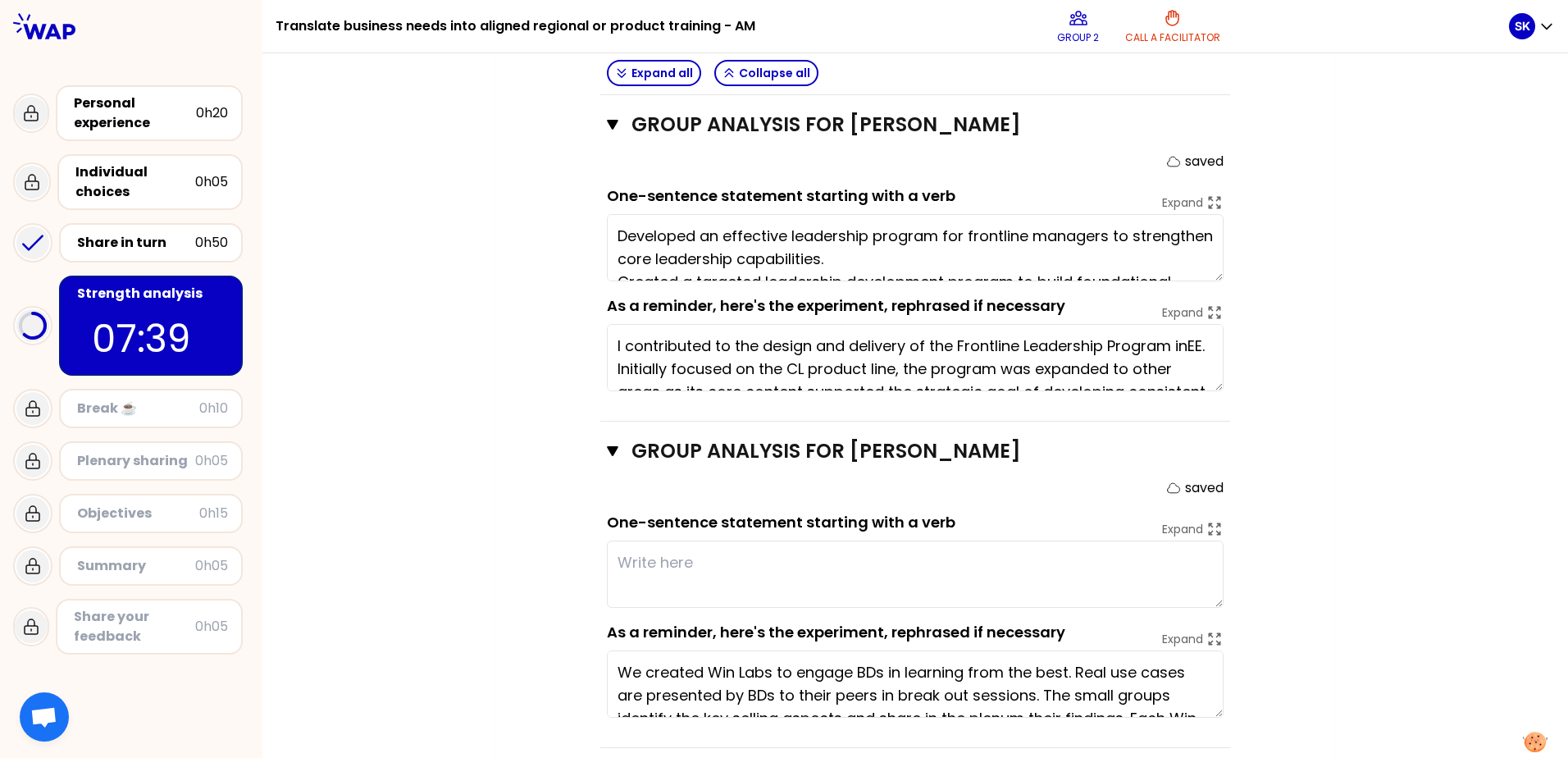
scroll to position [1675, 0]
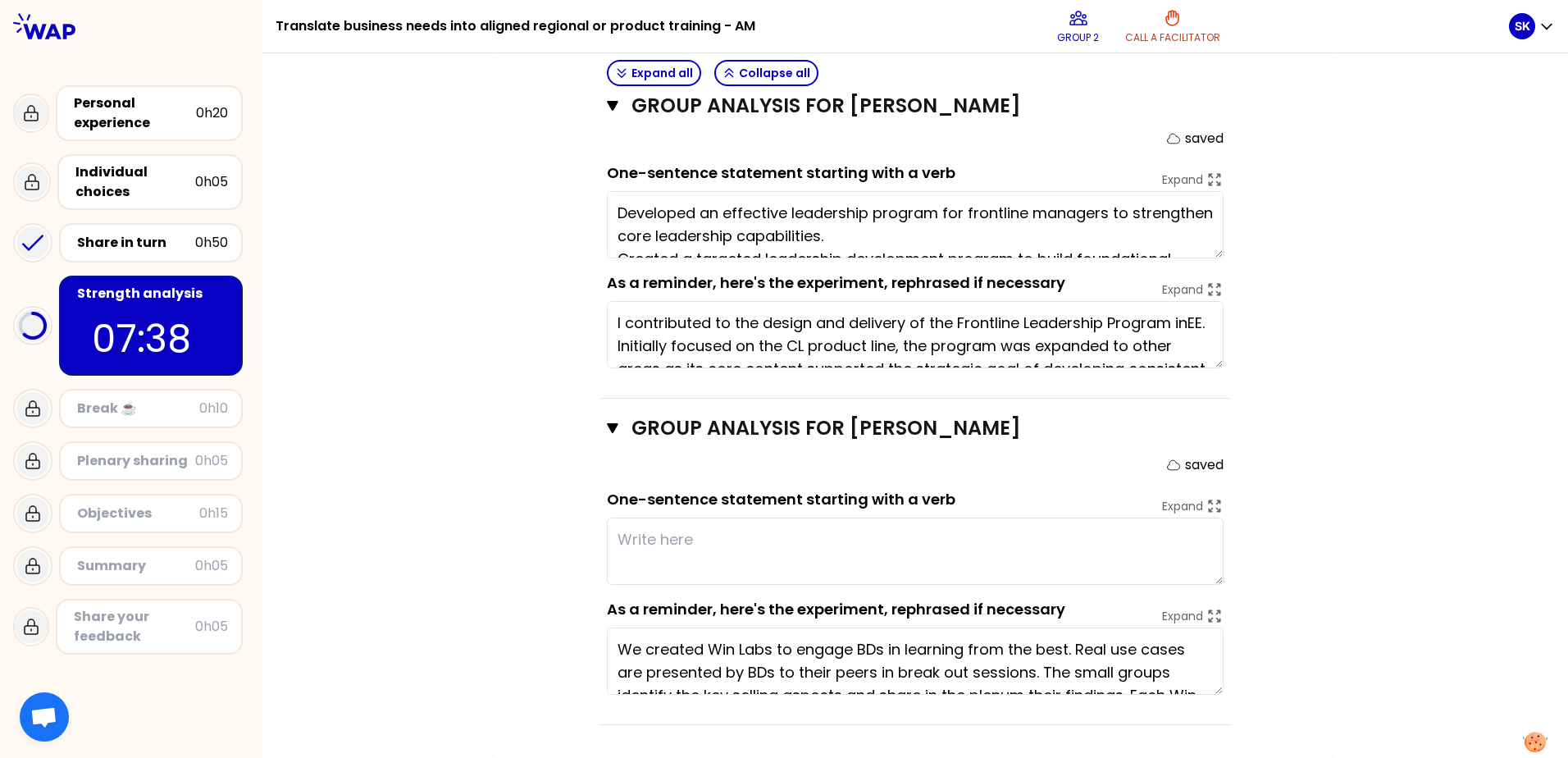
type textarea "Developed an effective leadership program for frontline managers to strengthen …"
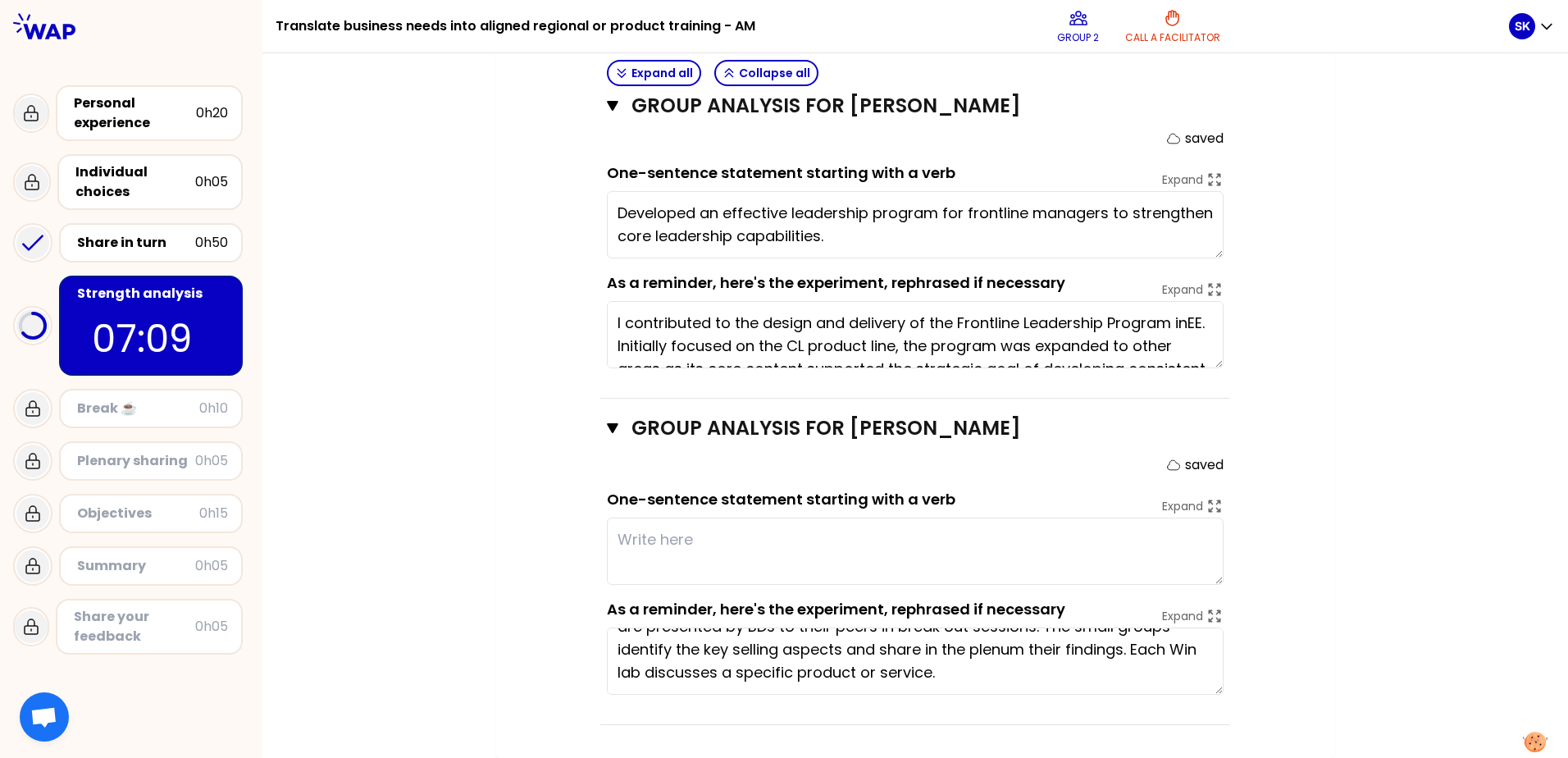
drag, startPoint x: 612, startPoint y: 648, endPoint x: 1035, endPoint y: 692, distance: 425.3
click at [1174, 580] on textarea "We created Win Labs to engage BDs in learning from the best. Real use cases are…" at bounding box center [915, 661] width 616 height 67
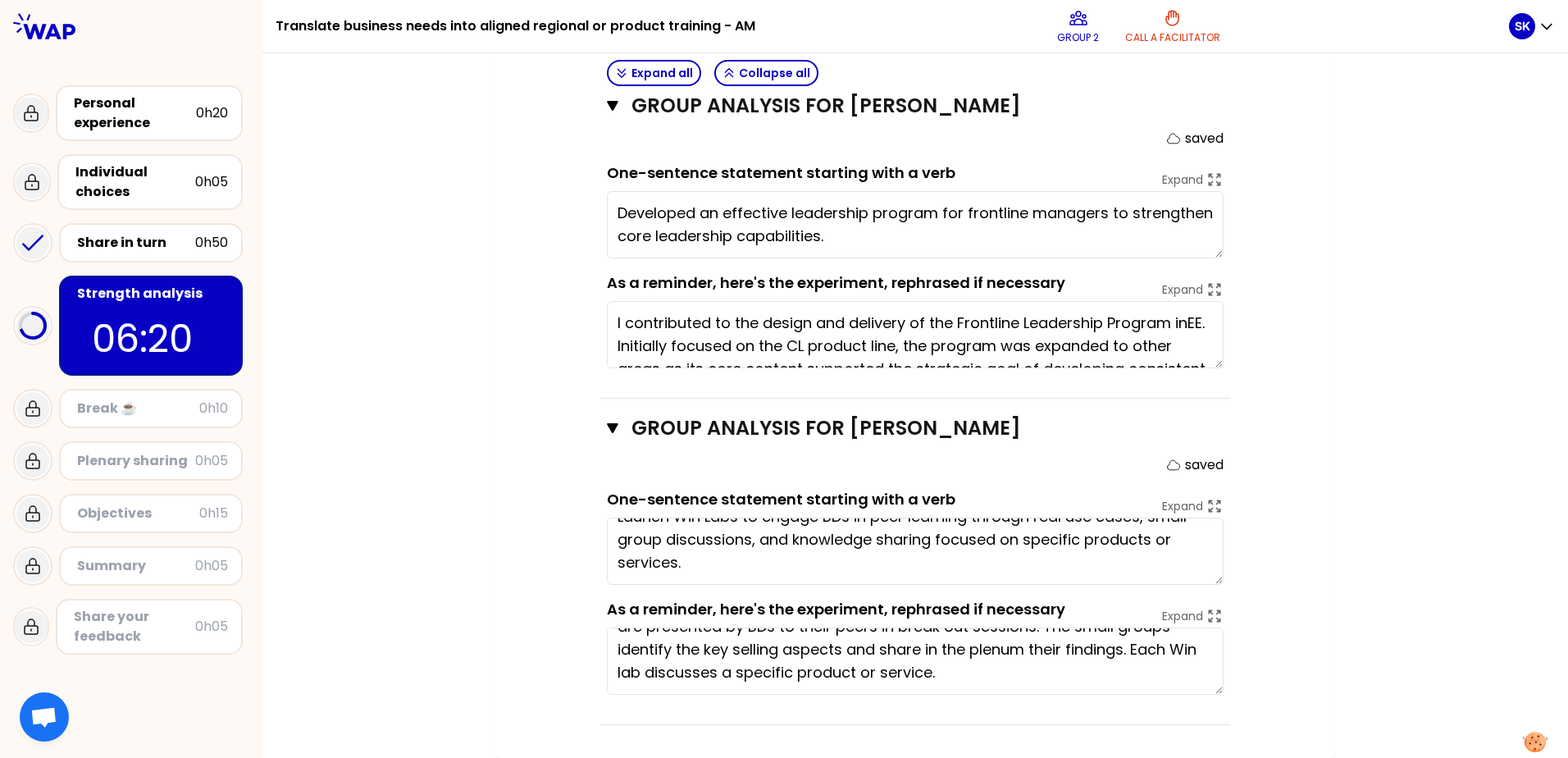
scroll to position [0, 0]
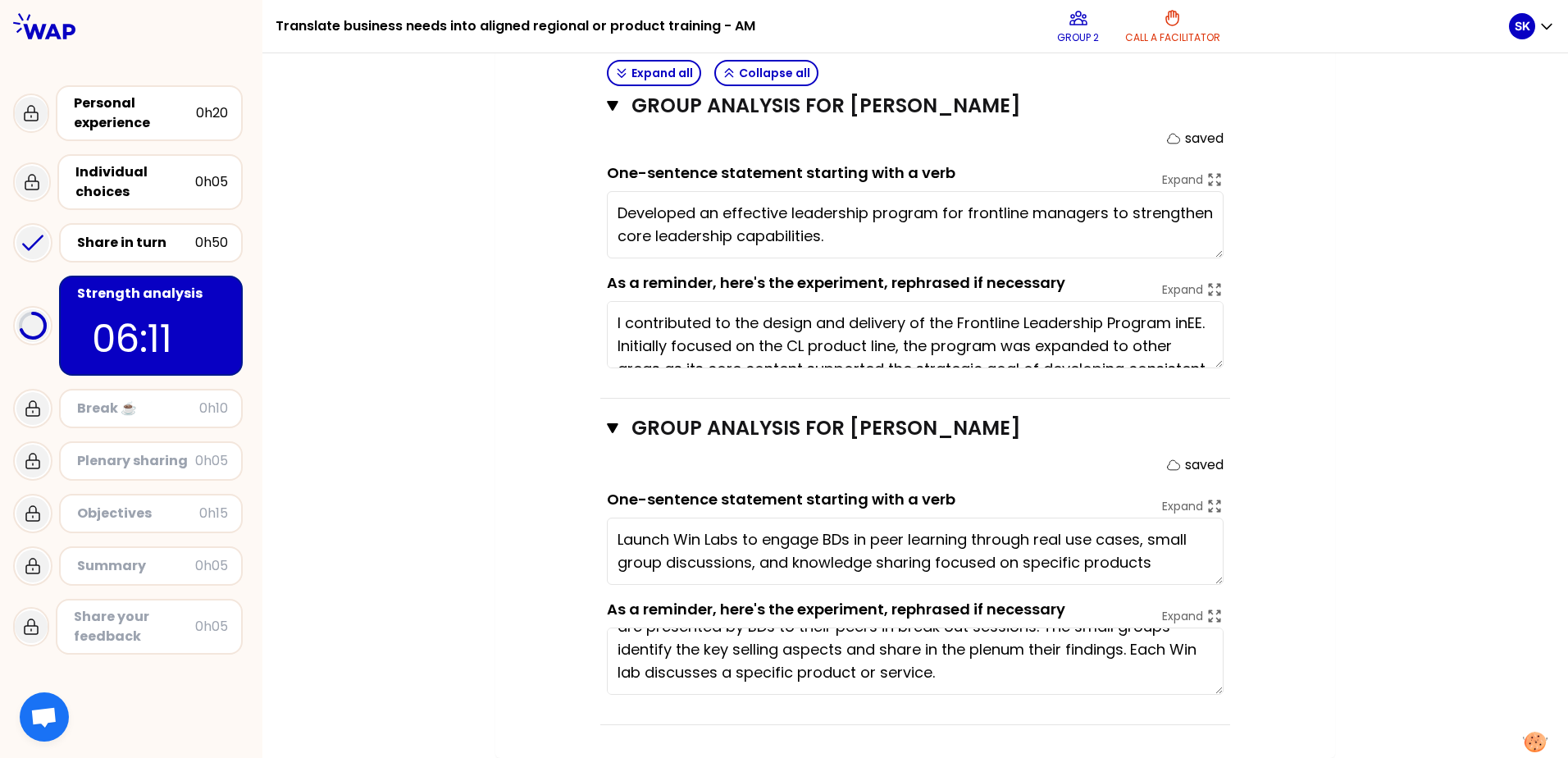
drag, startPoint x: 1209, startPoint y: 546, endPoint x: 1219, endPoint y: 546, distance: 10.0
click at [1219, 546] on div "Group analysis for [PERSON_NAME] Close saved One-sentence statement starting wi…" at bounding box center [915, 562] width 630 height 327
type textarea "Launch Win Labs to engage BDs in peer learning through real use cases, small gr…"
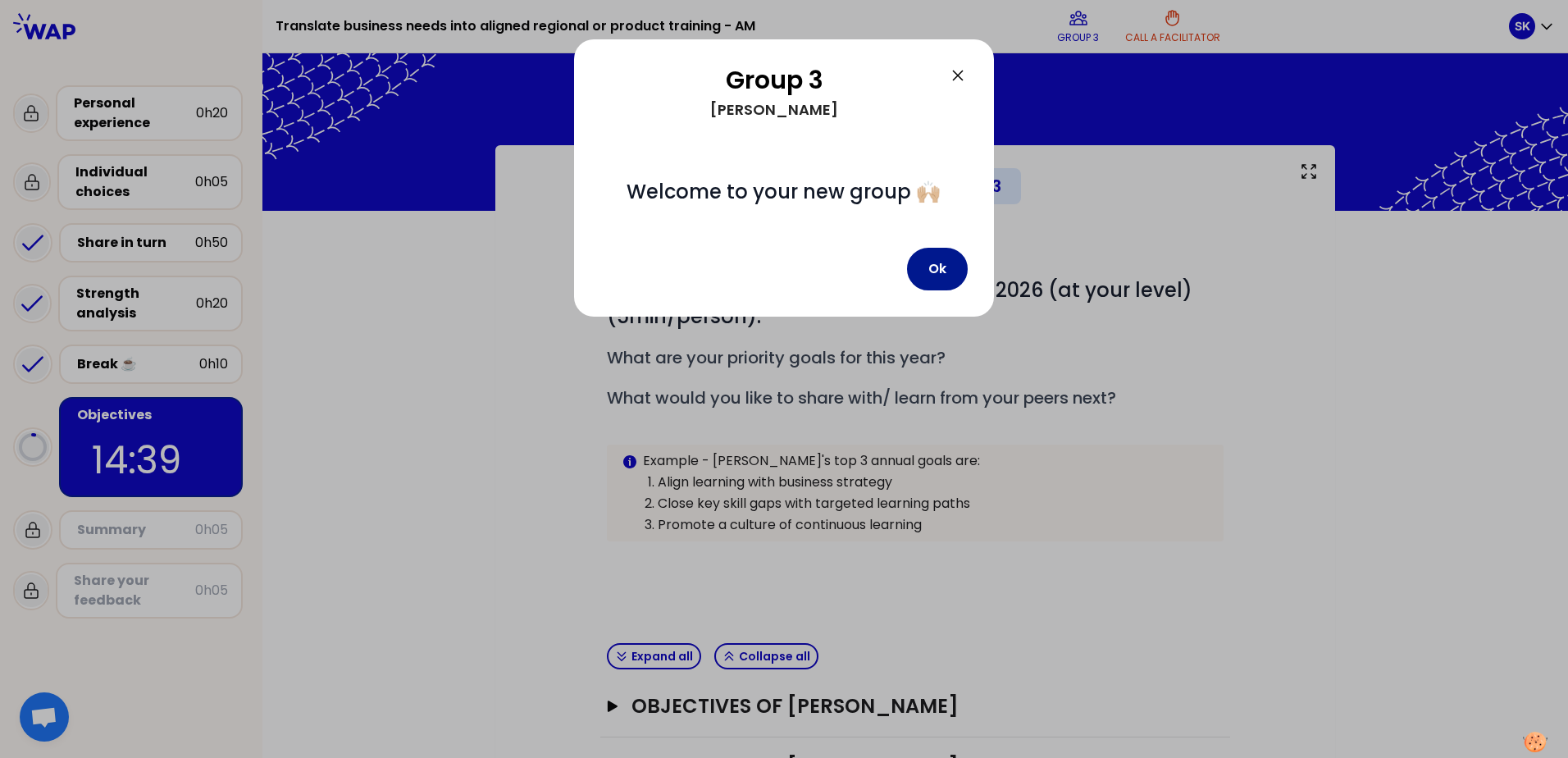
click at [945, 262] on button "Ok" at bounding box center [937, 268] width 60 height 42
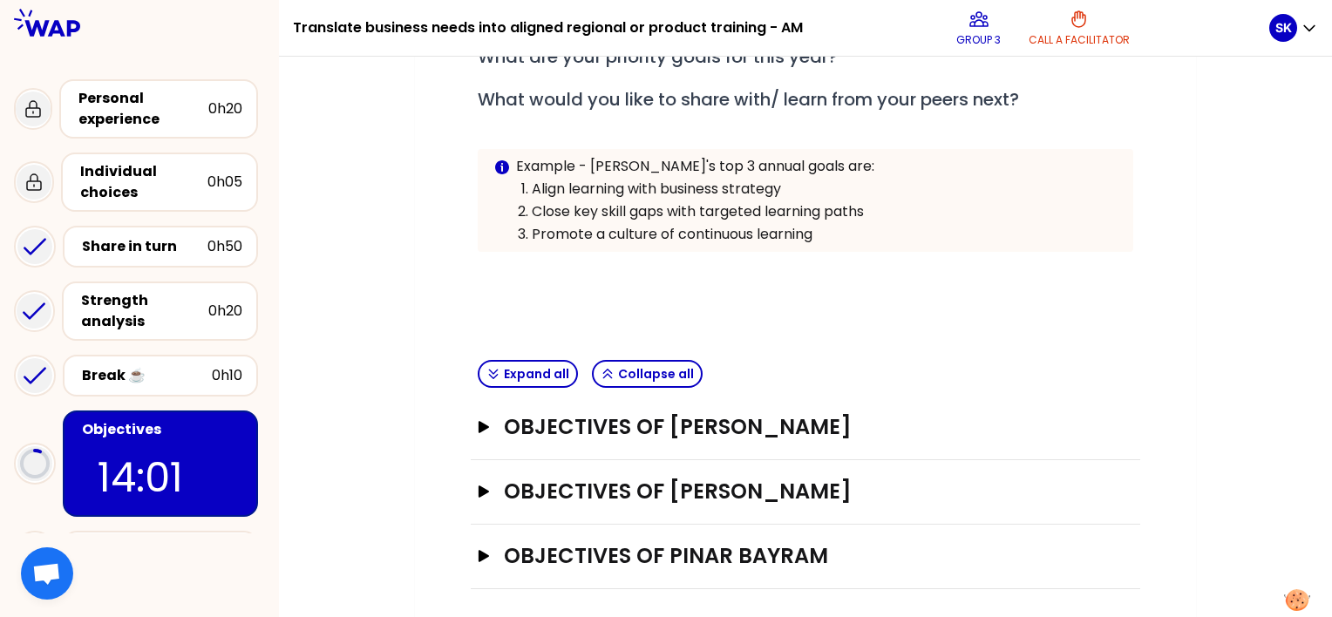
scroll to position [325, 0]
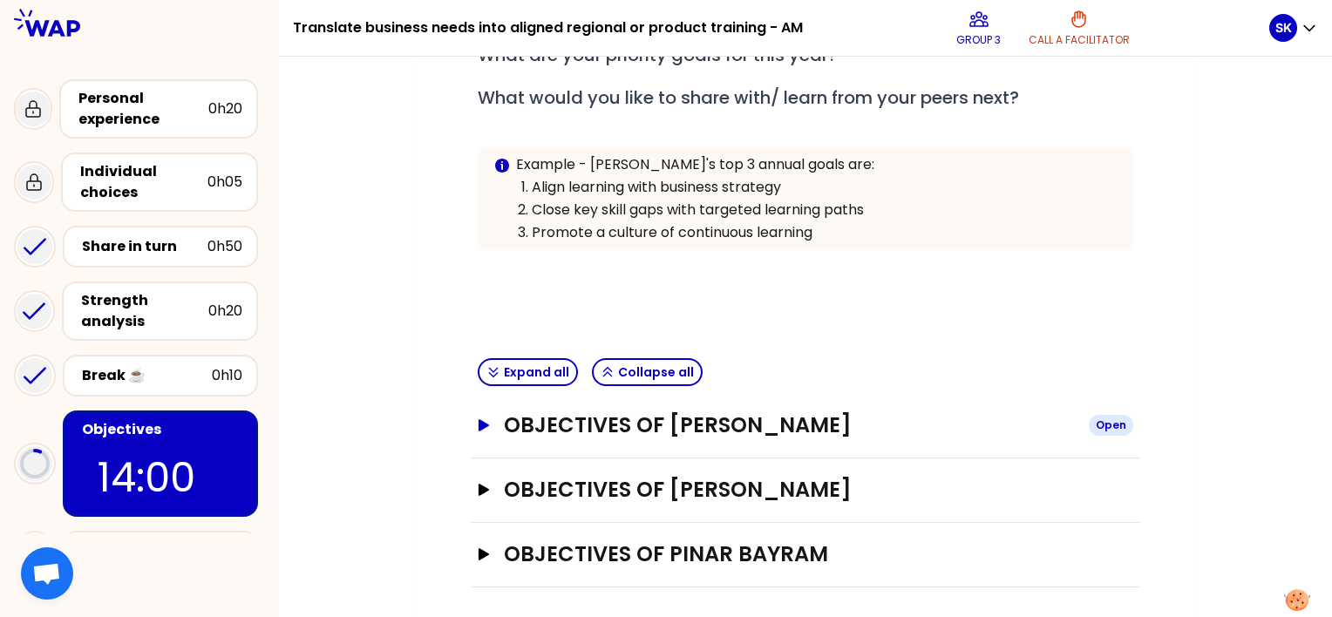
click at [482, 422] on icon "button" at bounding box center [483, 425] width 10 height 12
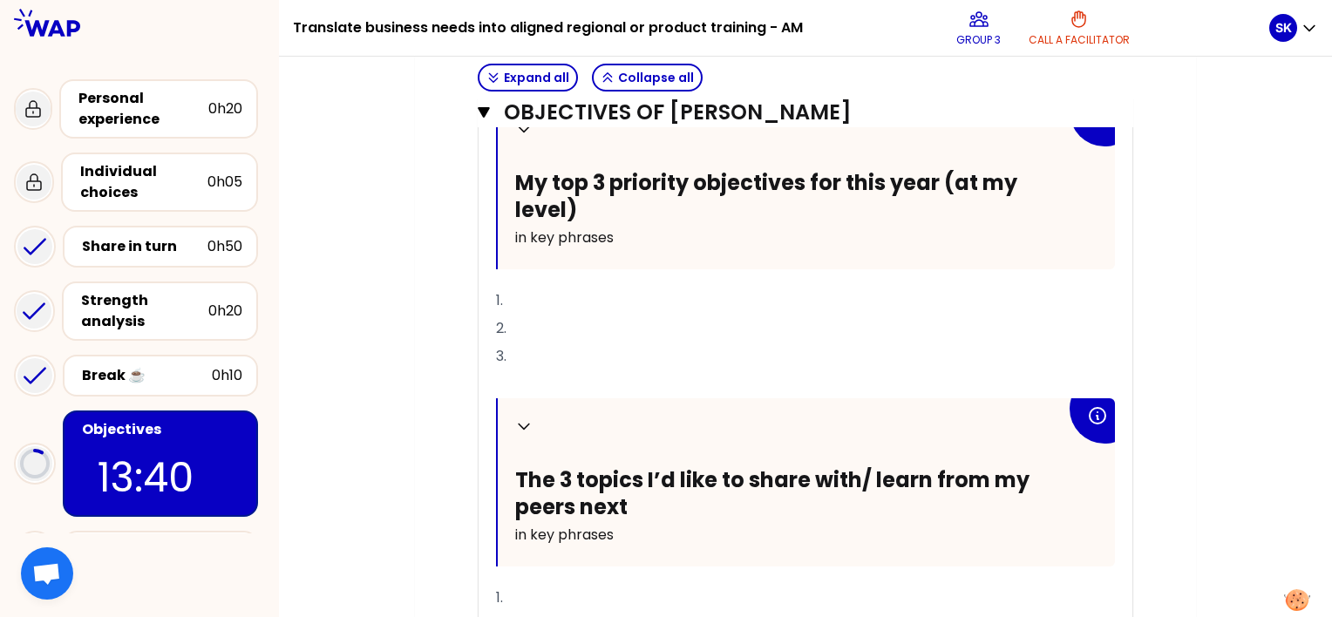
scroll to position [695, 0]
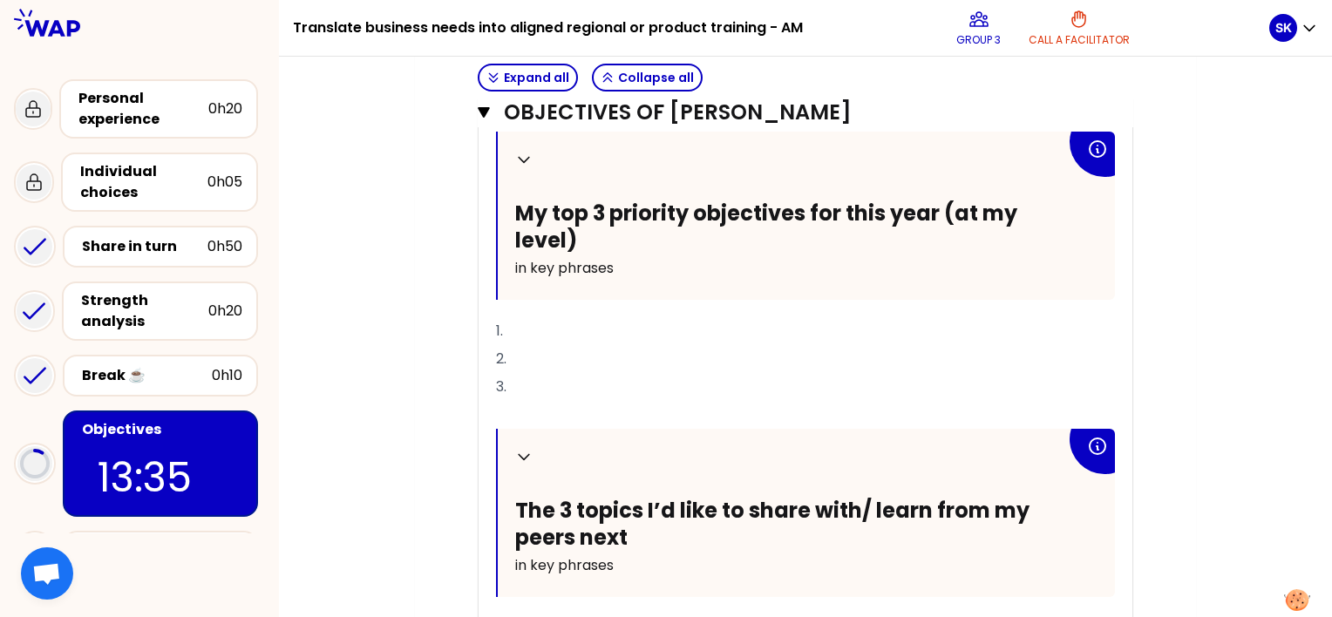
click at [541, 329] on p "1." at bounding box center [805, 331] width 619 height 28
click at [561, 349] on p "2." at bounding box center [805, 359] width 619 height 28
click at [575, 381] on p "3." at bounding box center [805, 387] width 619 height 28
click at [582, 326] on span "1. Apprenticip concept" at bounding box center [573, 331] width 155 height 20
click at [573, 328] on span "1. Apprenticip concept" at bounding box center [573, 331] width 155 height 20
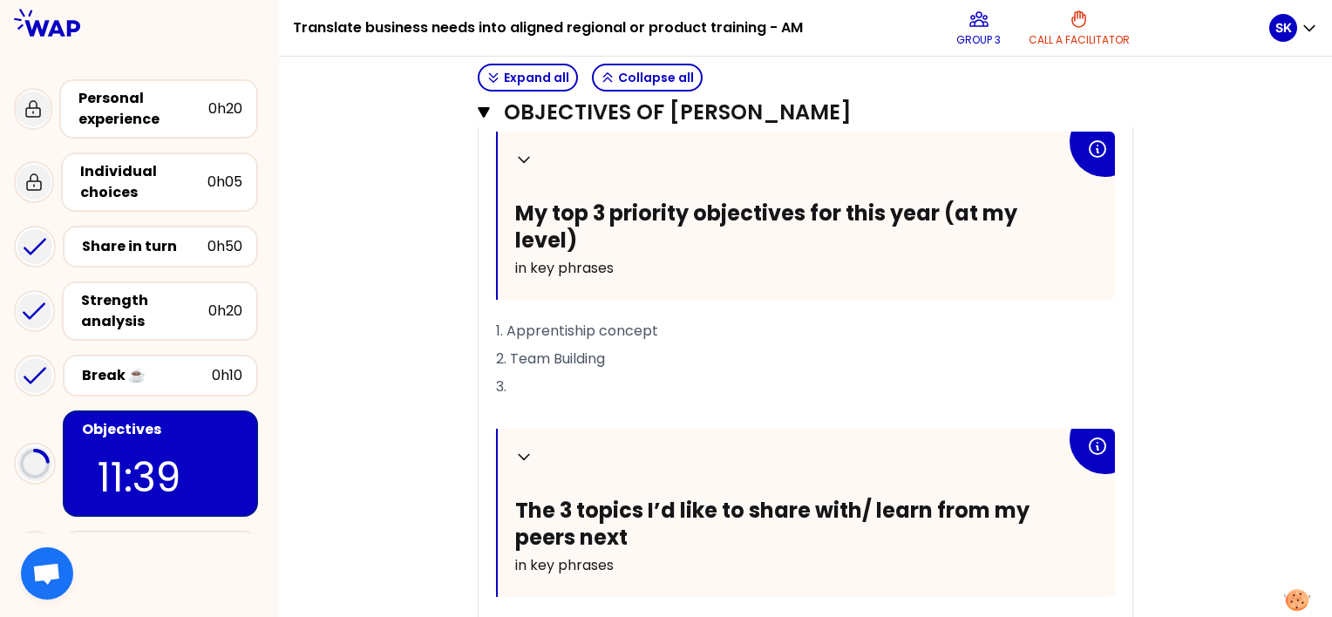
click at [593, 332] on span "1. Apprentiship concept" at bounding box center [577, 331] width 162 height 20
click at [572, 373] on p "3." at bounding box center [805, 387] width 619 height 28
drag, startPoint x: 651, startPoint y: 386, endPoint x: 696, endPoint y: 374, distance: 46.9
click at [711, 373] on p "3. Implement learning offers" at bounding box center [805, 387] width 619 height 28
click at [410, 424] on div "My group number: 3 Objectives # Define your top 3 priority objectives for 2026 …" at bounding box center [805, 216] width 1053 height 1512
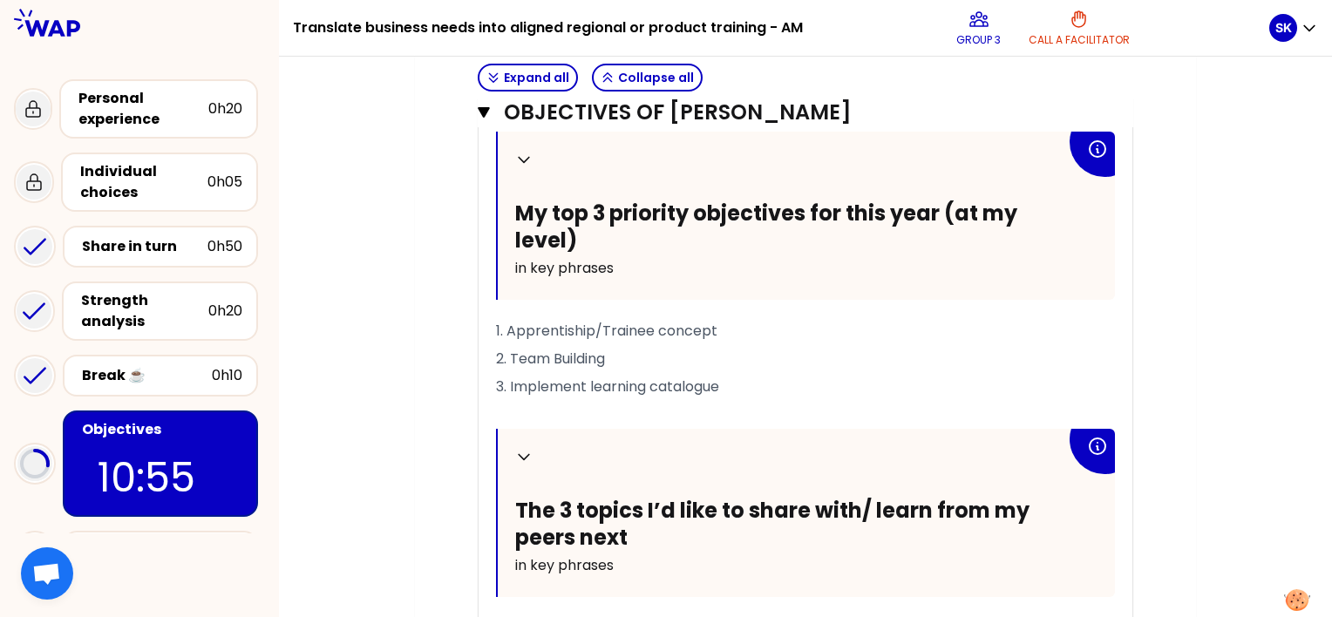
click at [756, 381] on p "3. Implement learning catalogue" at bounding box center [805, 387] width 619 height 28
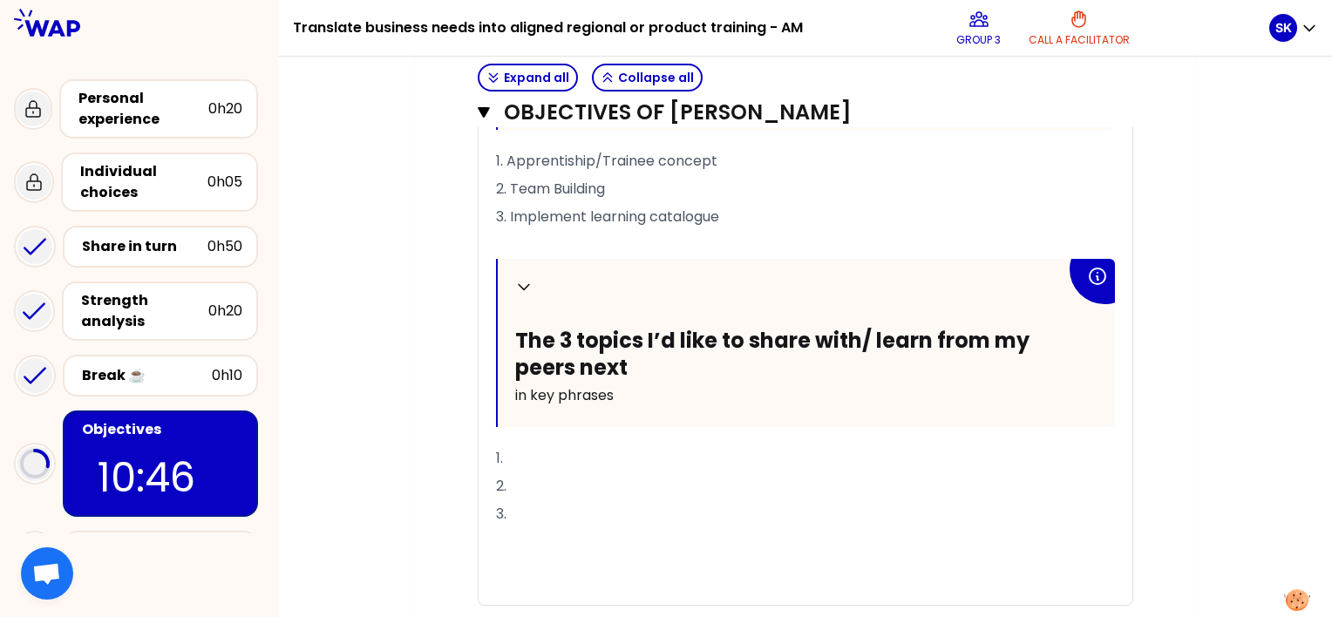
scroll to position [869, 0]
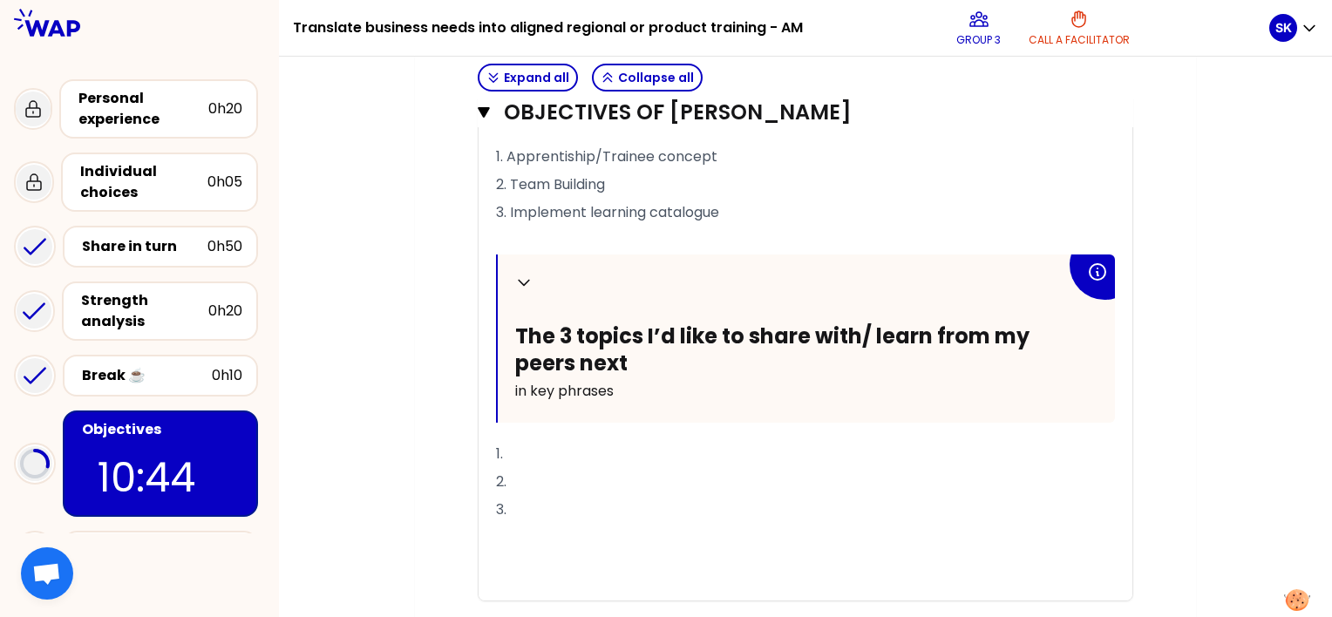
click at [526, 444] on p "1." at bounding box center [805, 454] width 619 height 28
click at [619, 483] on p "2." at bounding box center [805, 482] width 619 height 28
click at [783, 444] on p "1. How can you implement L&D structure" at bounding box center [805, 454] width 619 height 28
click at [572, 476] on p "2." at bounding box center [805, 482] width 619 height 28
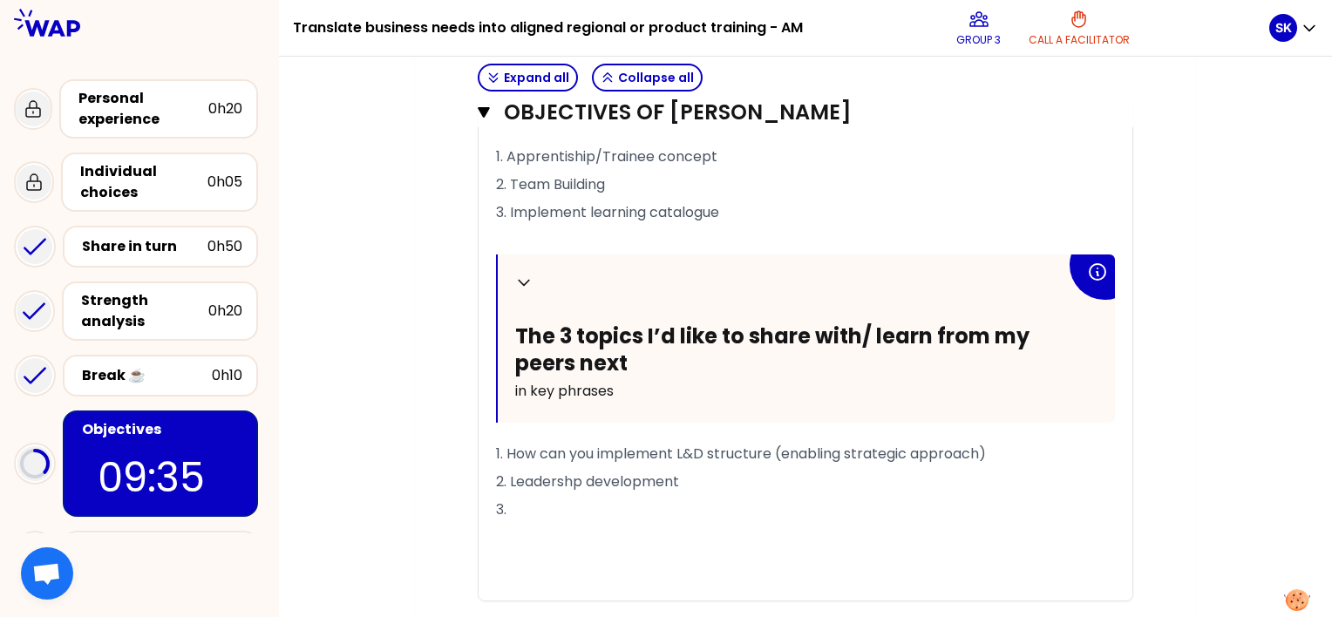
click at [588, 504] on p "3." at bounding box center [805, 510] width 619 height 28
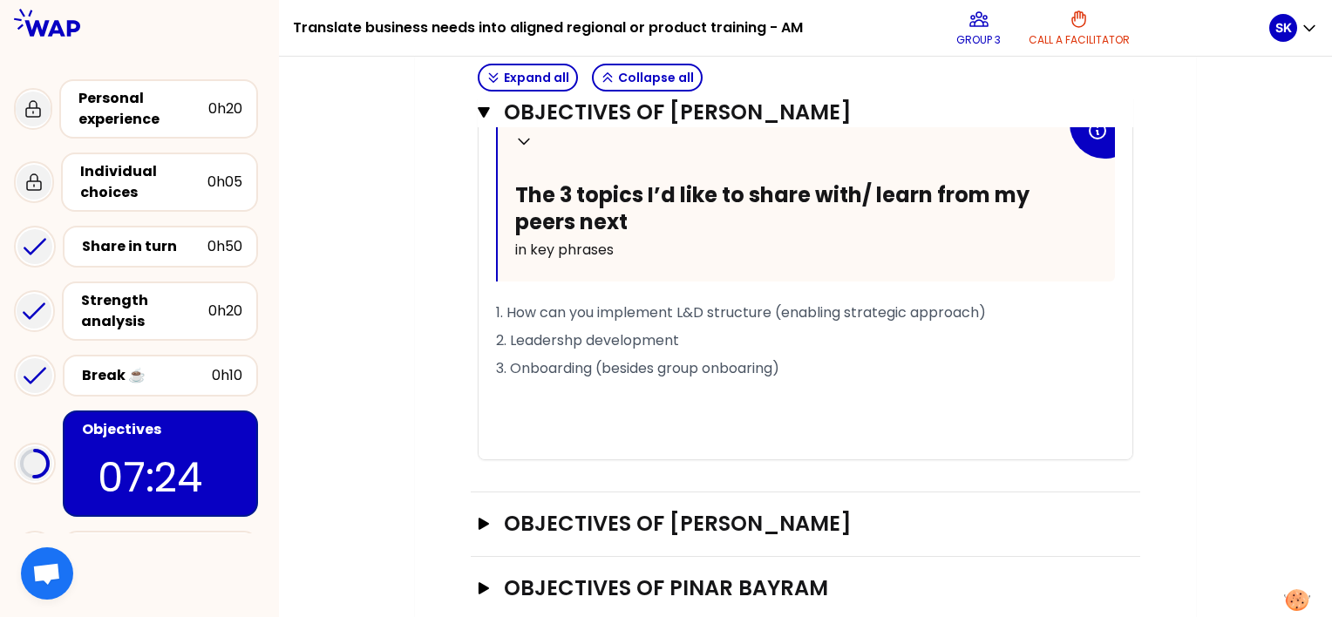
scroll to position [1043, 0]
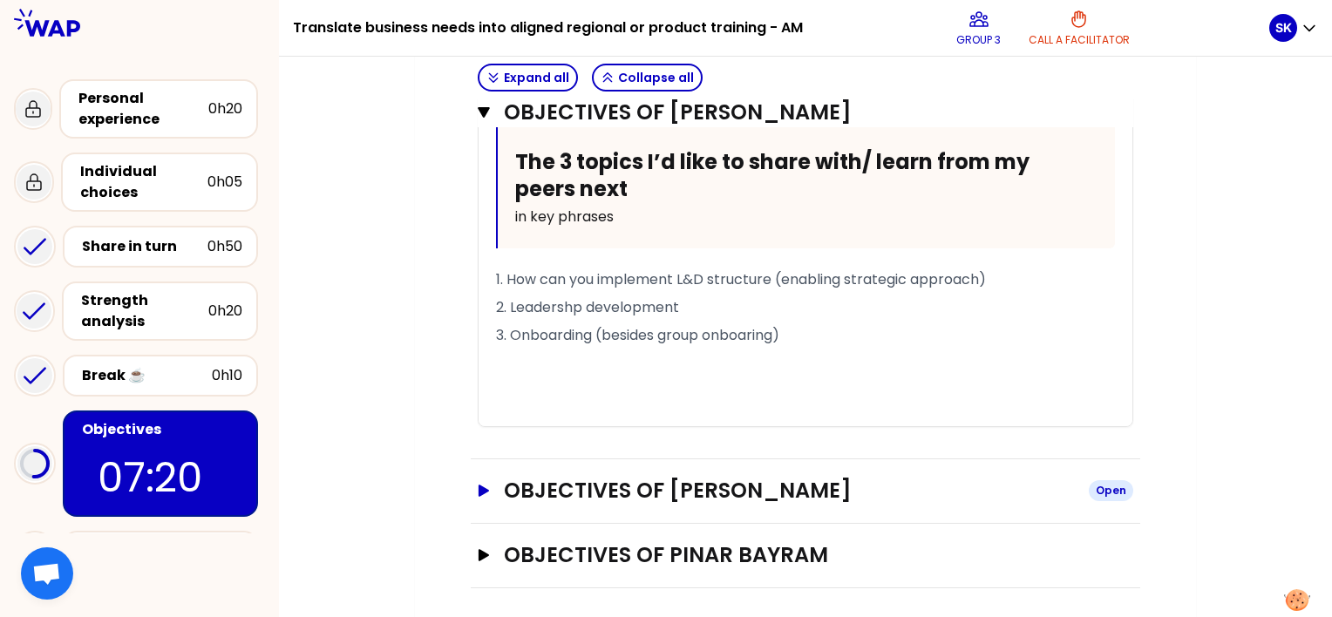
click at [478, 490] on icon "button" at bounding box center [483, 491] width 10 height 12
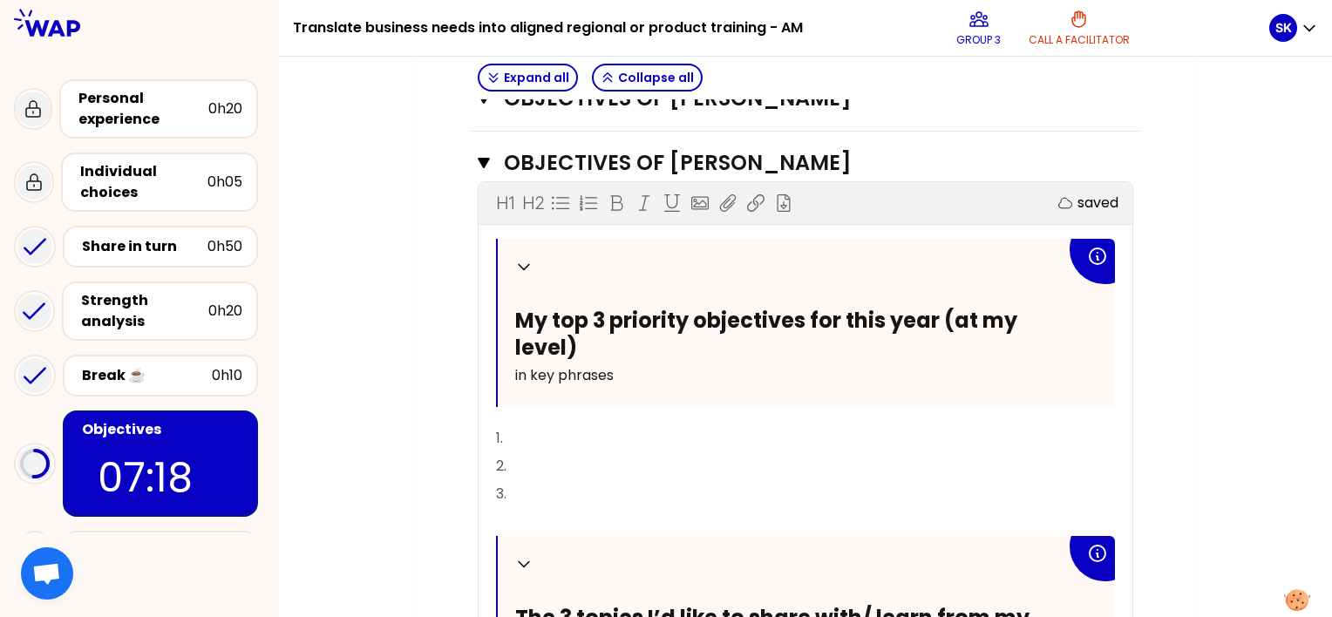
scroll to position [1392, 0]
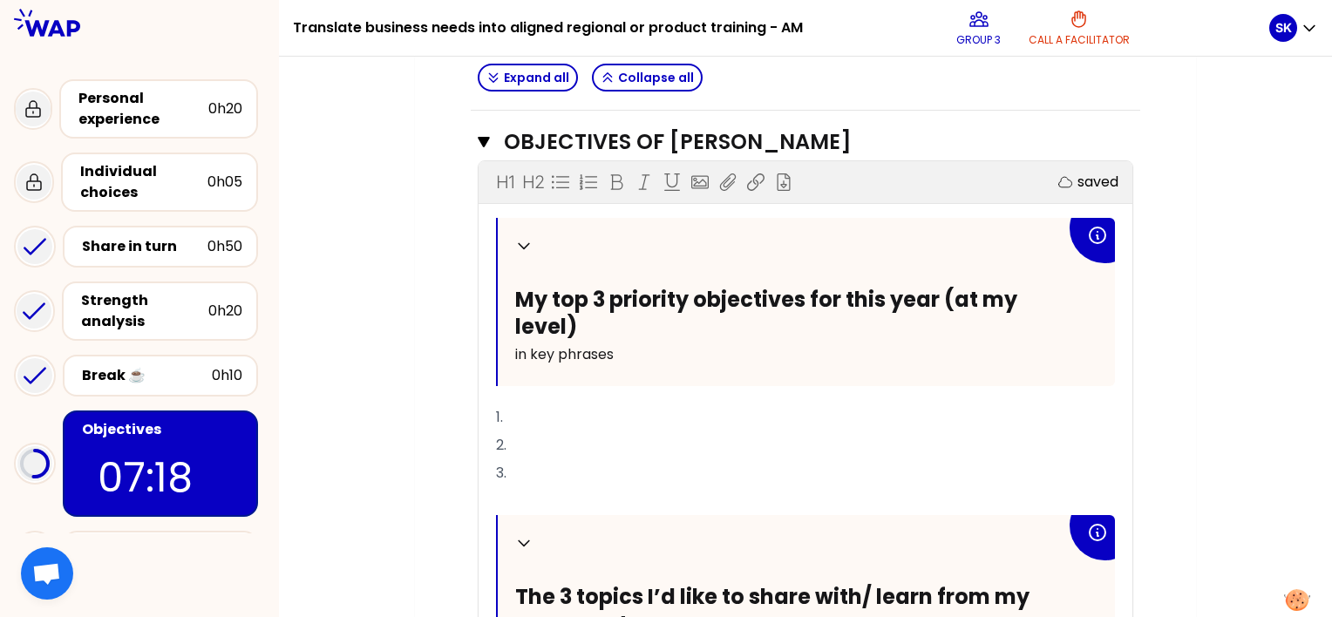
click at [554, 403] on p "1." at bounding box center [805, 417] width 619 height 28
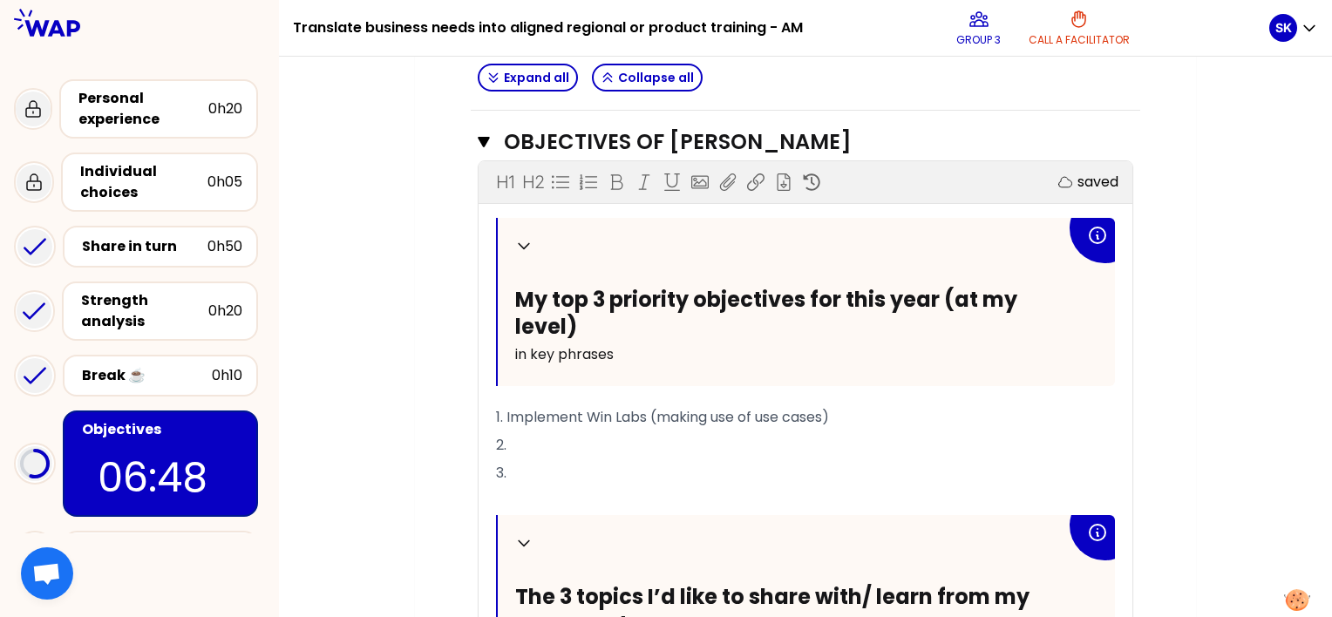
click at [620, 439] on p "2." at bounding box center [805, 445] width 619 height 28
click at [546, 465] on p "3." at bounding box center [805, 473] width 619 height 28
click at [529, 466] on p "3." at bounding box center [805, 473] width 619 height 28
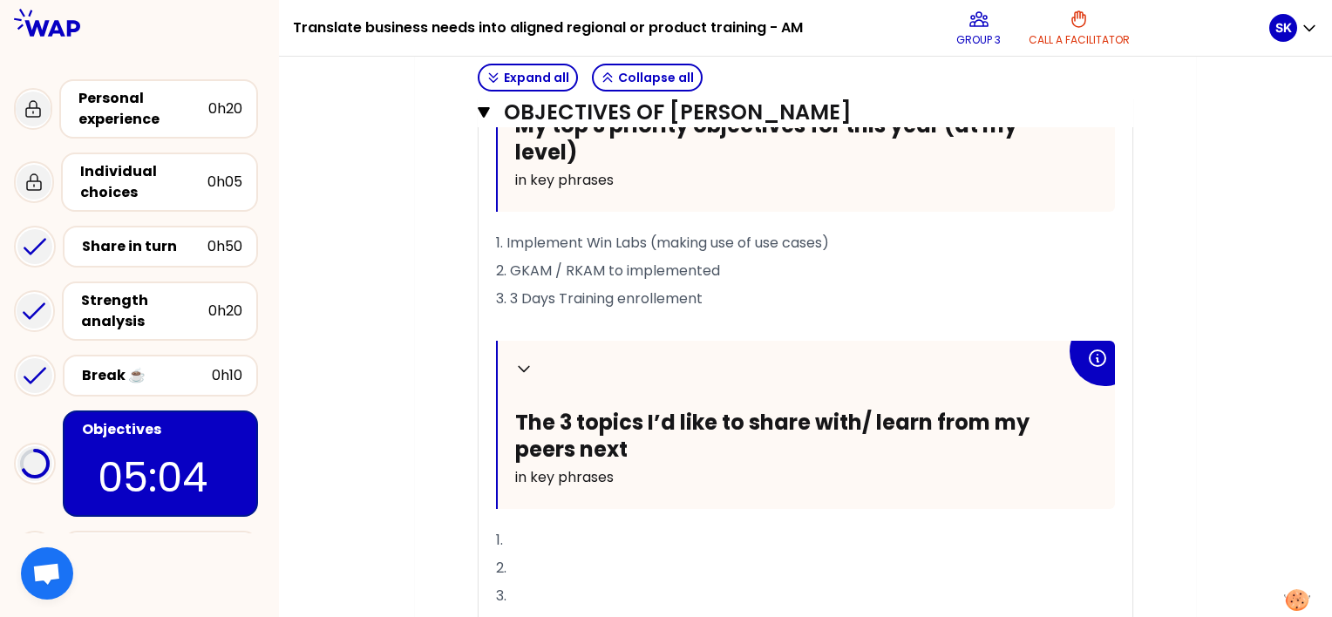
scroll to position [1653, 0]
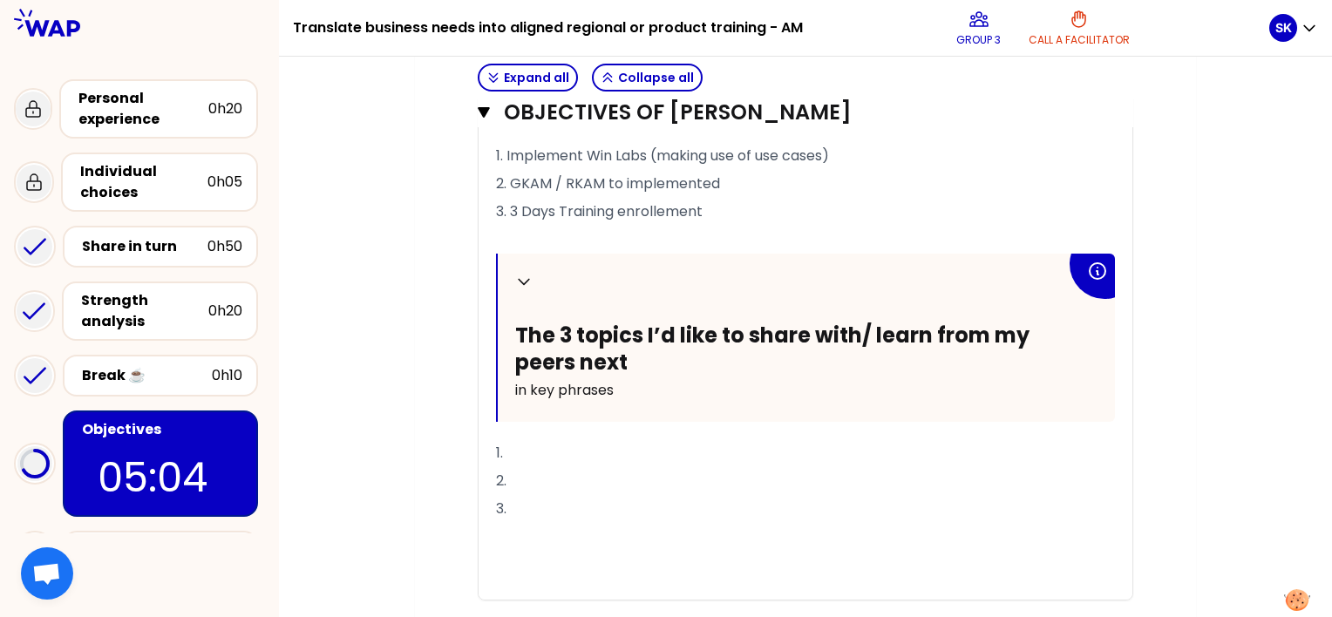
click at [550, 450] on p "1." at bounding box center [805, 453] width 619 height 28
click at [593, 472] on p "2." at bounding box center [805, 481] width 619 height 28
click at [552, 505] on p "3." at bounding box center [805, 509] width 619 height 28
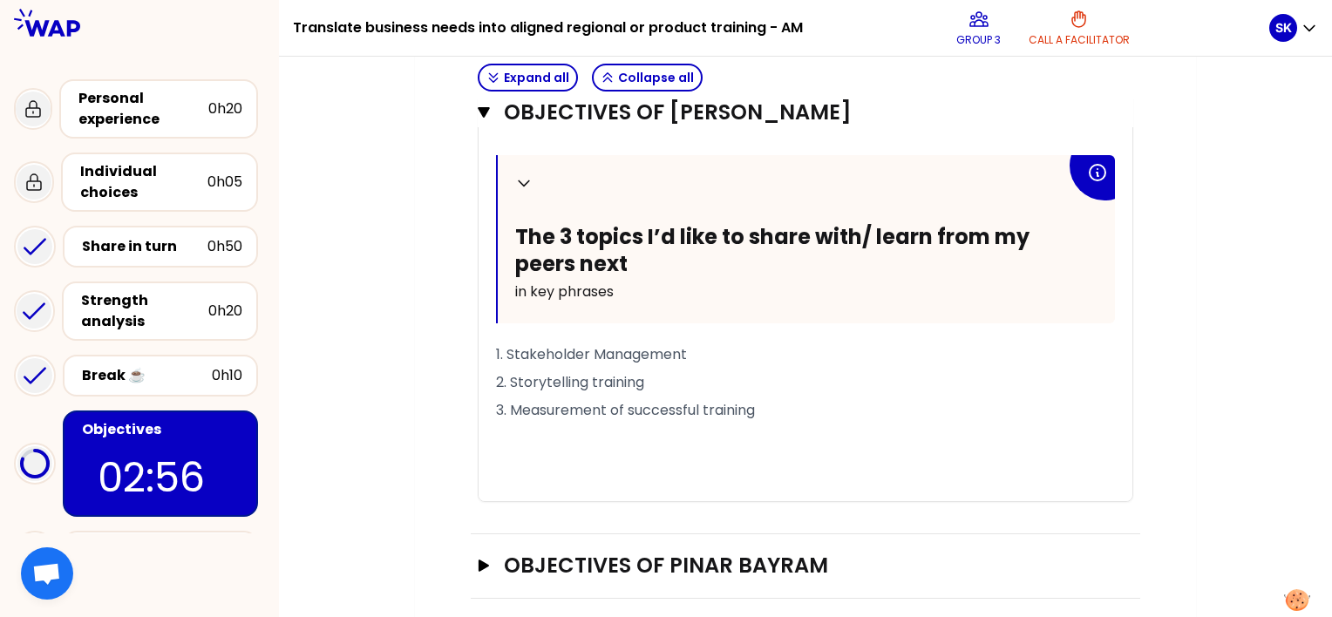
scroll to position [1762, 0]
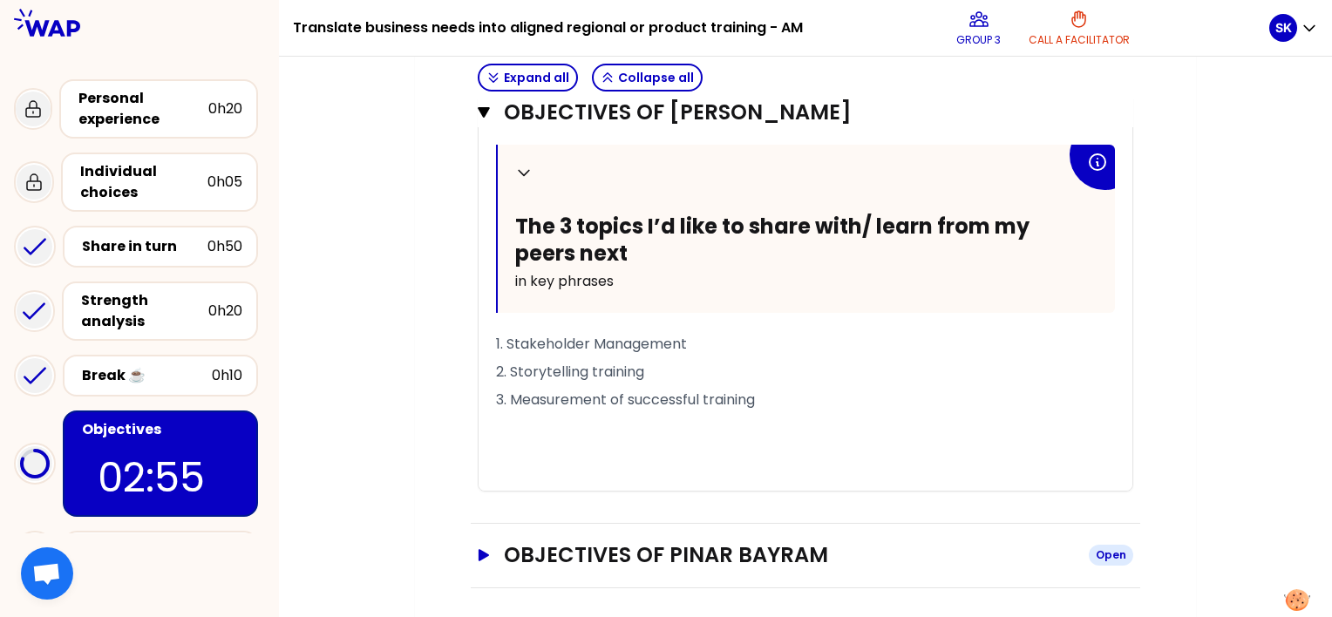
click at [482, 549] on icon "button" at bounding box center [483, 555] width 10 height 12
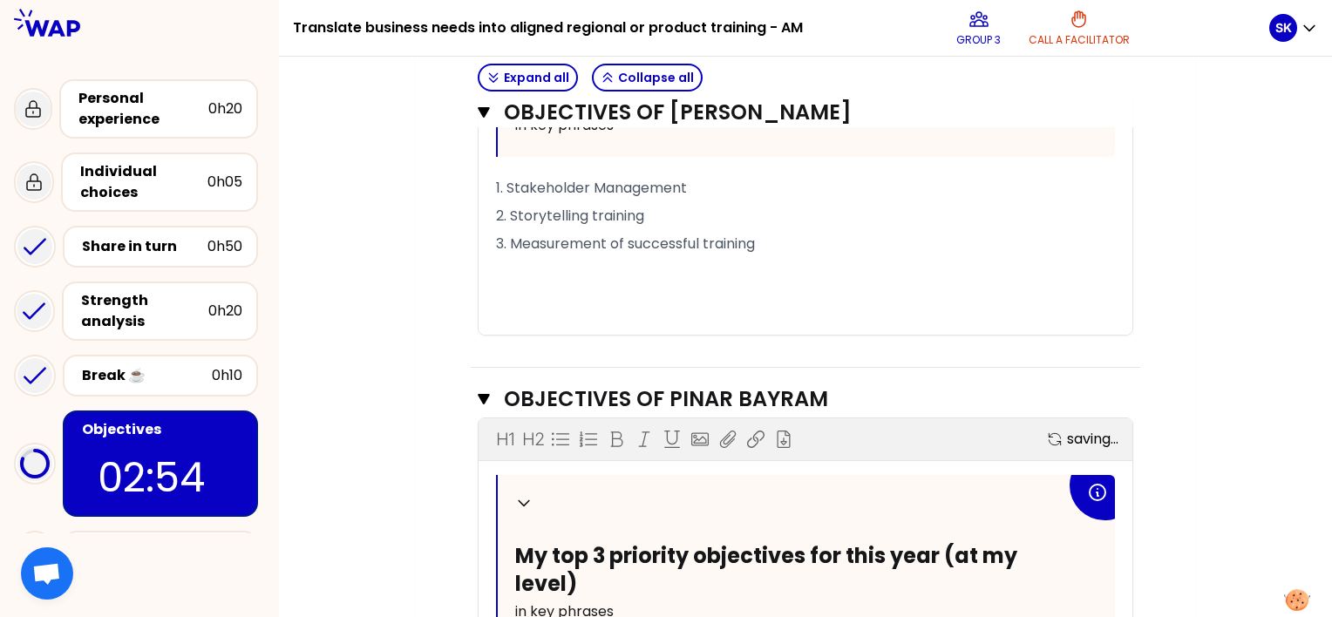
scroll to position [2111, 0]
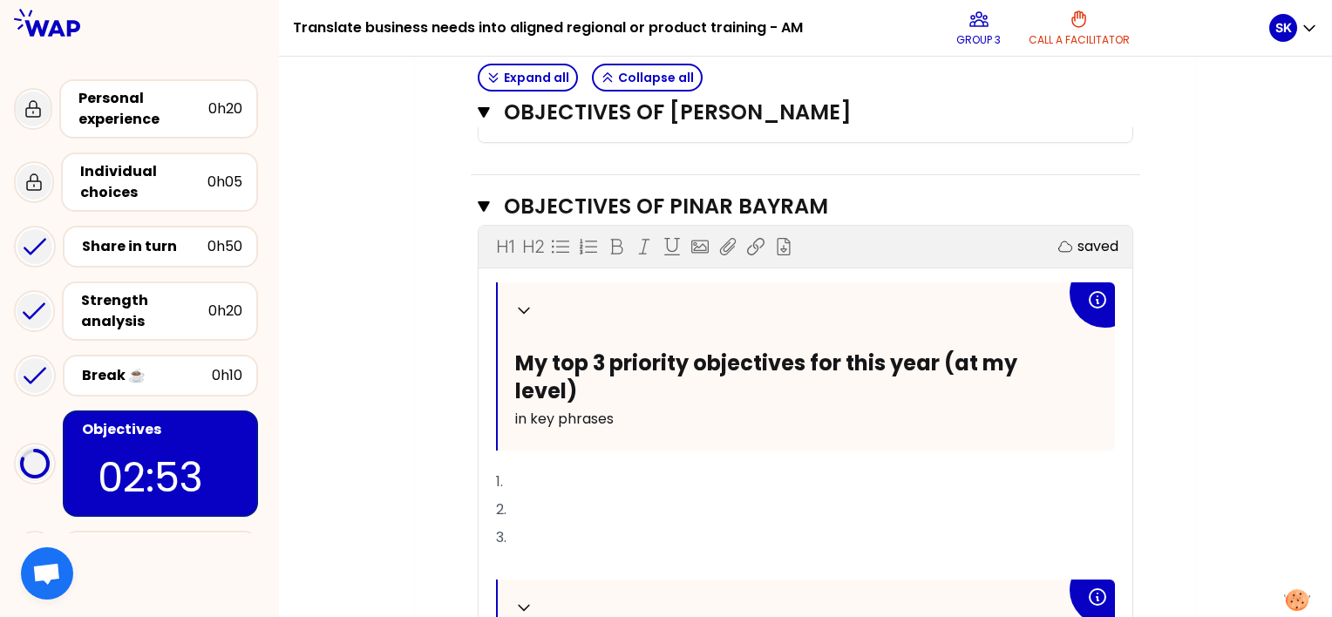
click at [600, 483] on p "1." at bounding box center [805, 482] width 619 height 28
click at [603, 474] on span "1. Onboarding and upskilling competence with AI" at bounding box center [661, 481] width 330 height 20
click at [597, 496] on p "2." at bounding box center [805, 510] width 619 height 28
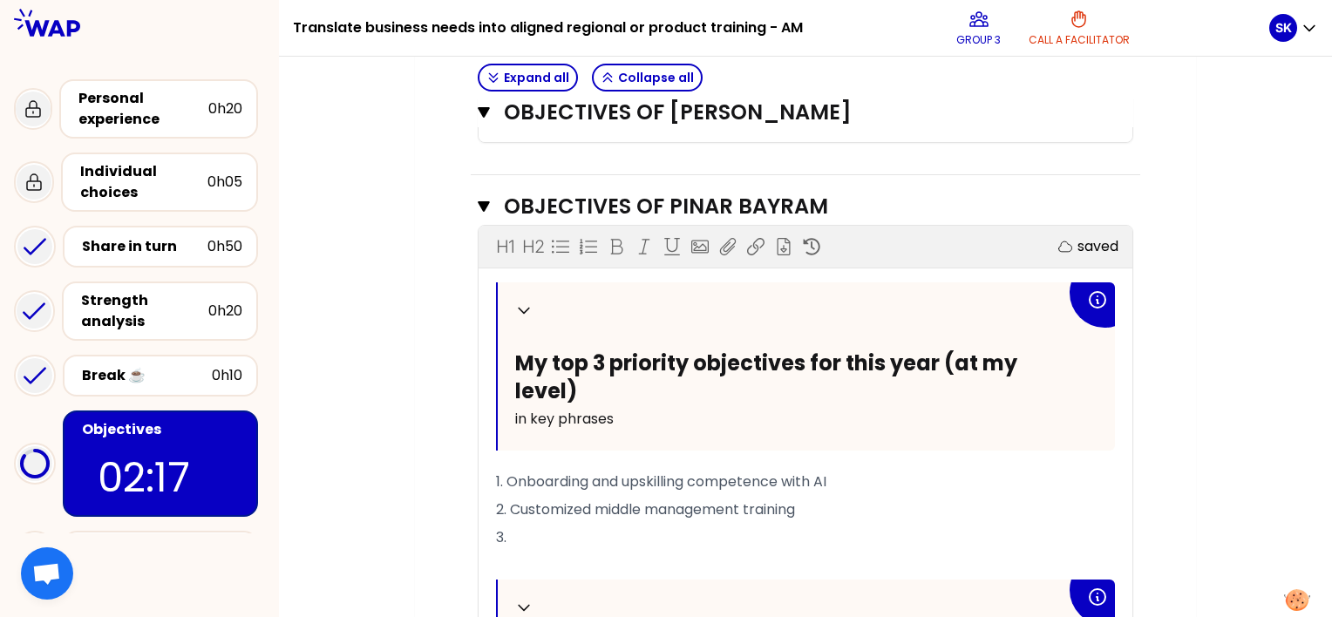
click at [594, 524] on p "3." at bounding box center [805, 538] width 619 height 28
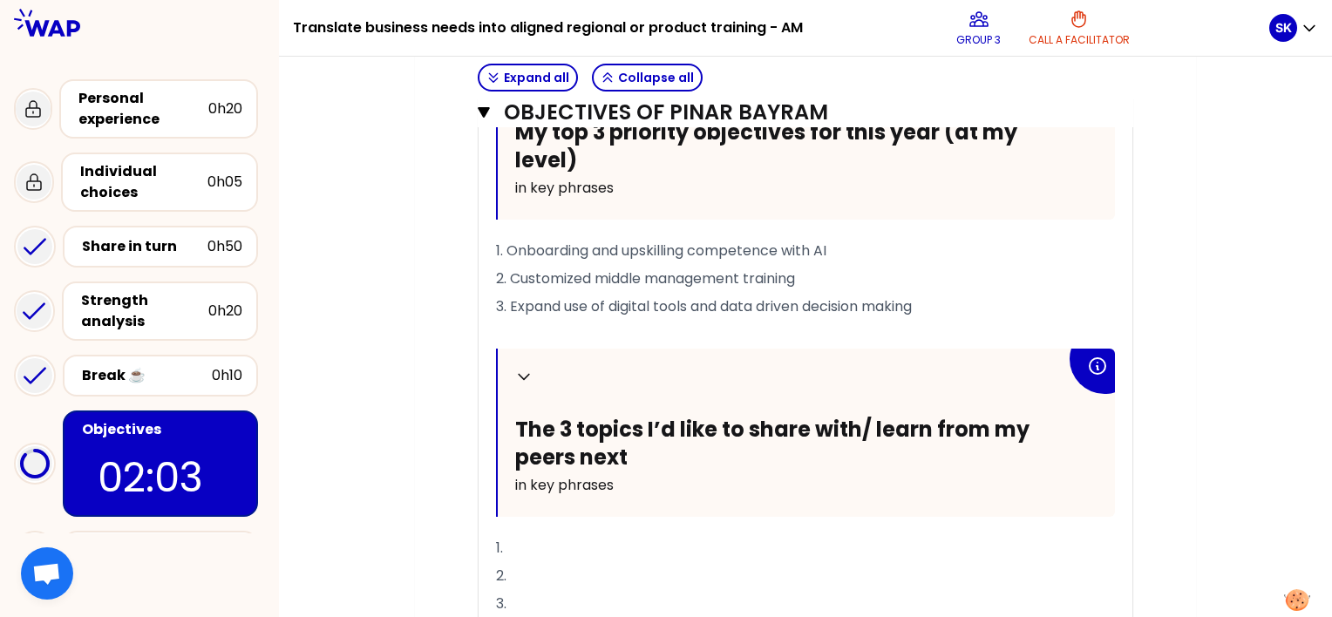
scroll to position [2372, 0]
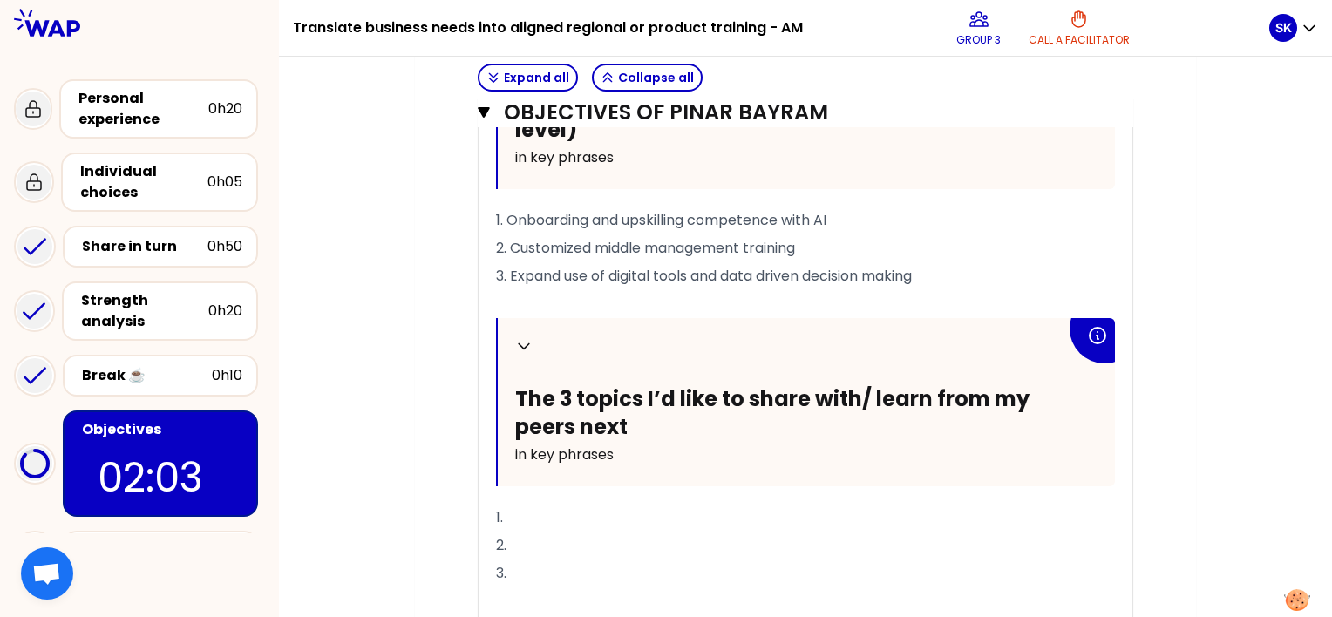
click at [588, 523] on p "1." at bounding box center [805, 518] width 619 height 28
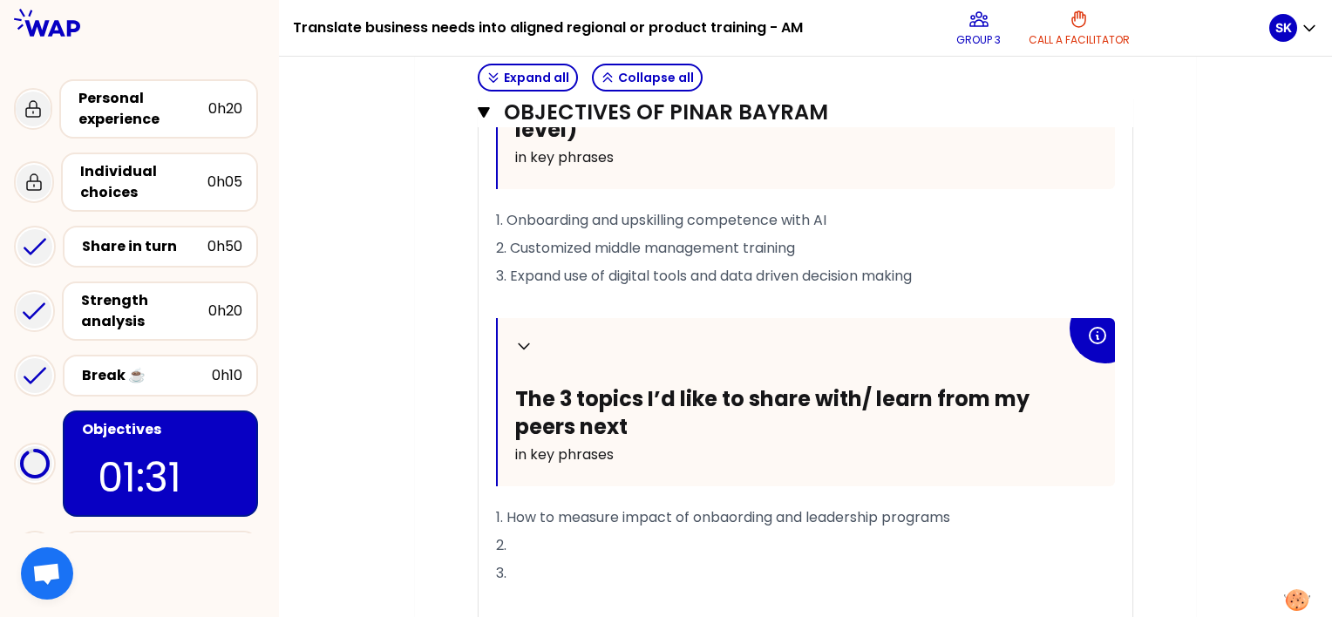
click at [539, 535] on p "2." at bounding box center [805, 546] width 619 height 28
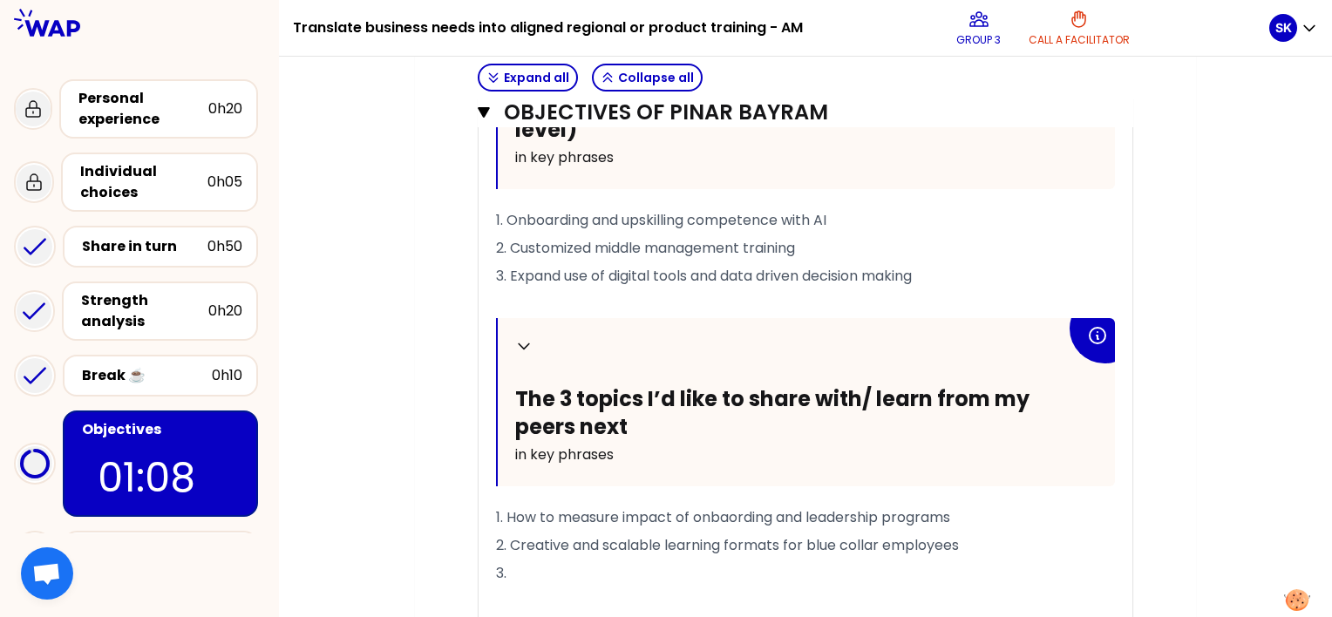
click at [544, 559] on p "3." at bounding box center [805, 573] width 619 height 28
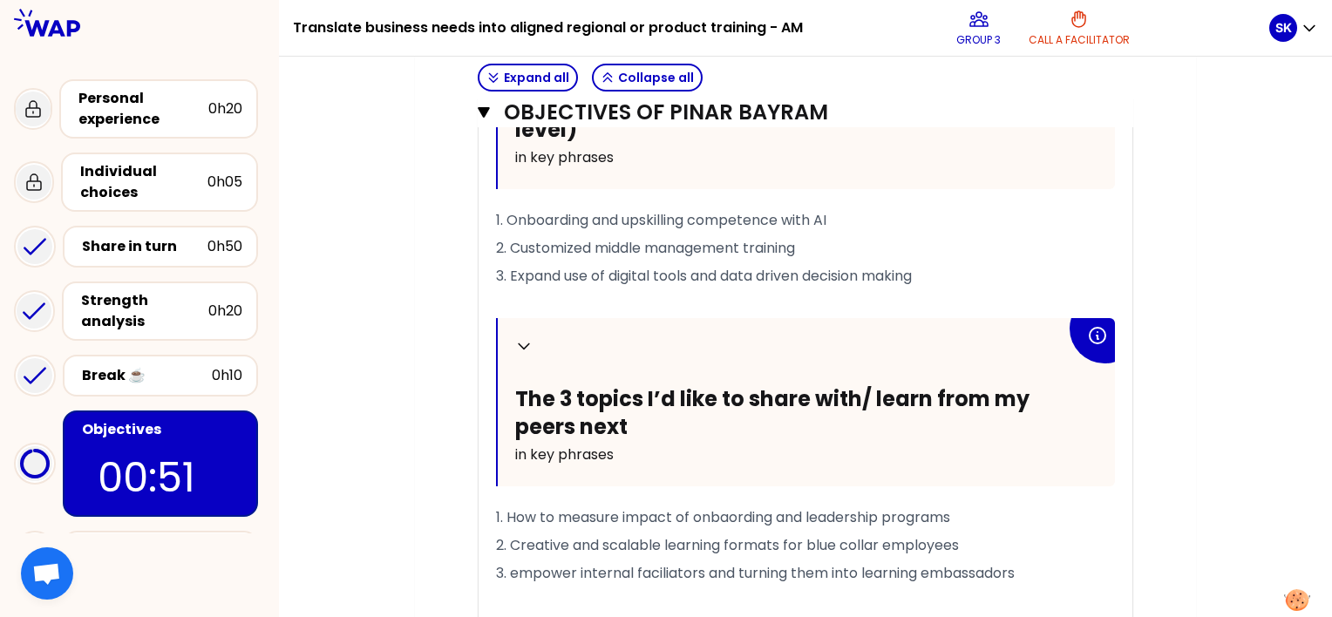
click at [516, 574] on span "3. empower internal faciliators and turning them into learning embassadors" at bounding box center [755, 573] width 519 height 20
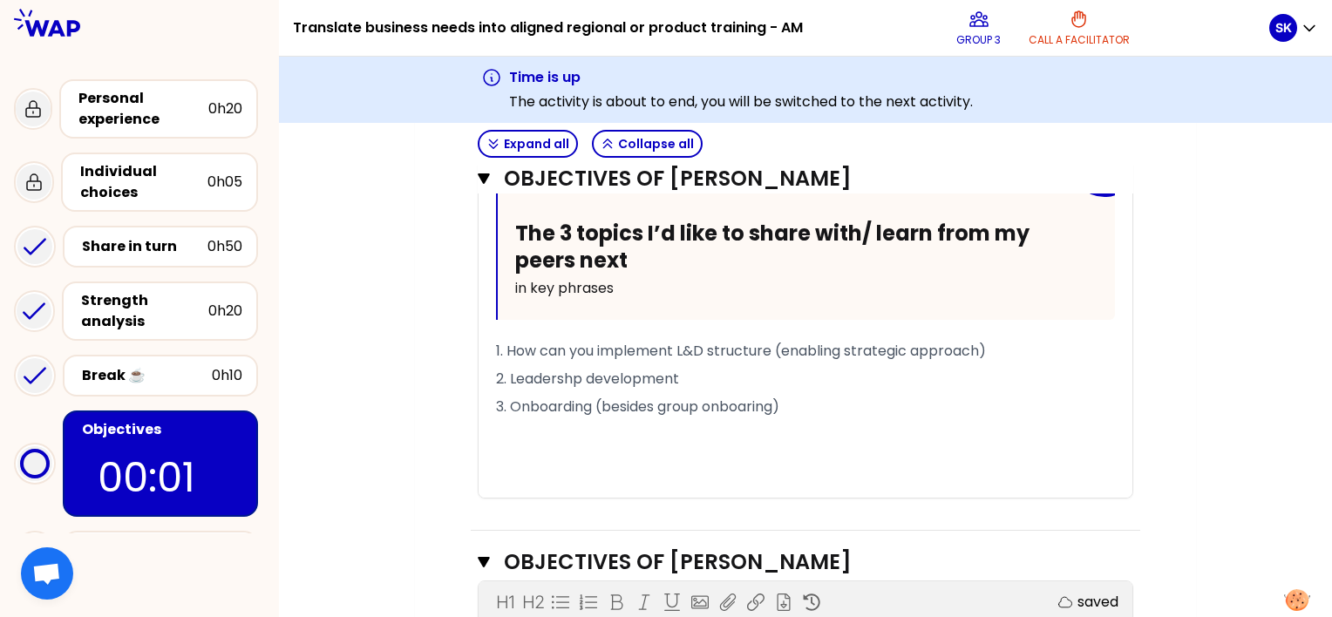
scroll to position [978, 0]
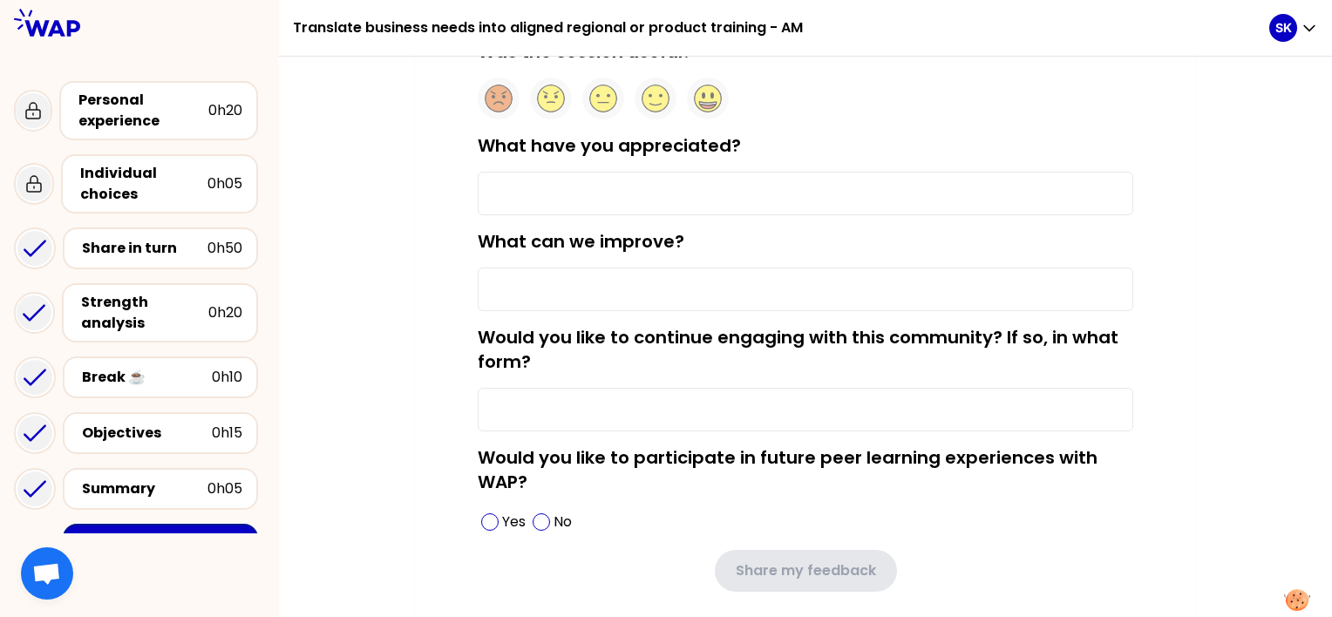
scroll to position [238, 0]
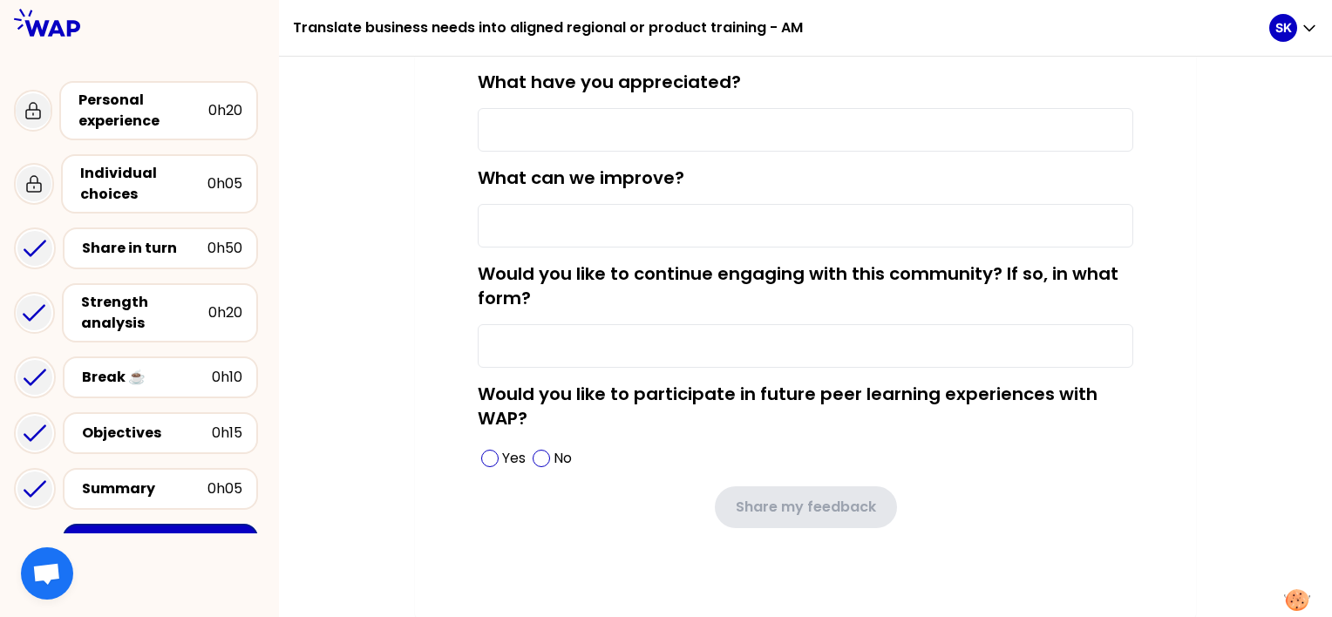
click at [631, 303] on div "Would you like to continue engaging with this community? If so, in what form?" at bounding box center [805, 314] width 655 height 106
click at [645, 275] on label "Would you like to continue engaging with this community? If so, in what form?" at bounding box center [798, 285] width 641 height 49
click at [645, 324] on input "Would you like to continue engaging with this community? If so, in what form?" at bounding box center [805, 346] width 655 height 44
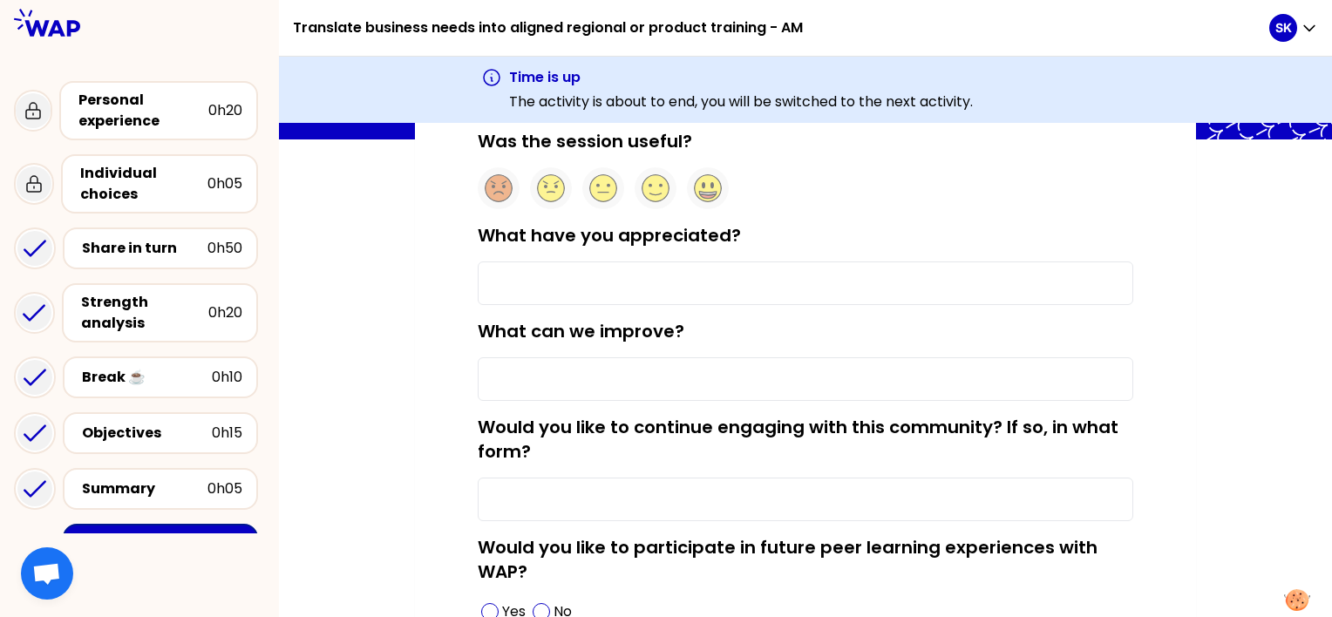
scroll to position [0, 0]
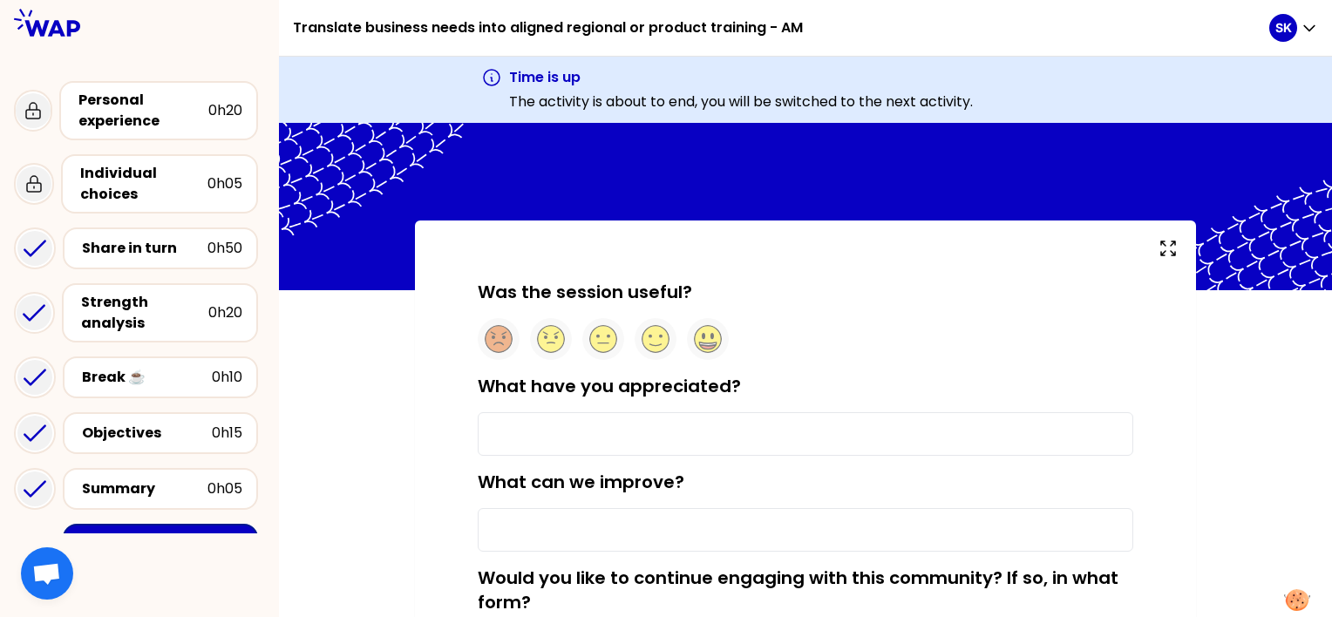
click at [525, 435] on input "What have you appreciated?" at bounding box center [805, 434] width 655 height 44
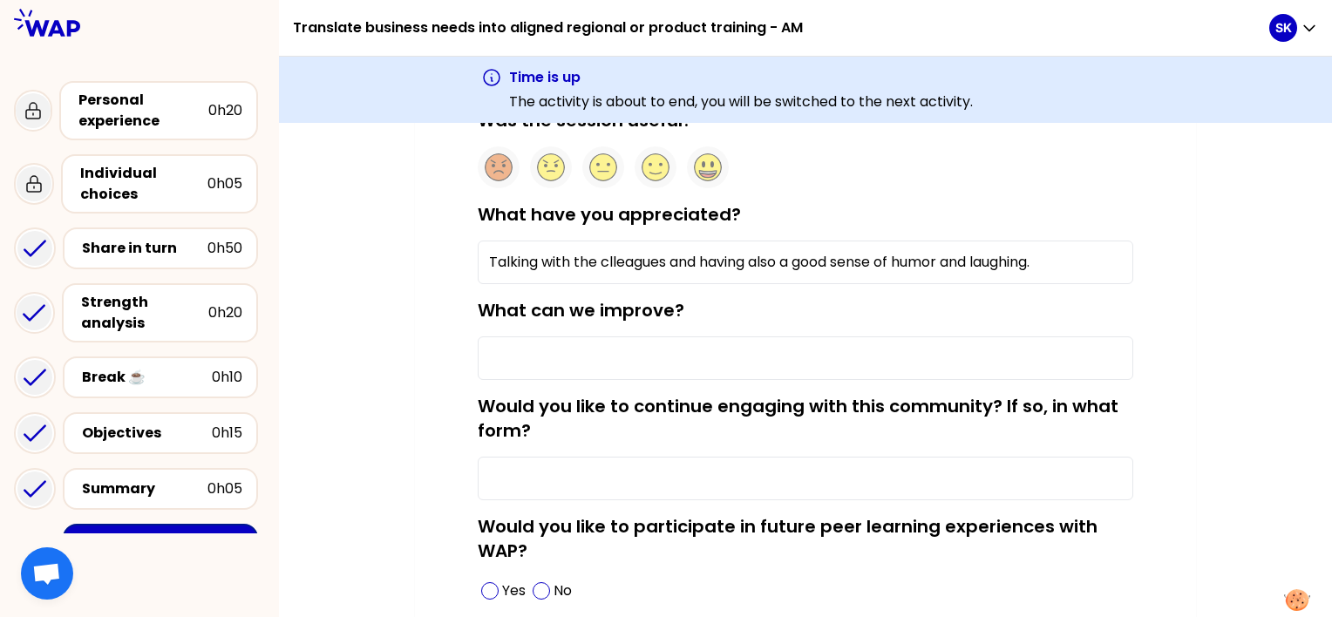
scroll to position [174, 0]
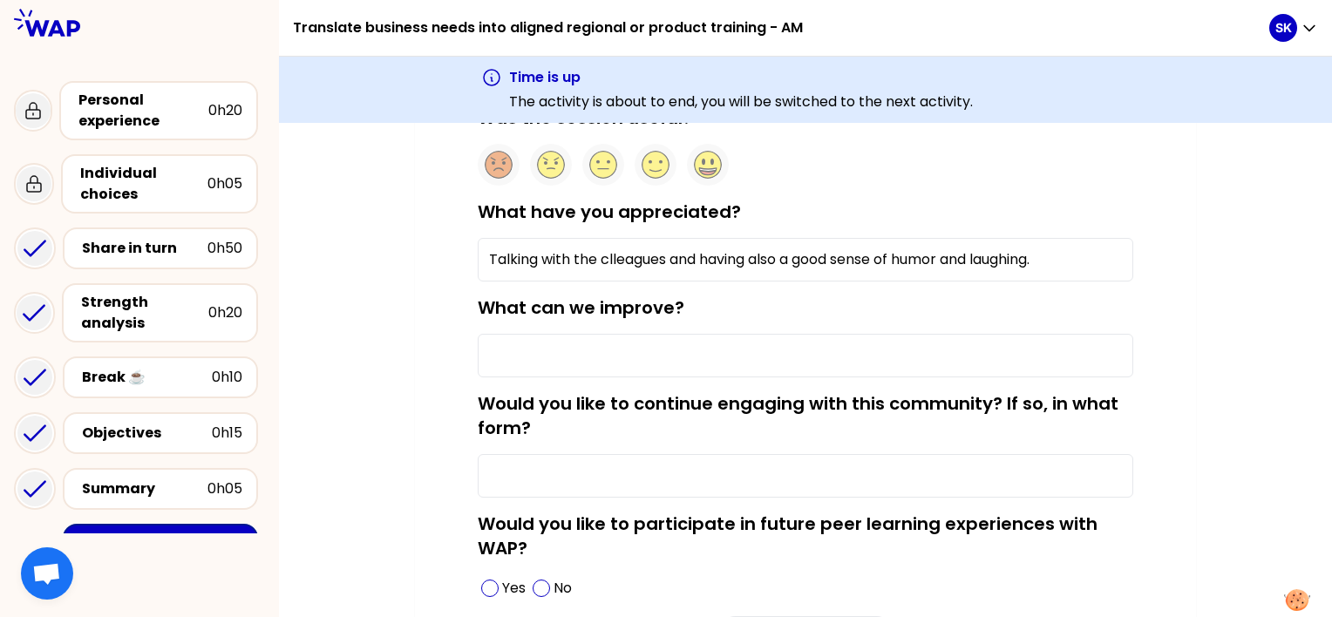
type input "Talking with the clleagues and having also a good sense of humor and laughing."
click at [522, 357] on input "What can we improve?" at bounding box center [805, 356] width 655 height 44
type input "The sessions are too long."
click at [554, 480] on input "Would you like to continue engaging with this community? If so, in what form?" at bounding box center [805, 476] width 655 height 44
click at [583, 467] on input "Would you like to continue engaging with this community? If so, in what form?" at bounding box center [805, 476] width 655 height 44
